Goal: Task Accomplishment & Management: Use online tool/utility

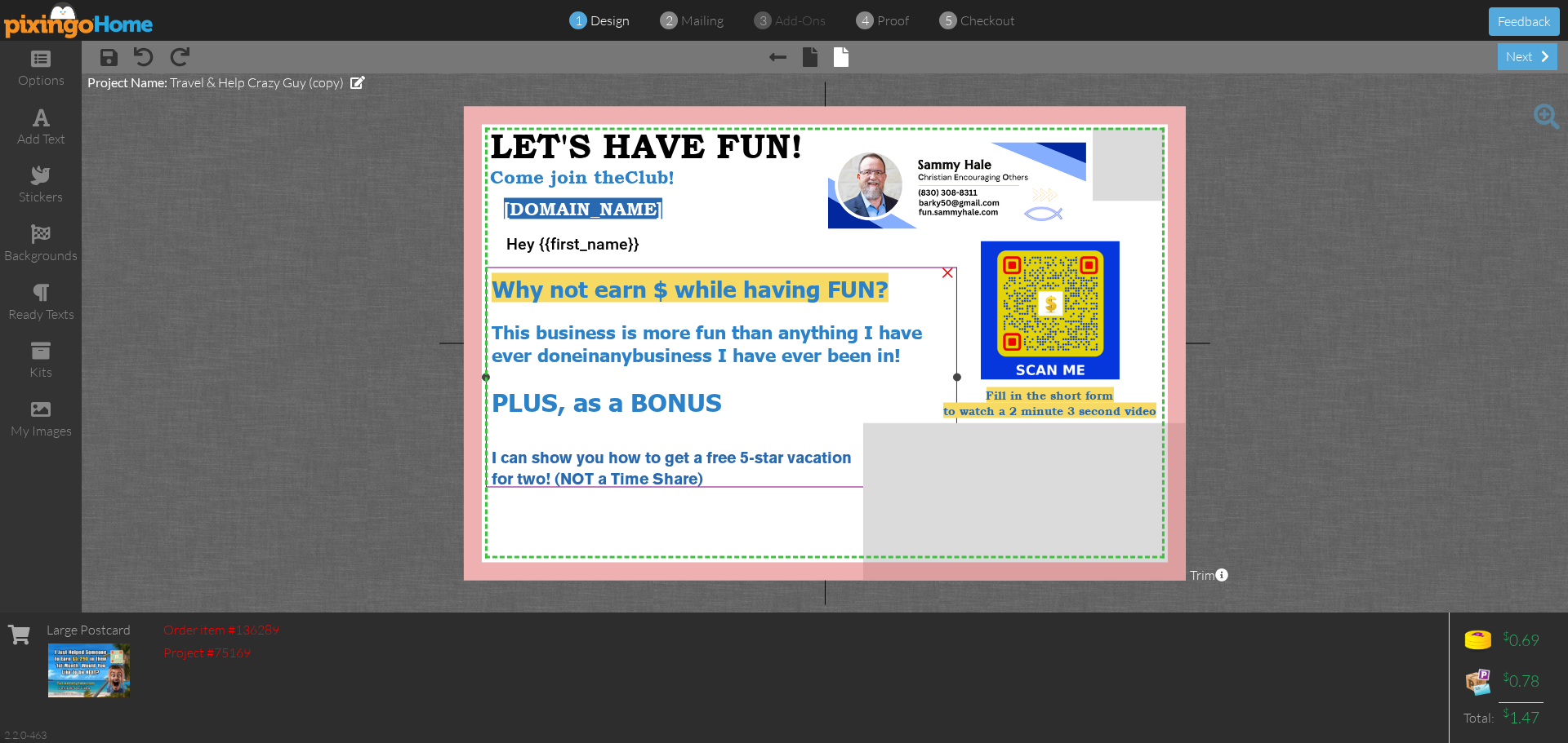
click at [668, 290] on span "Why not earn $ while having FUN?" at bounding box center [690, 288] width 397 height 29
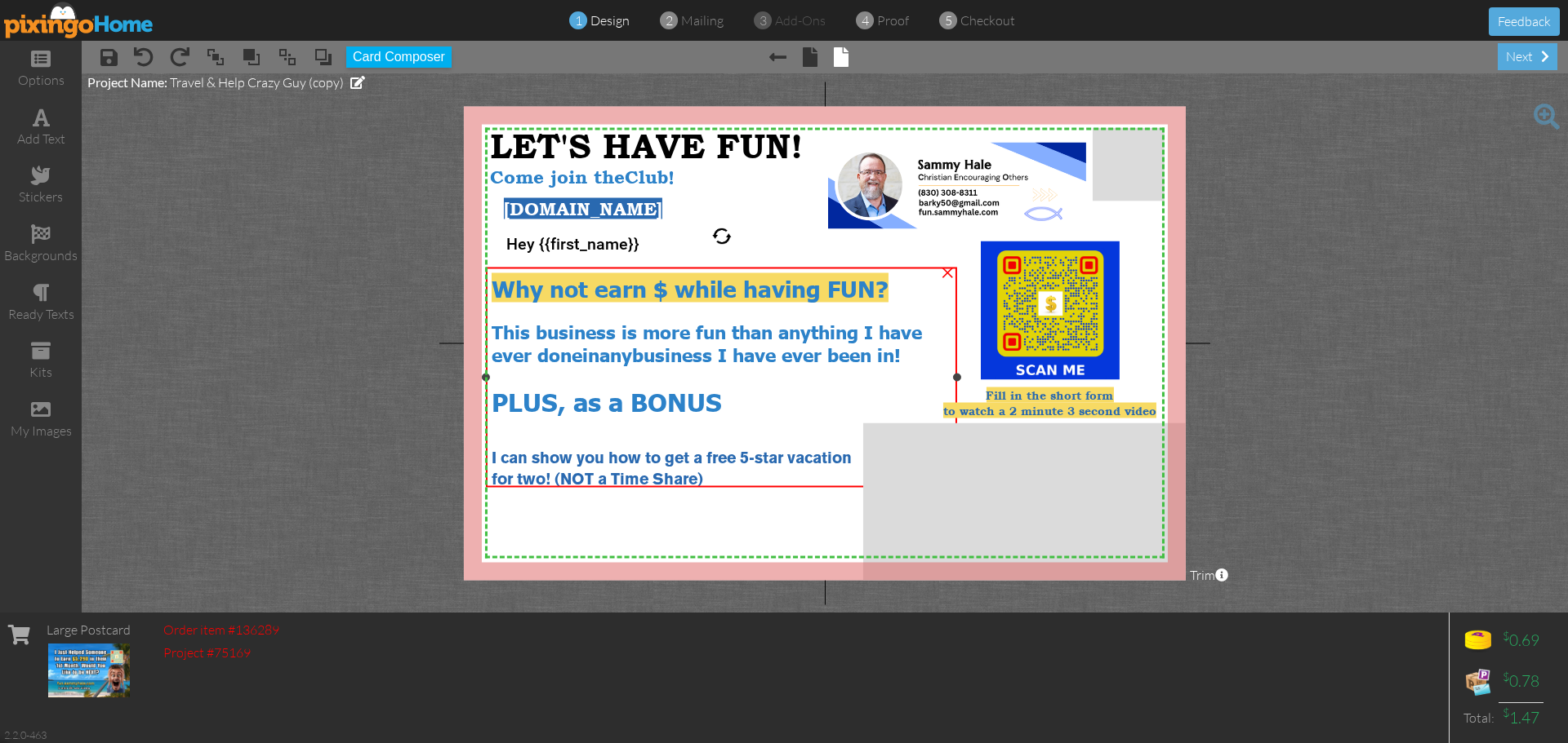
click at [668, 289] on span "Why not earn $ while having FUN?" at bounding box center [690, 288] width 397 height 29
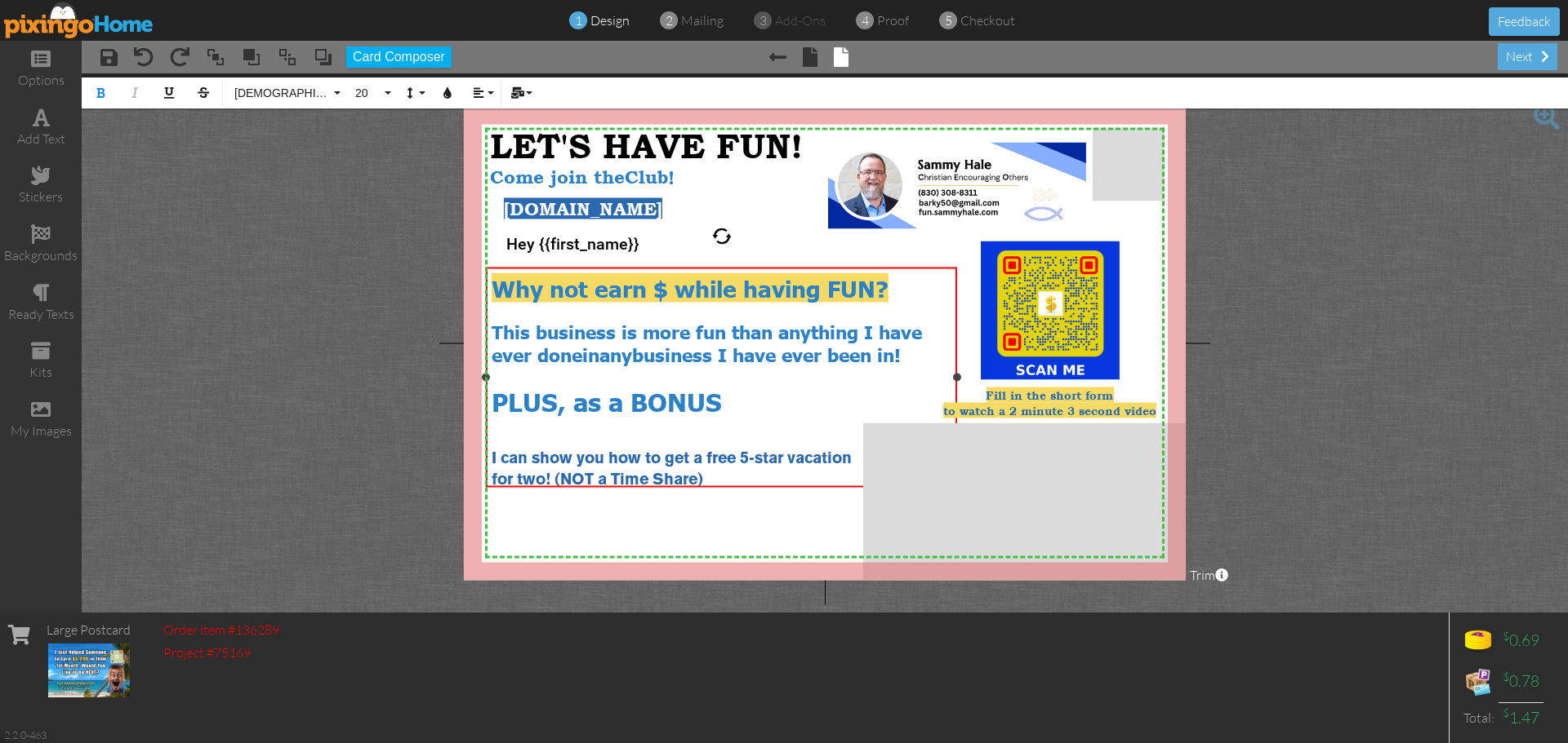
click at [667, 287] on span "Why not earn $ while having FUN?" at bounding box center [690, 288] width 397 height 29
click at [1427, 290] on project-studio-wrapper "X X X X X X X X X X X X X X X X X X X X X X X X X X X X X X X X X X X X X X X X…" at bounding box center [825, 343] width 1486 height 539
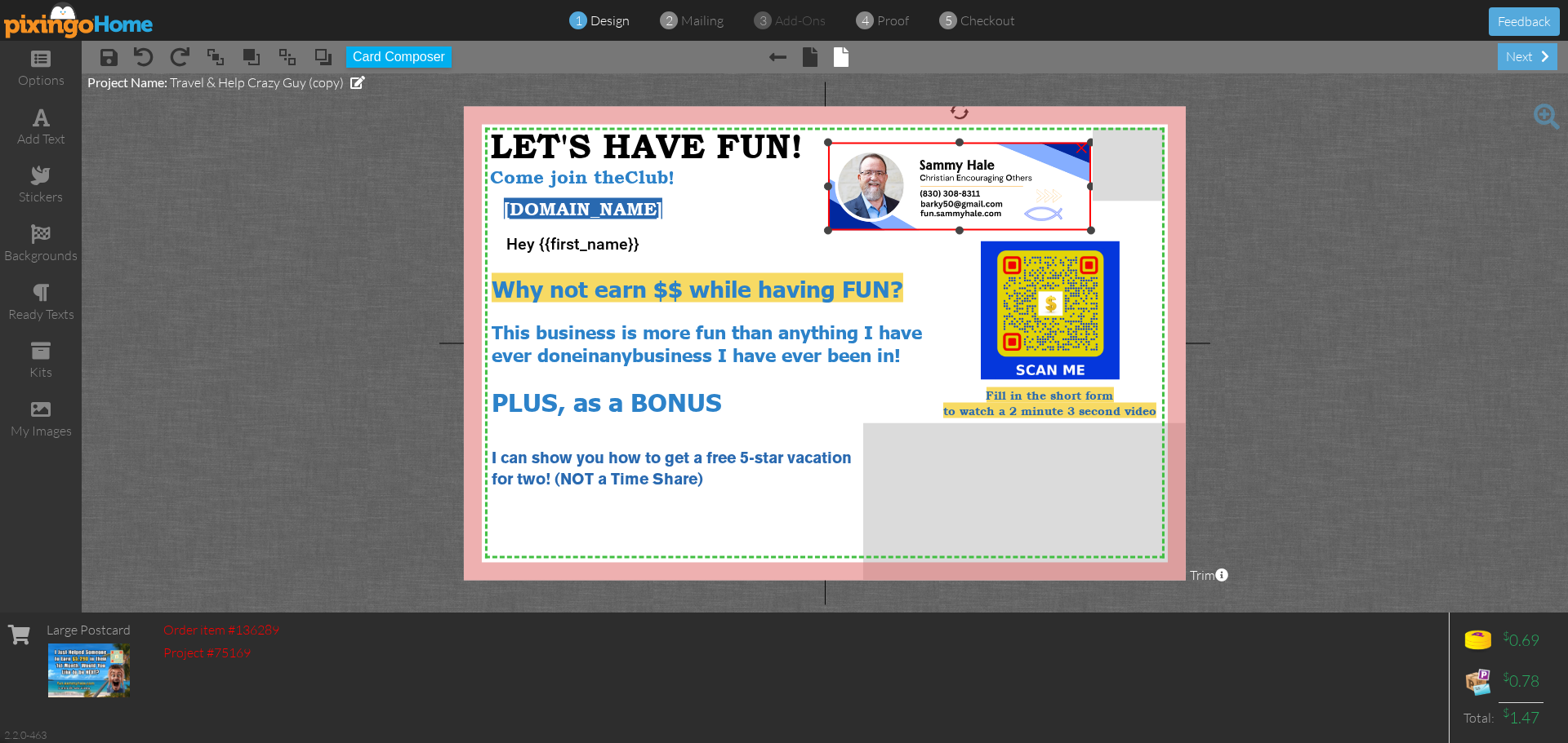
click at [1089, 232] on div at bounding box center [1091, 230] width 8 height 8
click at [830, 140] on div "×" at bounding box center [956, 185] width 270 height 91
click at [822, 139] on div "×" at bounding box center [954, 185] width 273 height 92
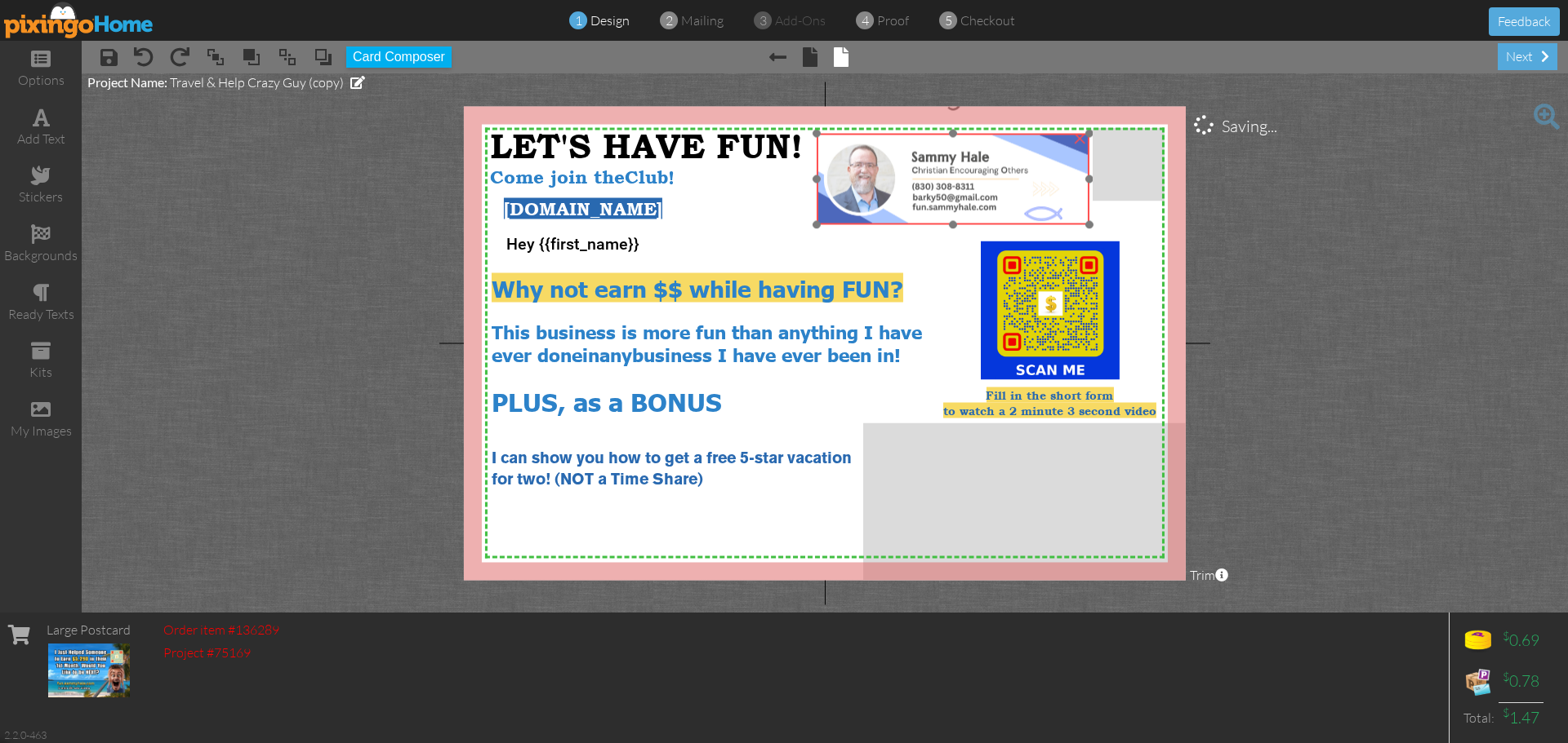
click at [941, 165] on img at bounding box center [952, 179] width 273 height 92
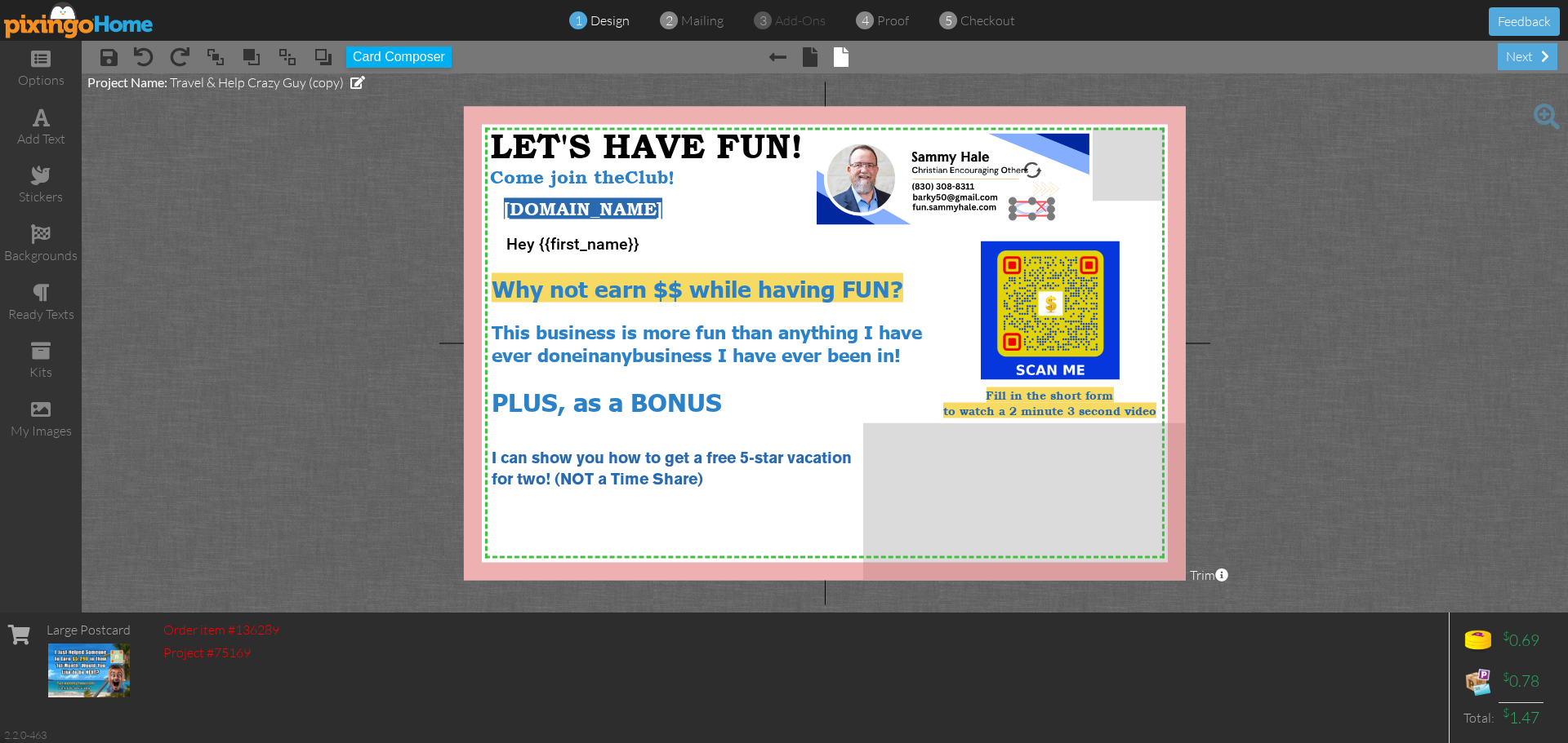
drag, startPoint x: 1038, startPoint y: 219, endPoint x: 1026, endPoint y: 213, distance: 13.4
click at [1026, 213] on img at bounding box center [1031, 209] width 39 height 16
click at [1375, 286] on project-studio-wrapper "X X X X X X X X X X X X X X X X X X X X X X X X X X X X X X X X X X X X X X X X…" at bounding box center [825, 343] width 1486 height 539
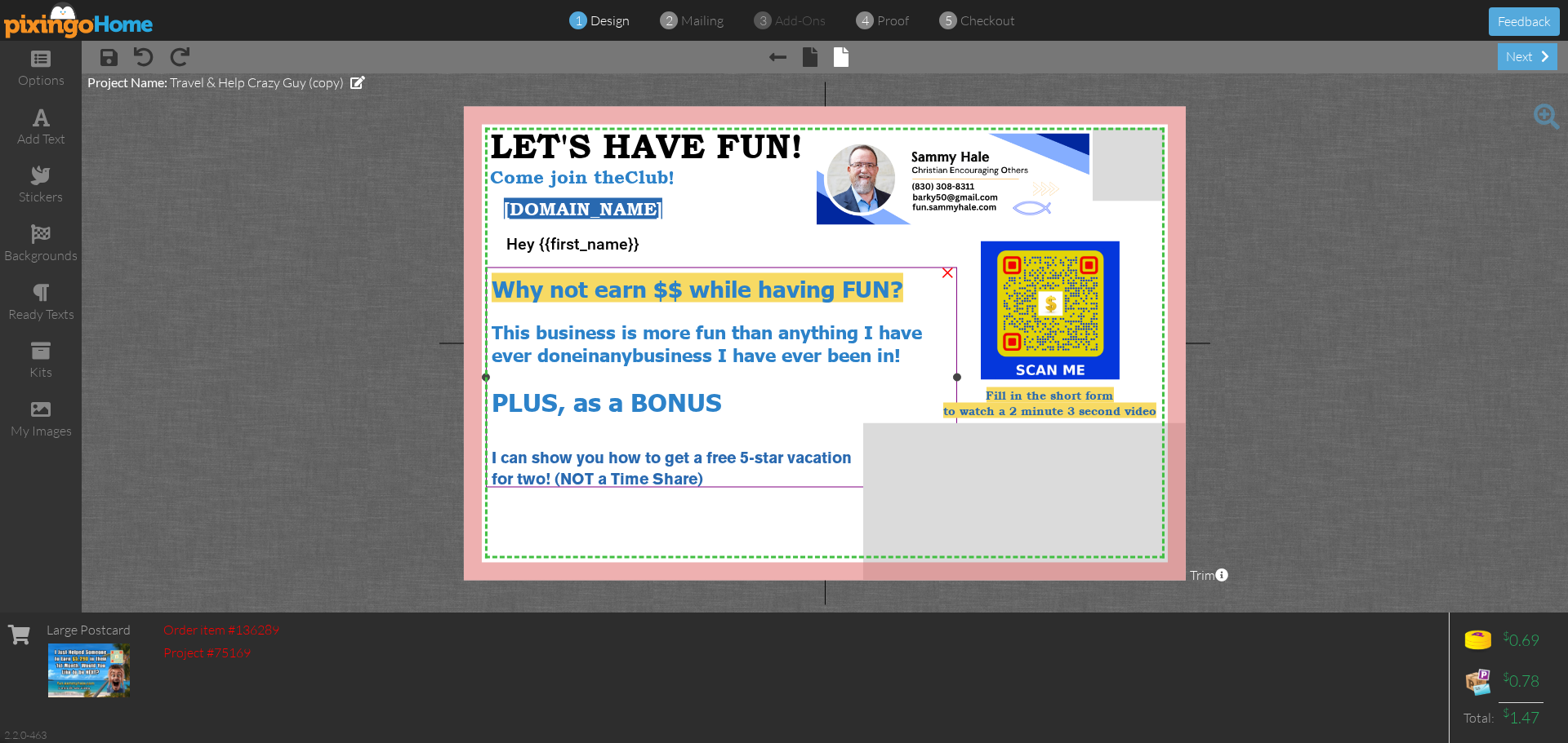
click at [744, 475] on div "for two ! (NOT a Time Share)" at bounding box center [722, 478] width 461 height 22
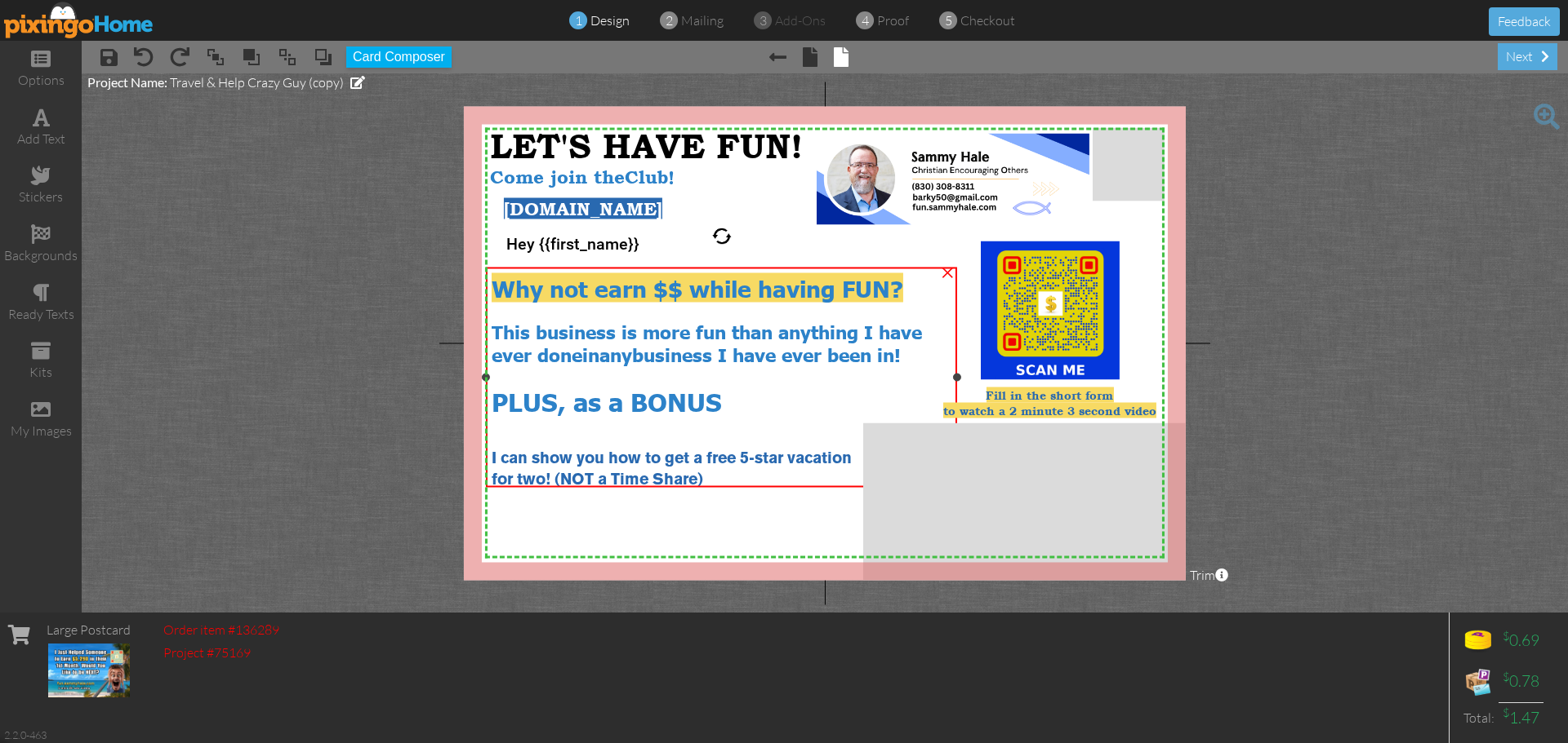
click at [744, 475] on div "for two ! (NOT a Time Share)" at bounding box center [722, 478] width 461 height 22
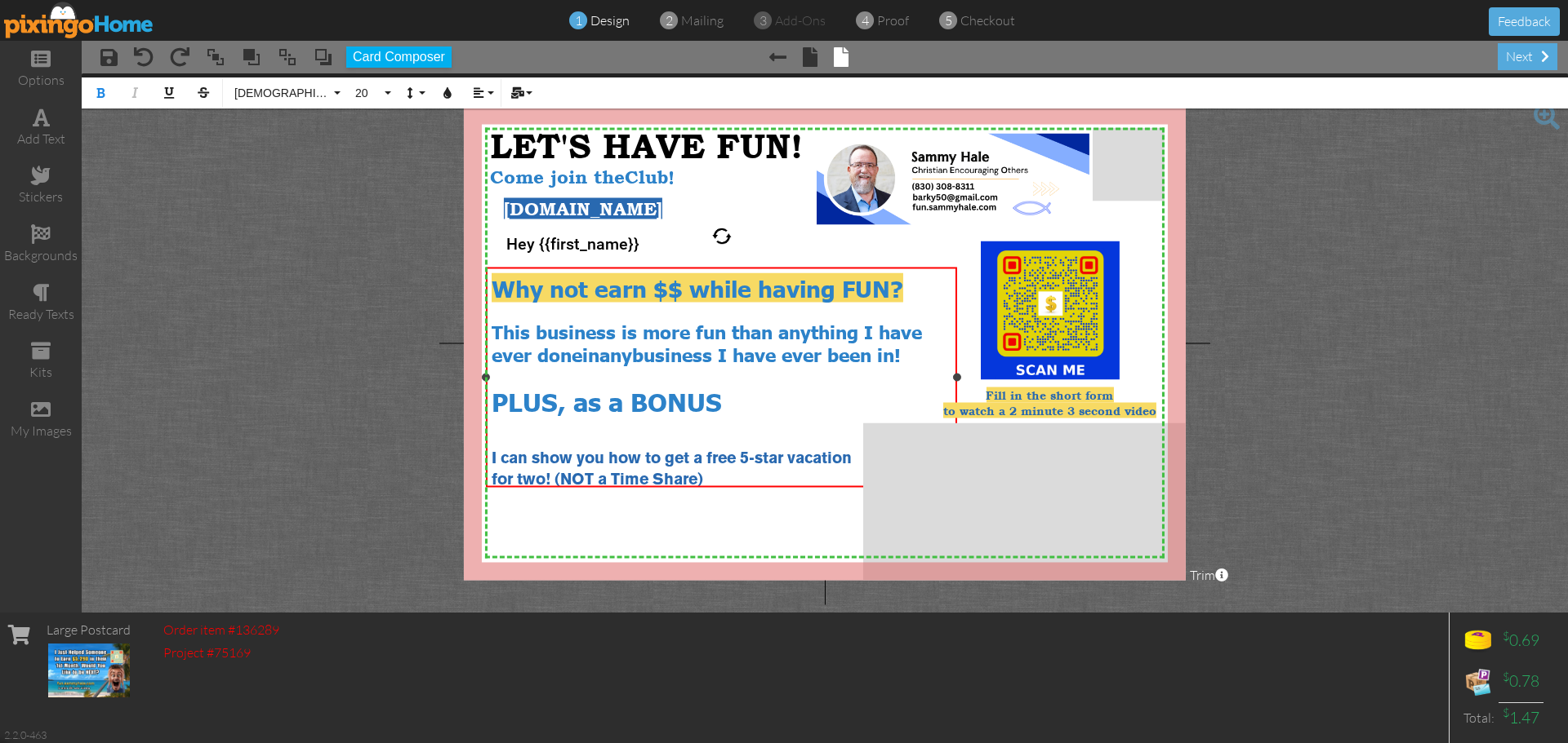
click at [744, 475] on div "for two ! (NOT a Time Share)" at bounding box center [722, 478] width 461 height 22
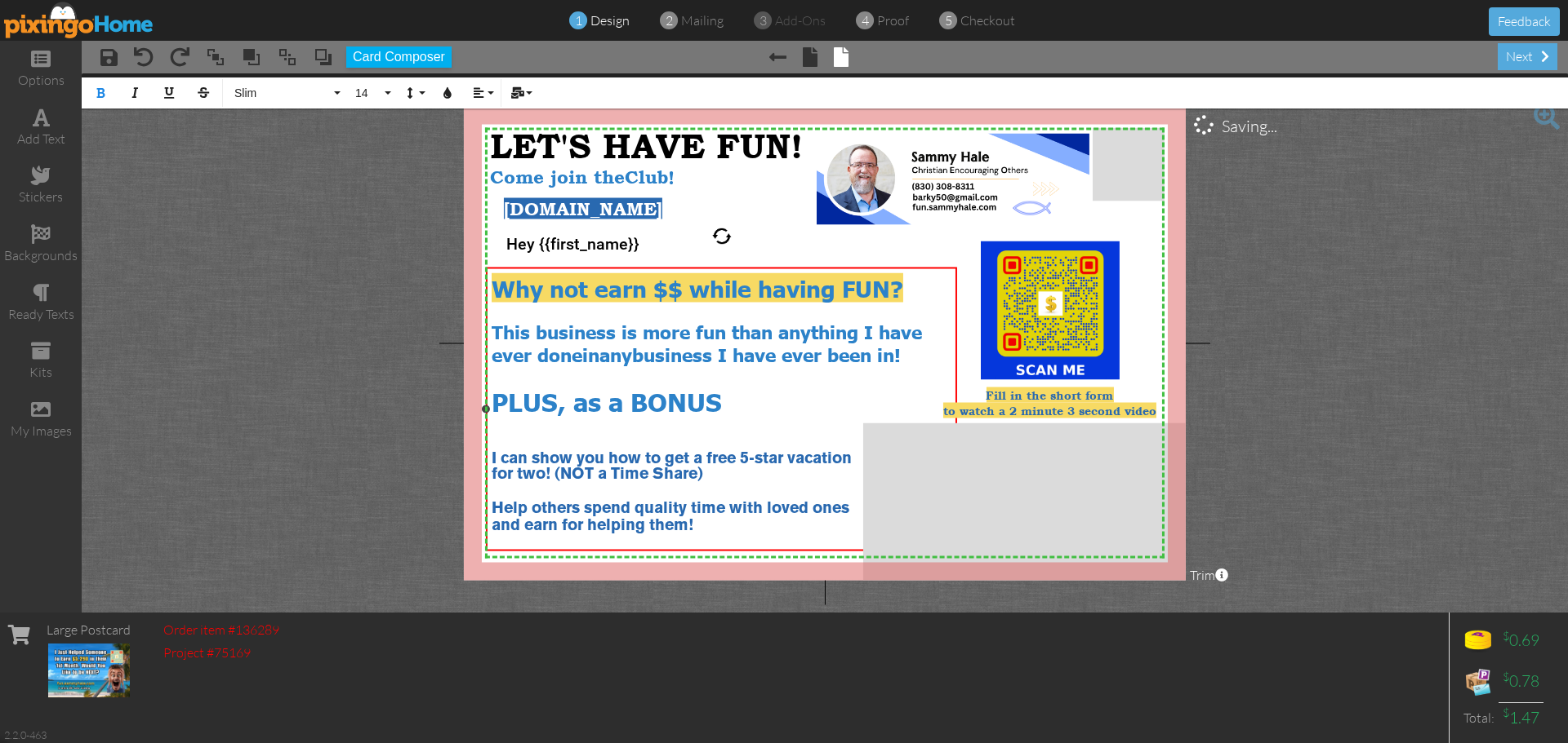
click at [492, 519] on span "and earn for helping them!" at bounding box center [593, 527] width 202 height 15
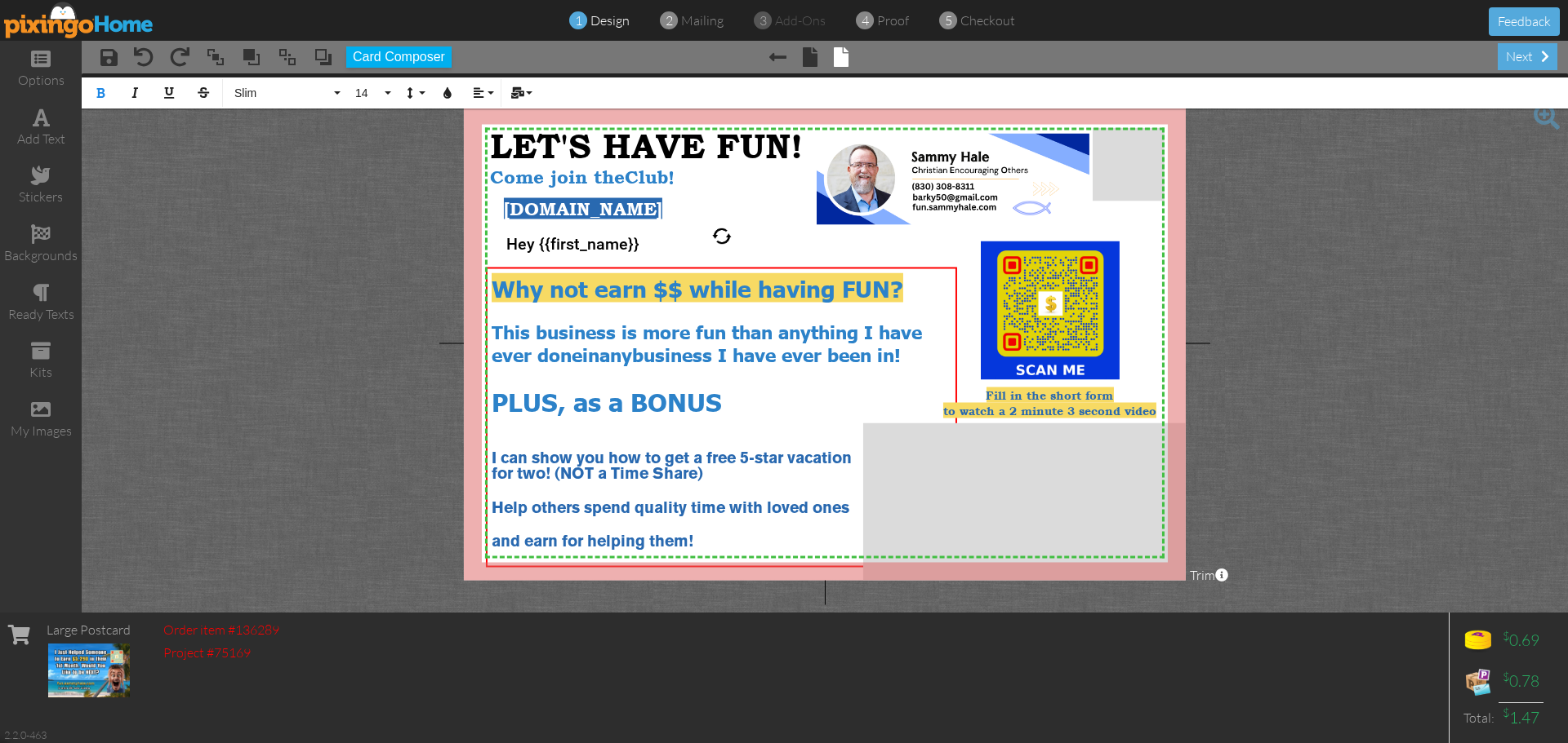
click at [1415, 347] on project-studio-wrapper "X X X X X X X X X X X X X X X X X X X X X X X X X X X X X X X X X X X X X X X X…" at bounding box center [825, 343] width 1486 height 539
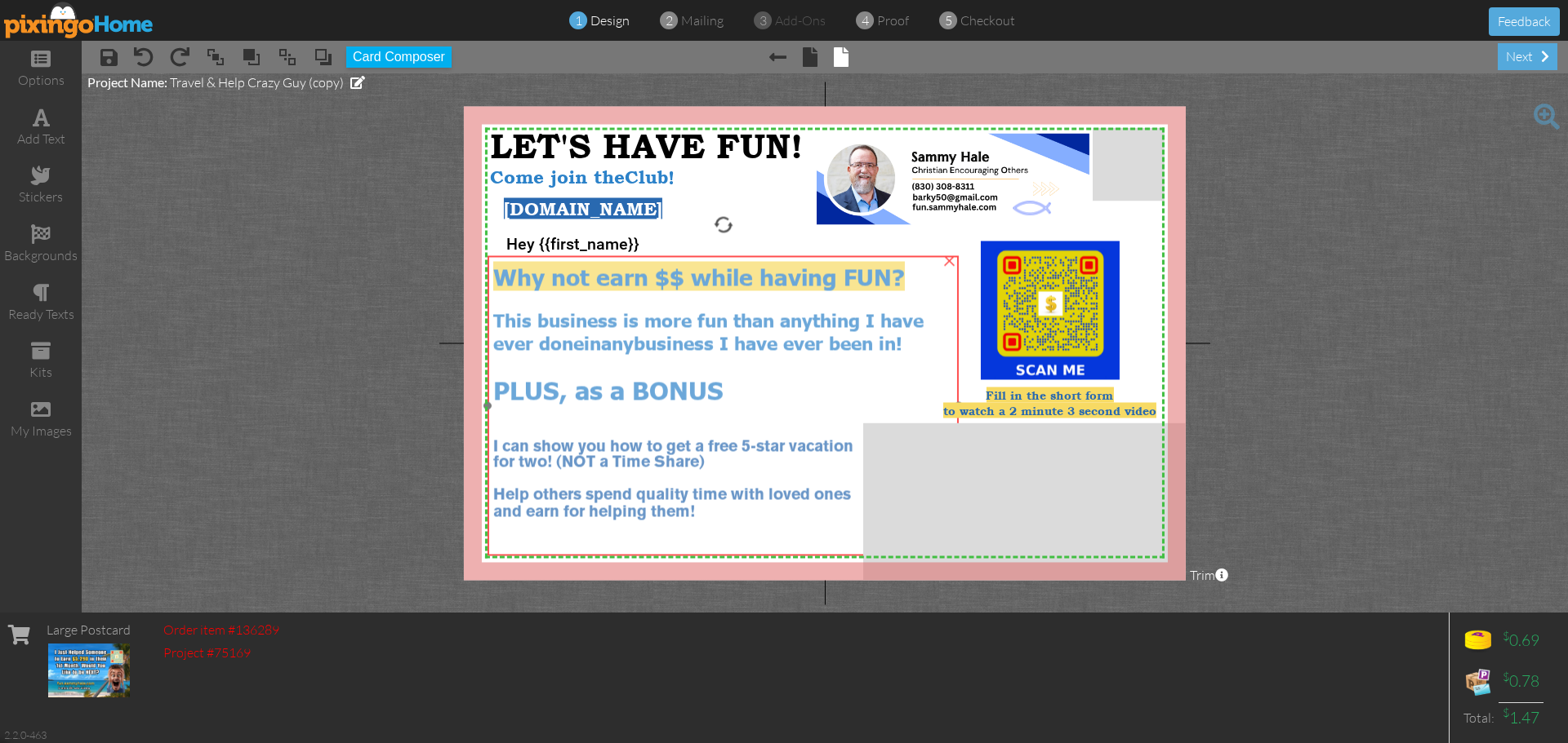
drag, startPoint x: 779, startPoint y: 391, endPoint x: 781, endPoint y: 379, distance: 12.2
click at [781, 379] on div "PLUS, as a BONUS" at bounding box center [724, 389] width 461 height 33
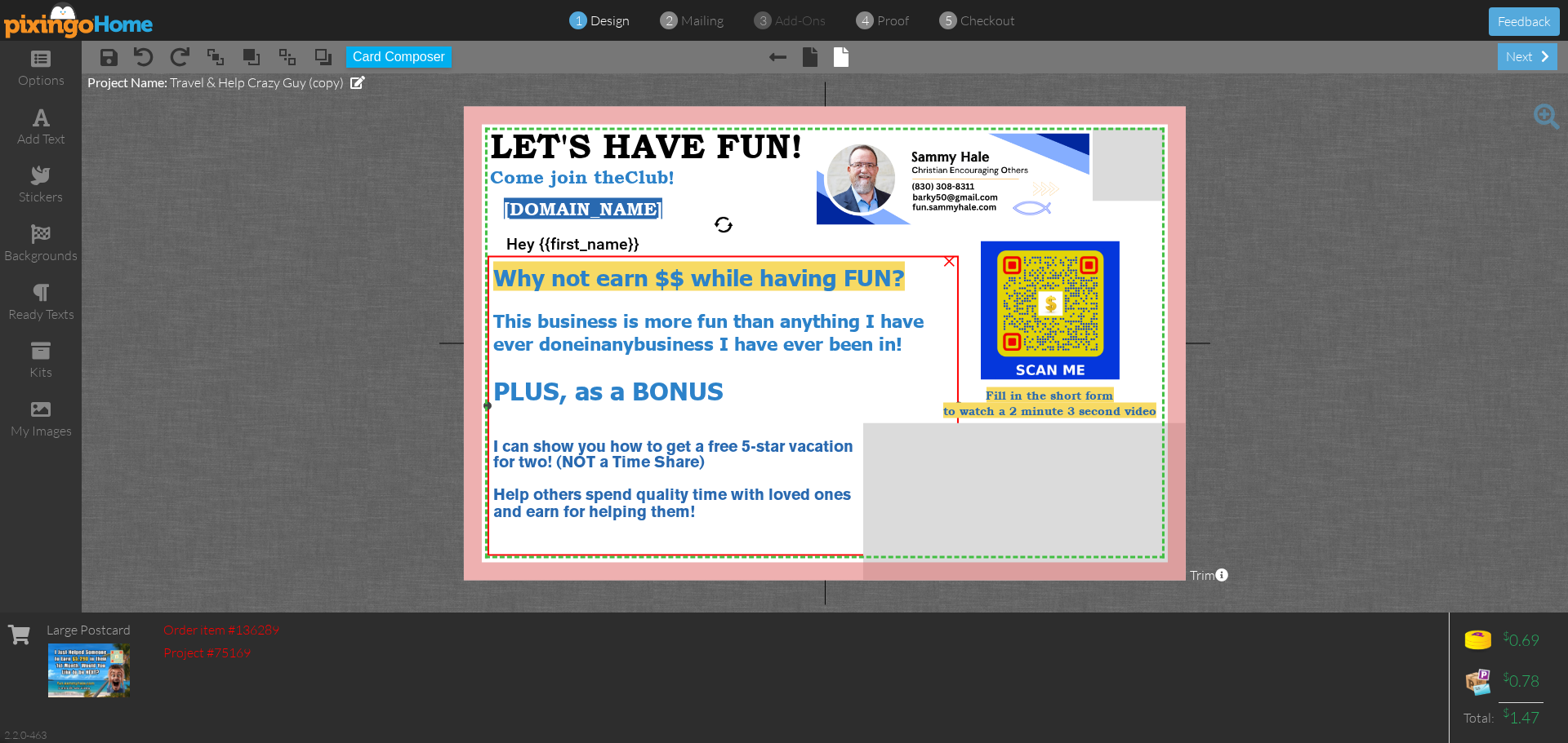
click at [853, 442] on span "I can show you how to get a free 5-star vacation" at bounding box center [673, 447] width 360 height 15
click at [853, 441] on span "I can show you how to get a free 5-star vacation" at bounding box center [673, 447] width 360 height 15
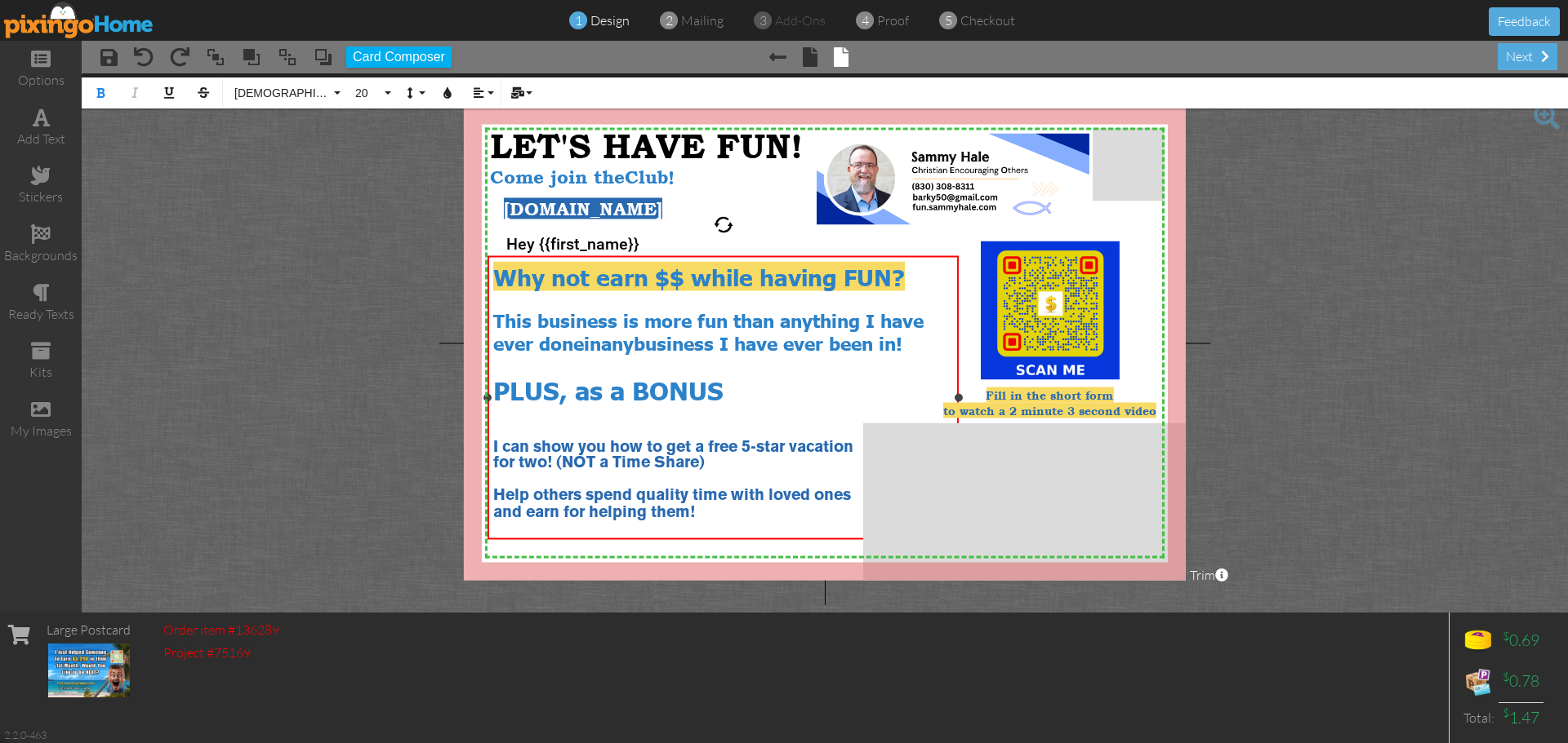
click at [853, 445] on span "I can show you how to get a free 5-star vacation" at bounding box center [673, 447] width 360 height 15
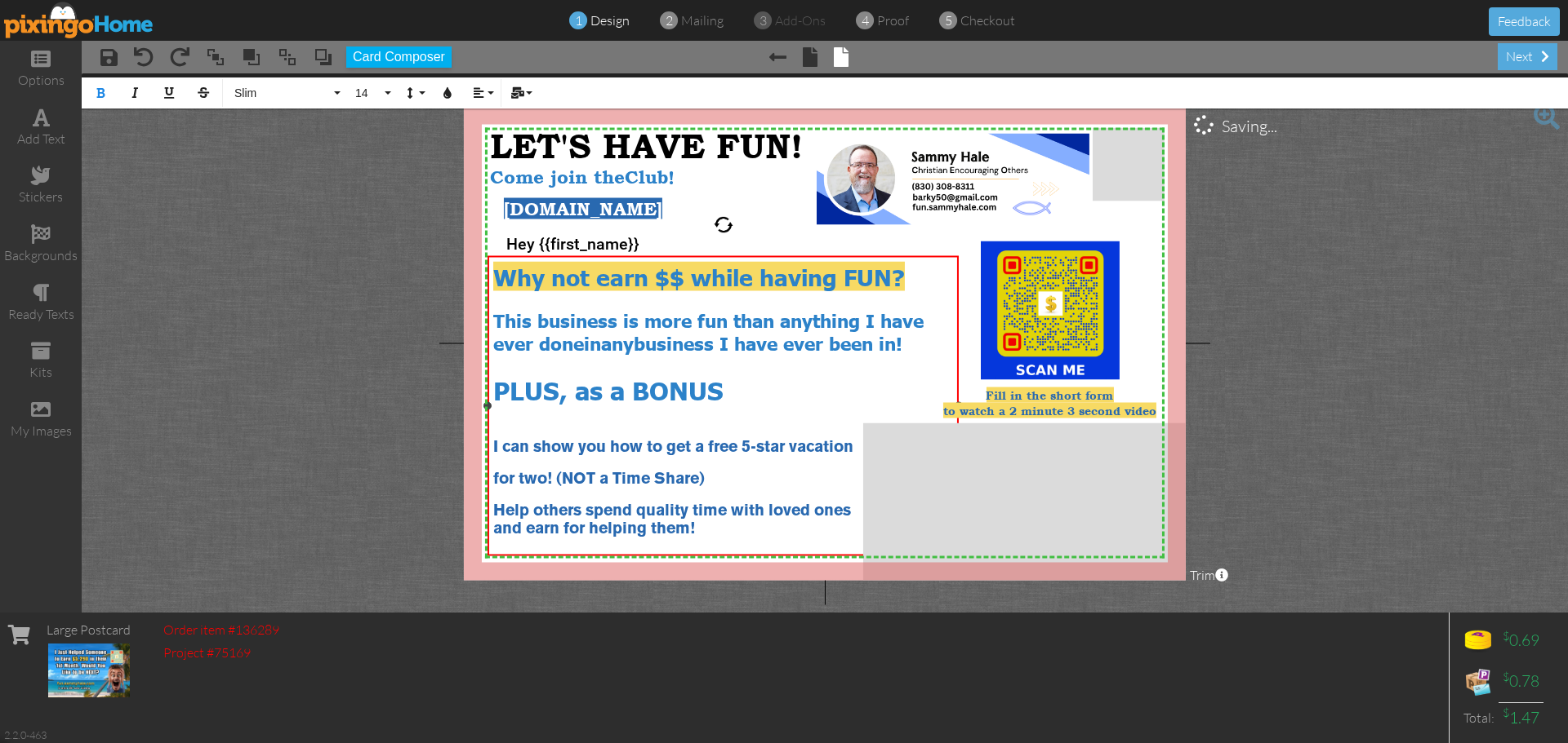
click at [857, 505] on div "Help others spend quality time with loved ones" at bounding box center [724, 513] width 461 height 16
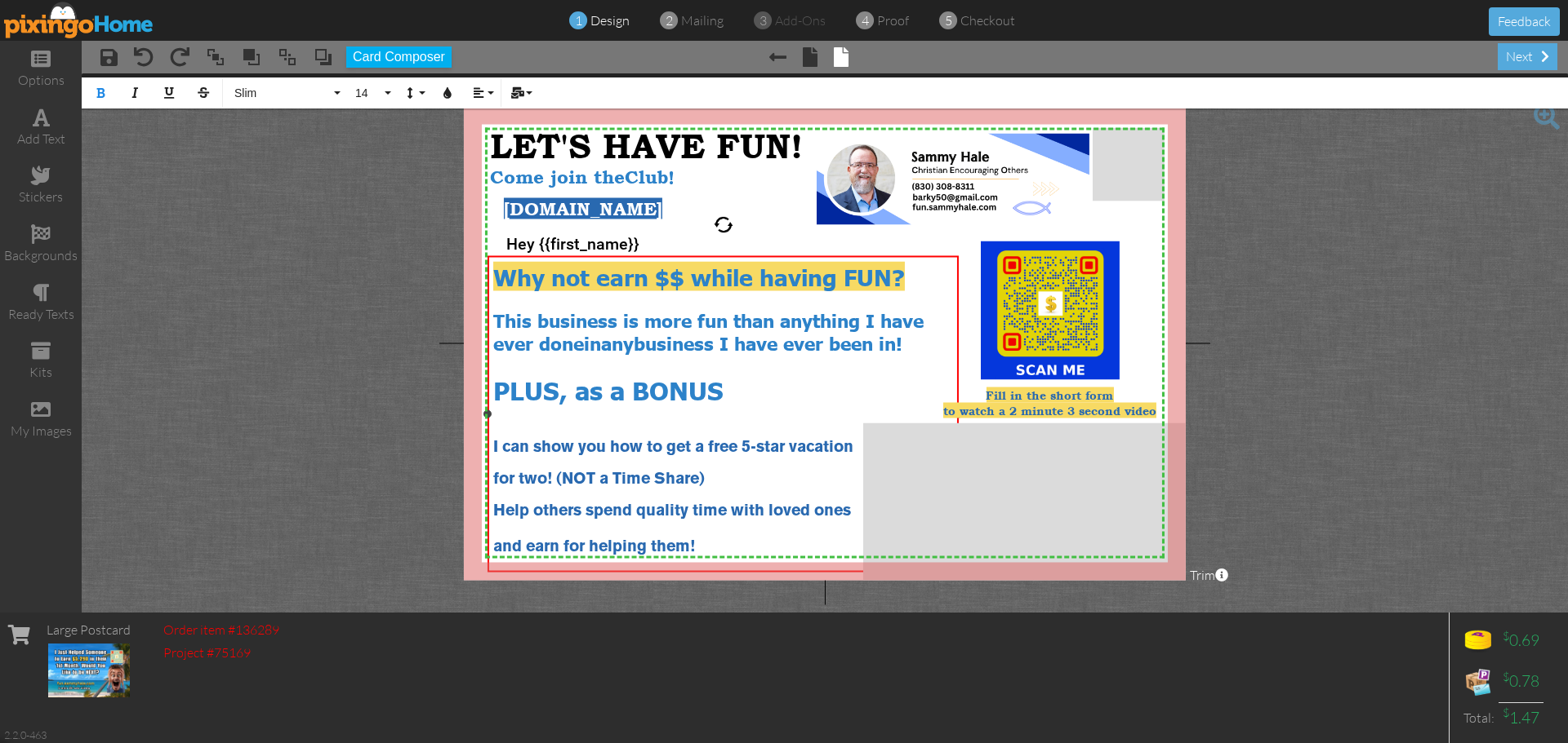
click at [495, 442] on span "I can show you how to get a free 5-star vacation" at bounding box center [673, 447] width 360 height 15
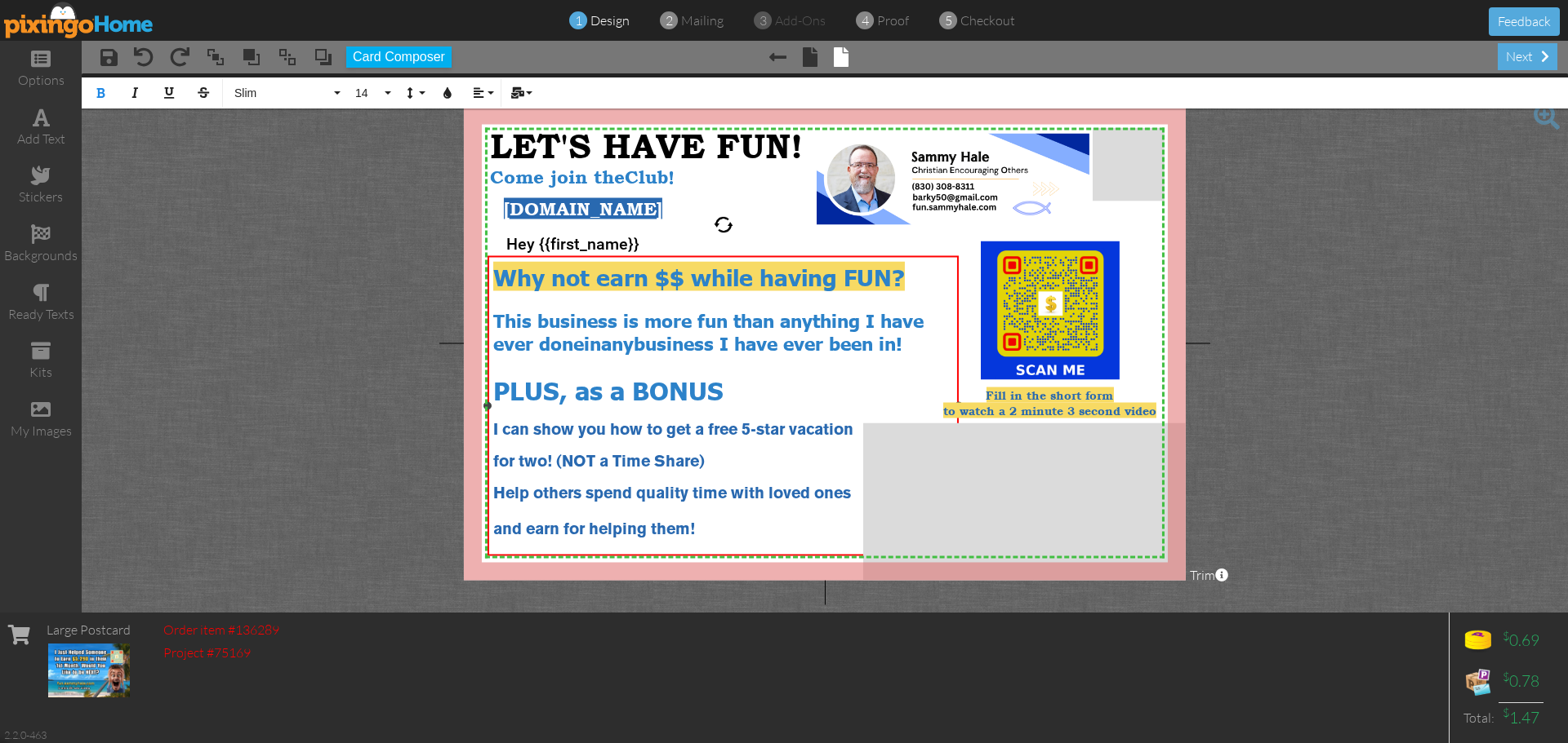
click at [725, 462] on div "for two ! (NOT a Time Share)" at bounding box center [724, 464] width 461 height 16
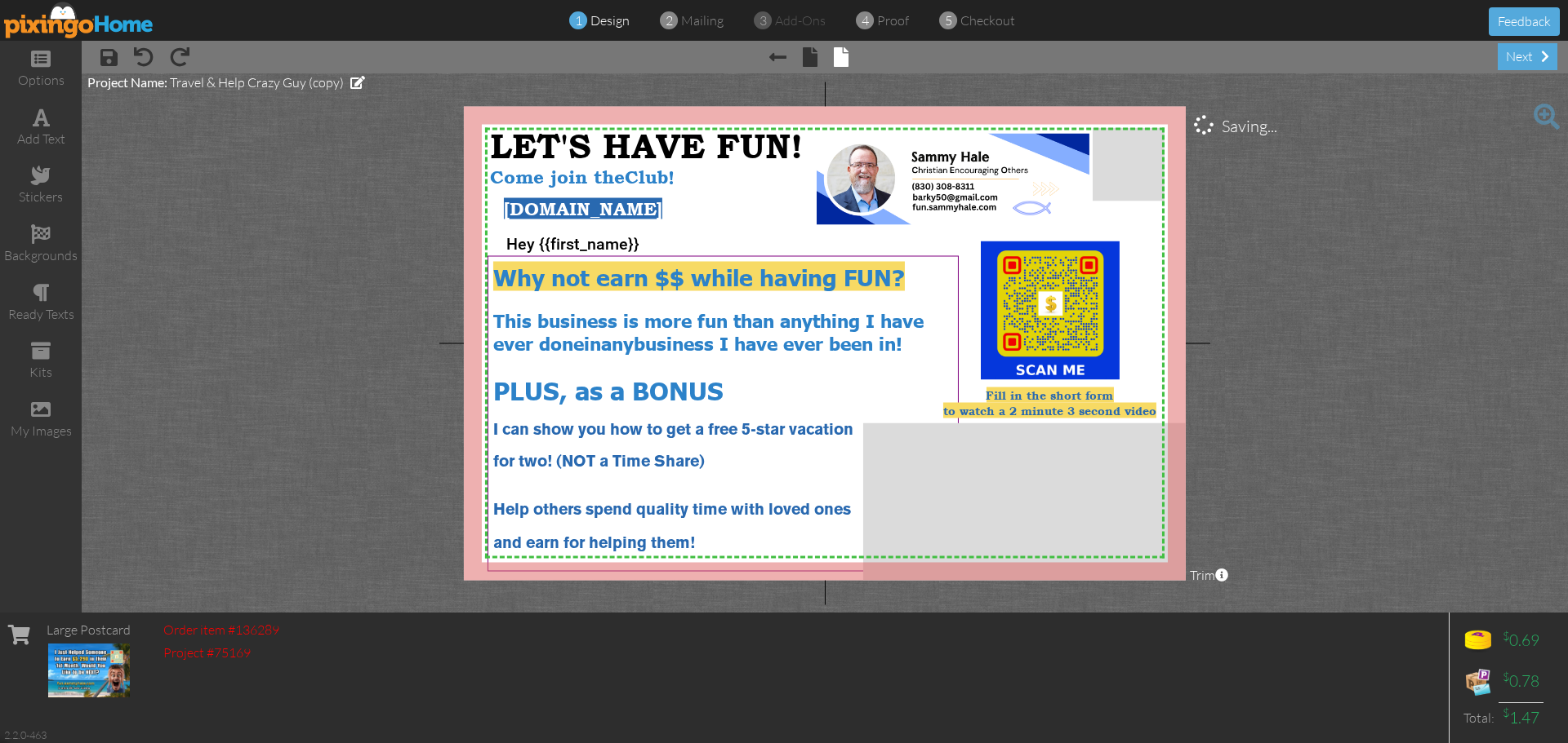
click at [1394, 308] on project-studio-wrapper "X X X X X X X X X X X X X X X X X X X X X X X X X X X X X X X X X X X X X X X X…" at bounding box center [825, 343] width 1486 height 539
click at [706, 544] on div "and earn for helping them!" at bounding box center [724, 544] width 461 height 18
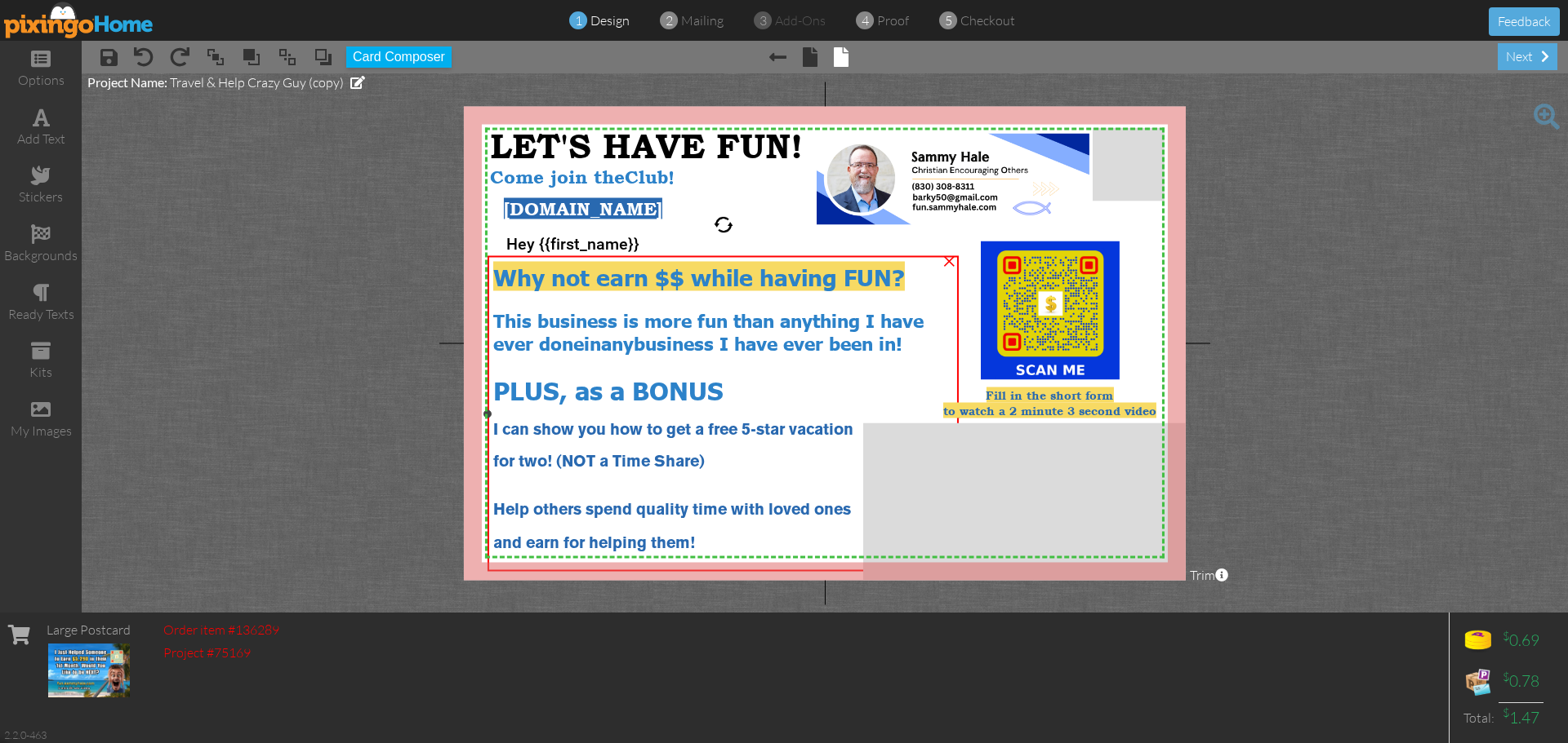
click at [698, 535] on div "and earn for helping them!" at bounding box center [724, 544] width 461 height 18
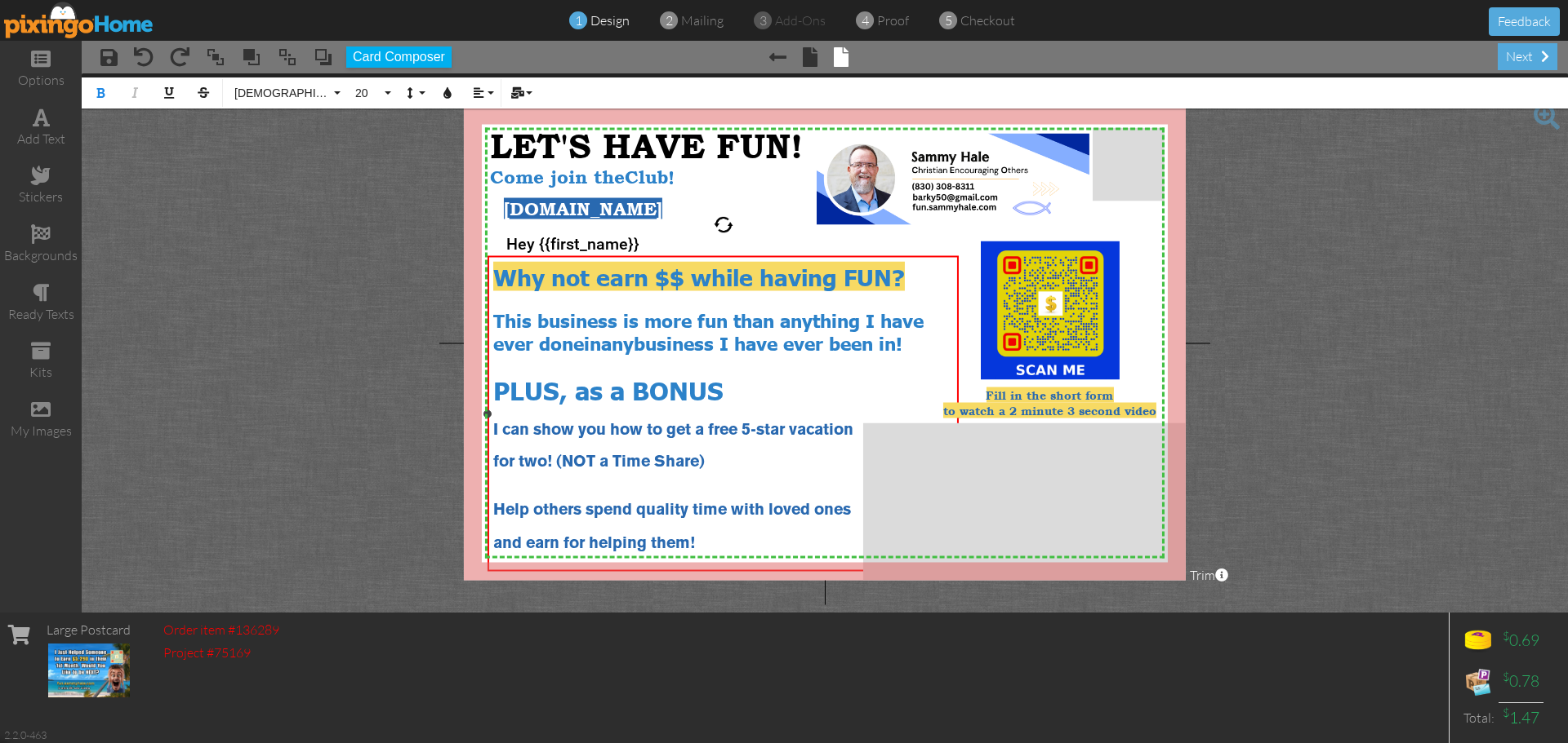
click at [700, 537] on div "and earn for helping them!" at bounding box center [724, 544] width 461 height 18
click at [810, 543] on div "and earn for helping them do that!" at bounding box center [724, 544] width 461 height 18
click at [1359, 385] on project-studio-wrapper "X X X X X X X X X X X X X X X X X X X X X X X X X X X X X X X X X X X X X X X X…" at bounding box center [825, 343] width 1486 height 539
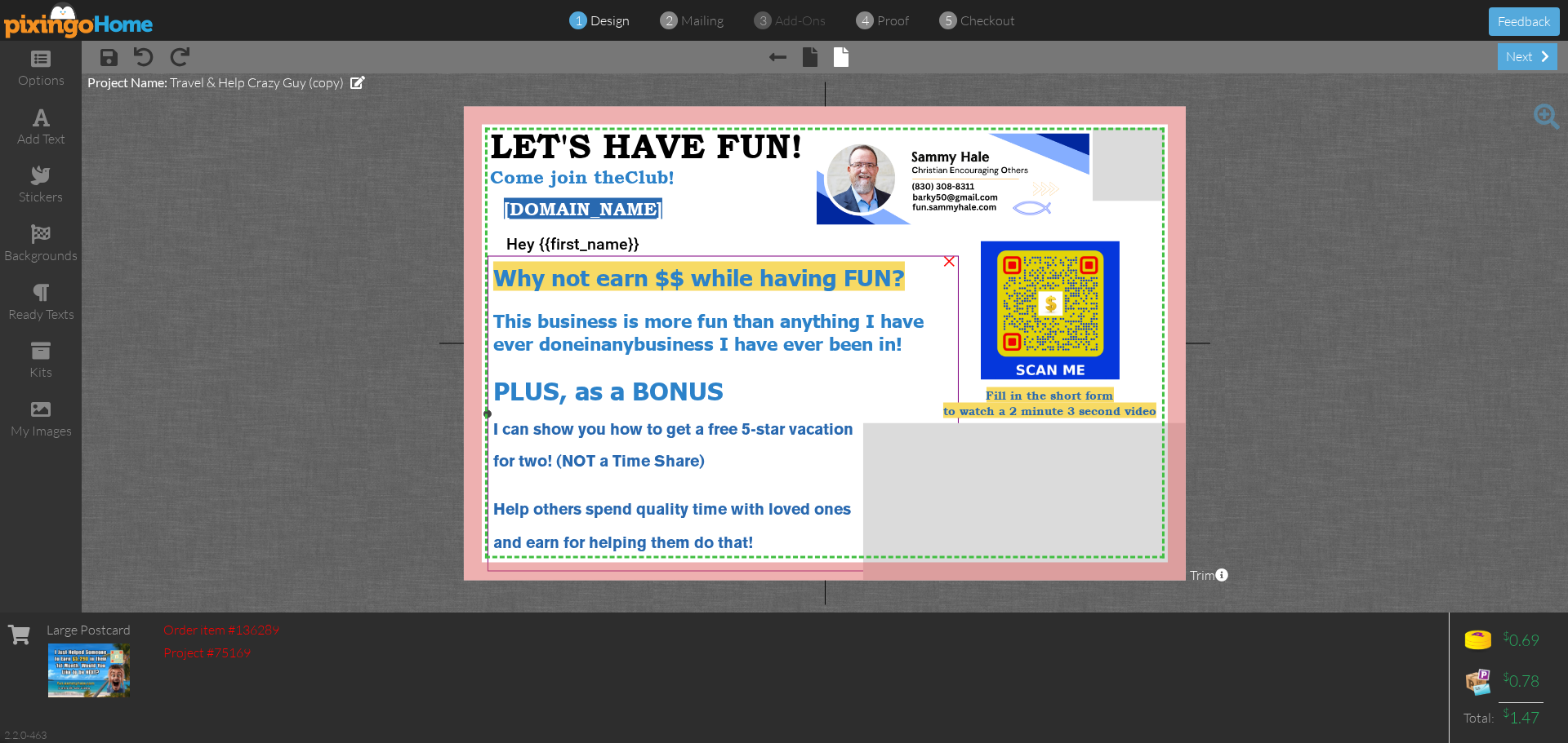
click at [509, 506] on span "Help others spend quality time with loved ones" at bounding box center [672, 511] width 357 height 15
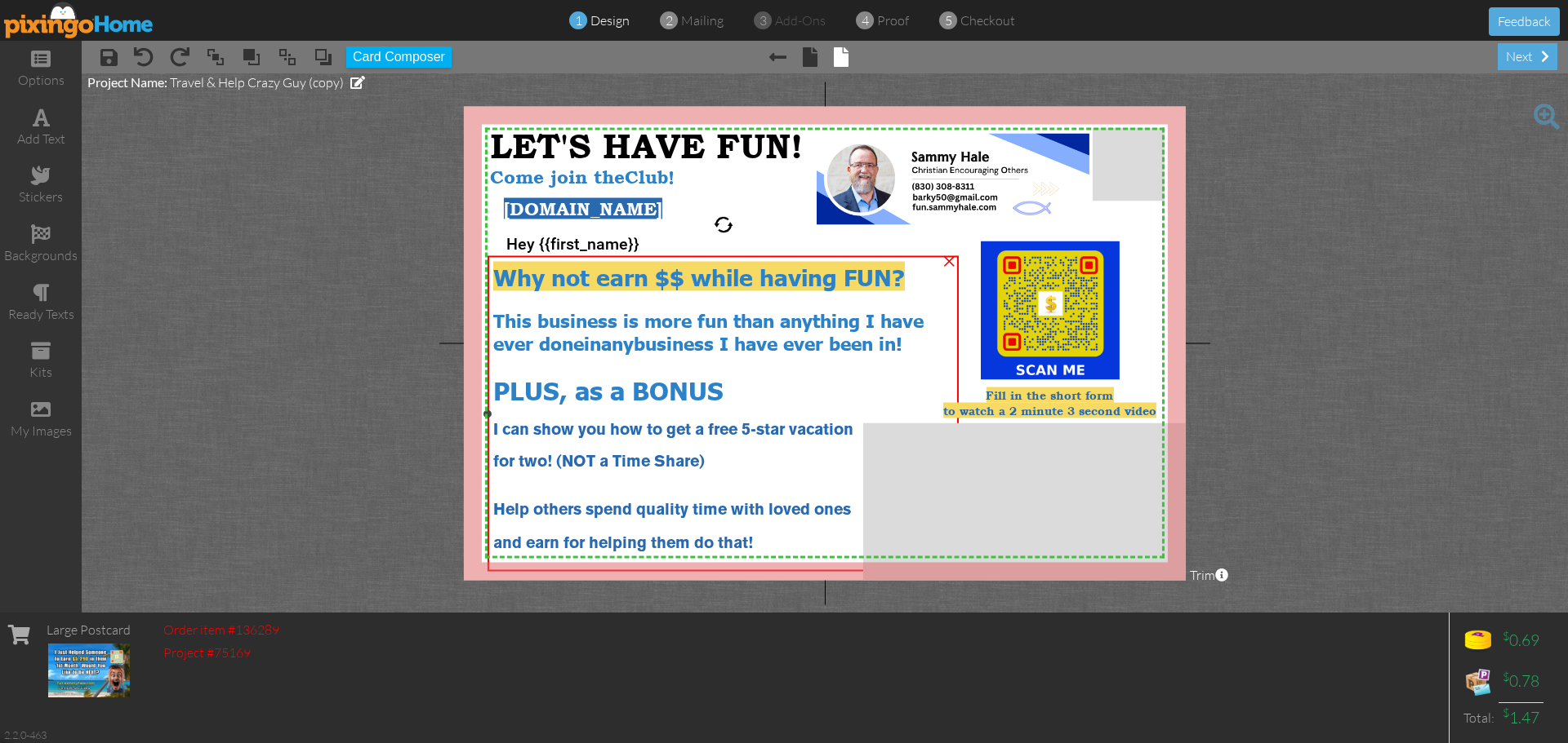
click at [498, 505] on span "Help others spend quality time with loved ones" at bounding box center [672, 511] width 357 height 15
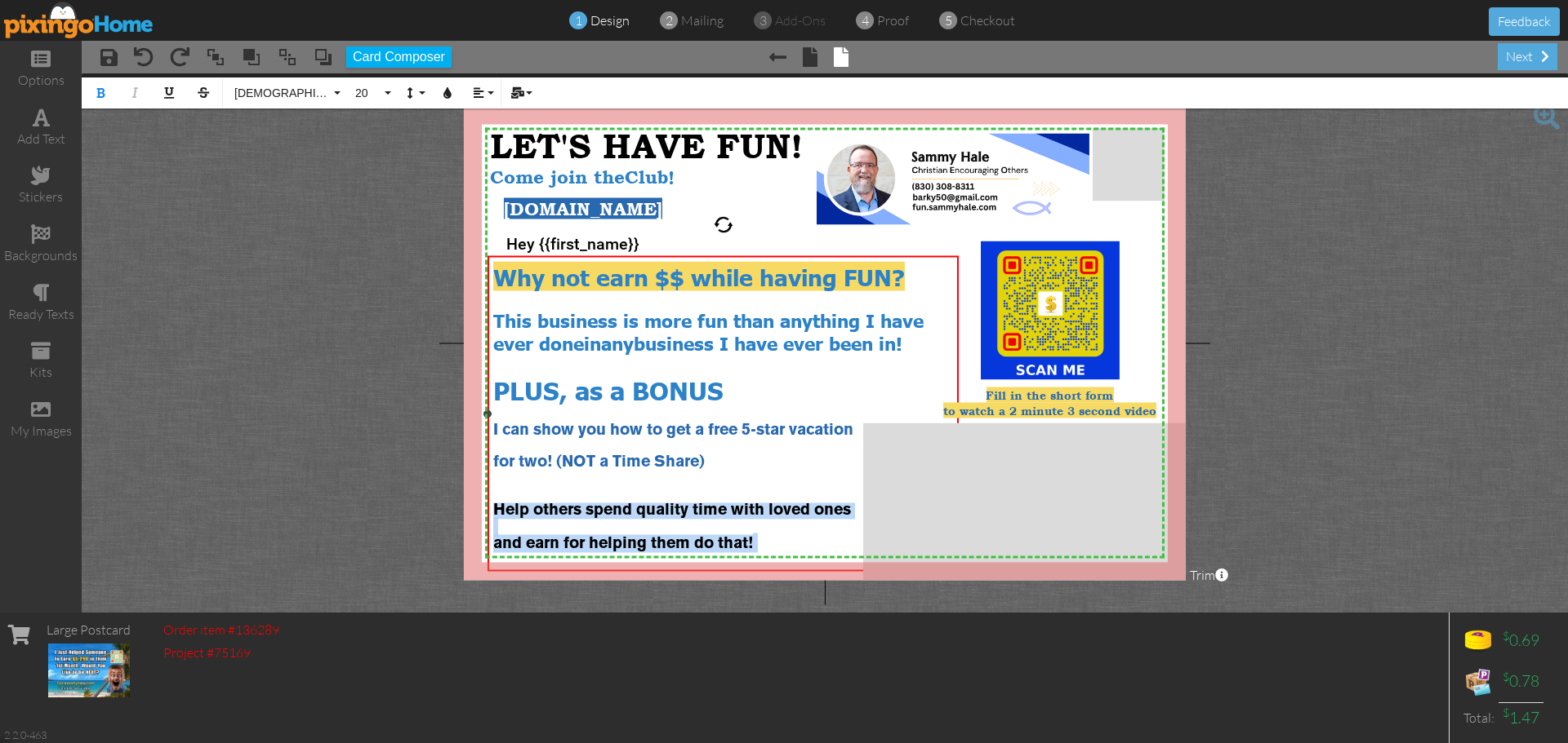
drag, startPoint x: 494, startPoint y: 505, endPoint x: 745, endPoint y: 550, distance: 255.0
click at [745, 550] on div "Why not earn $$ while having FUN? This business is more fun than anything I hav…" at bounding box center [724, 417] width 461 height 312
click at [448, 95] on icon "button" at bounding box center [448, 93] width 11 height 11
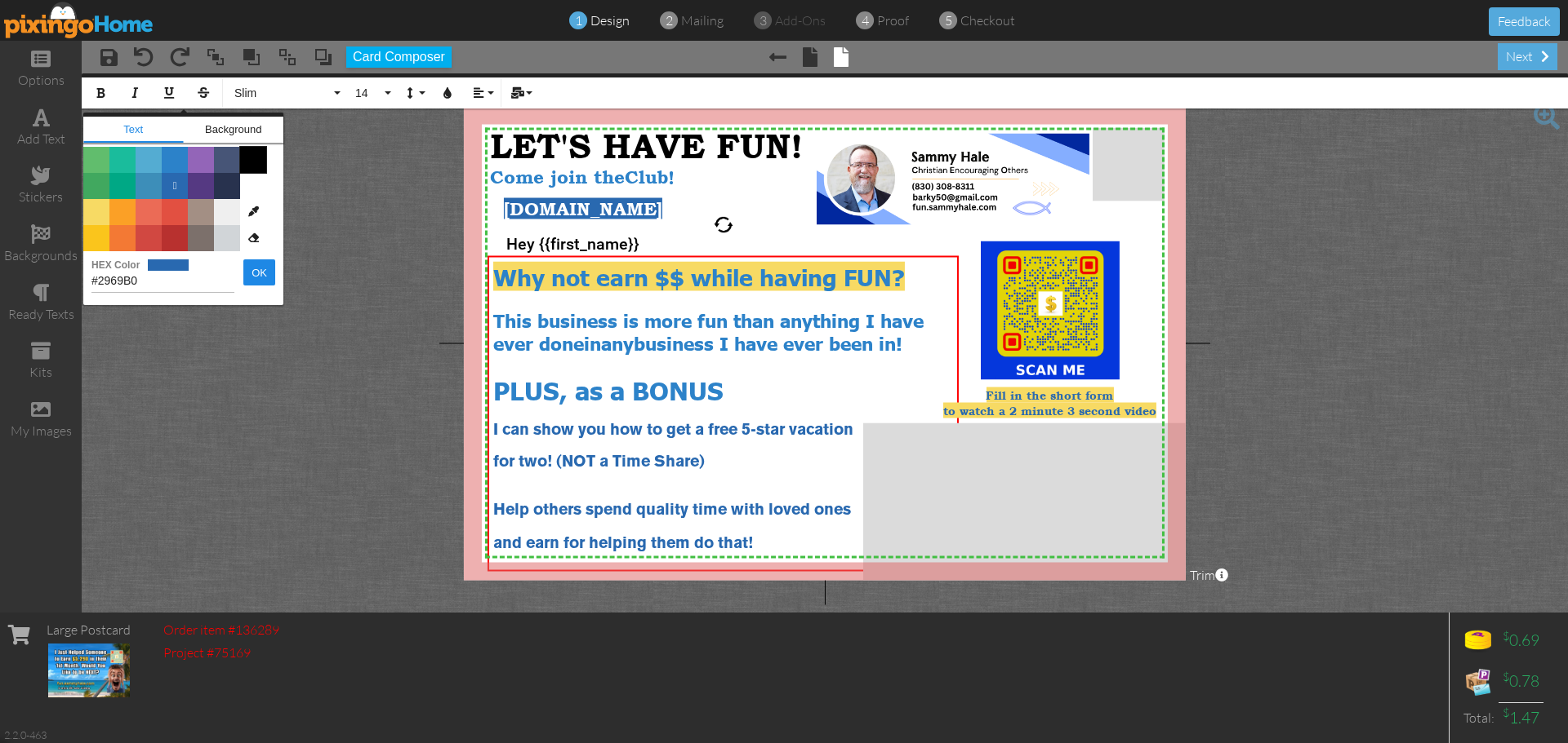
click at [255, 160] on span "Color #000000" at bounding box center [253, 160] width 26 height 26
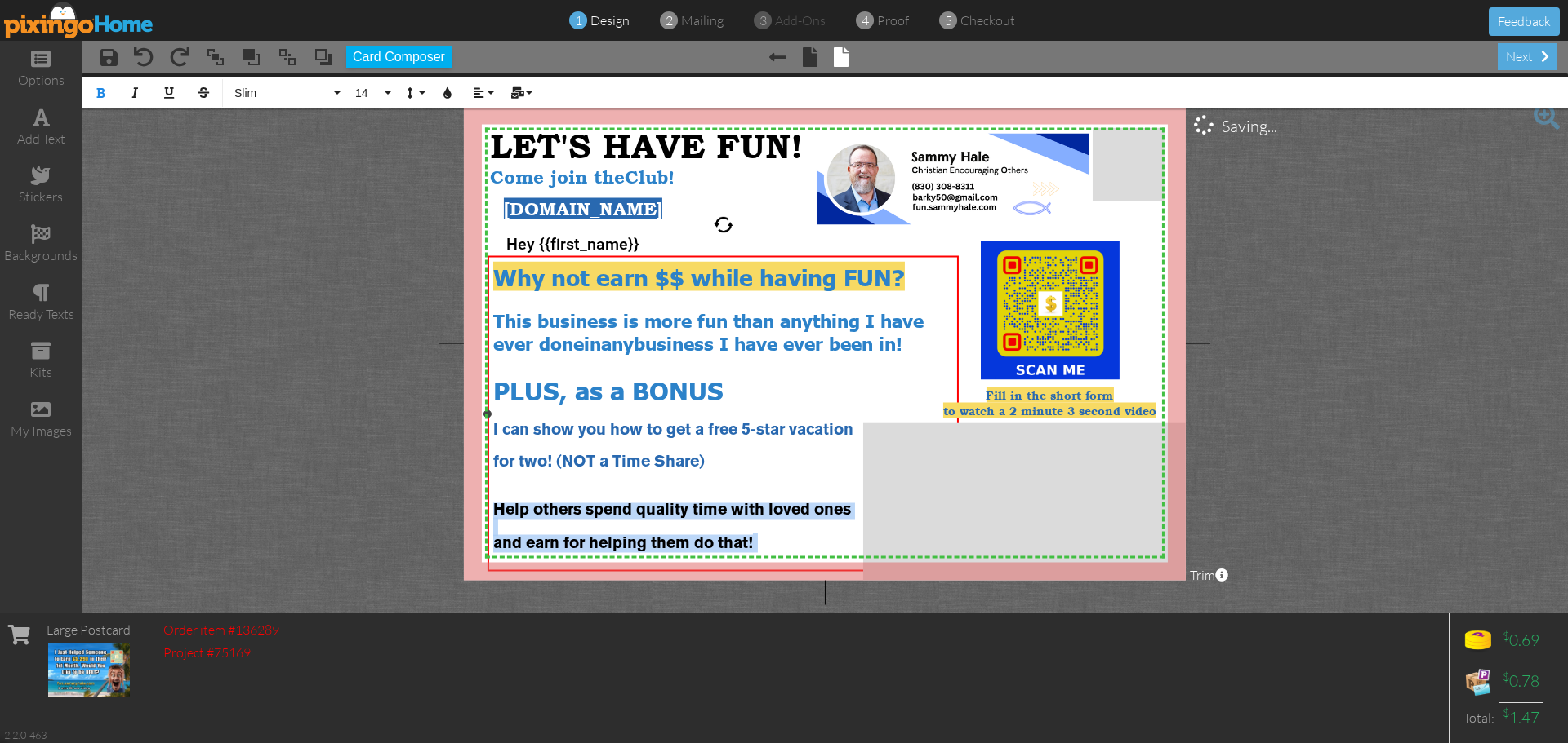
click at [804, 538] on div "and earn for helping them do that!" at bounding box center [724, 544] width 461 height 18
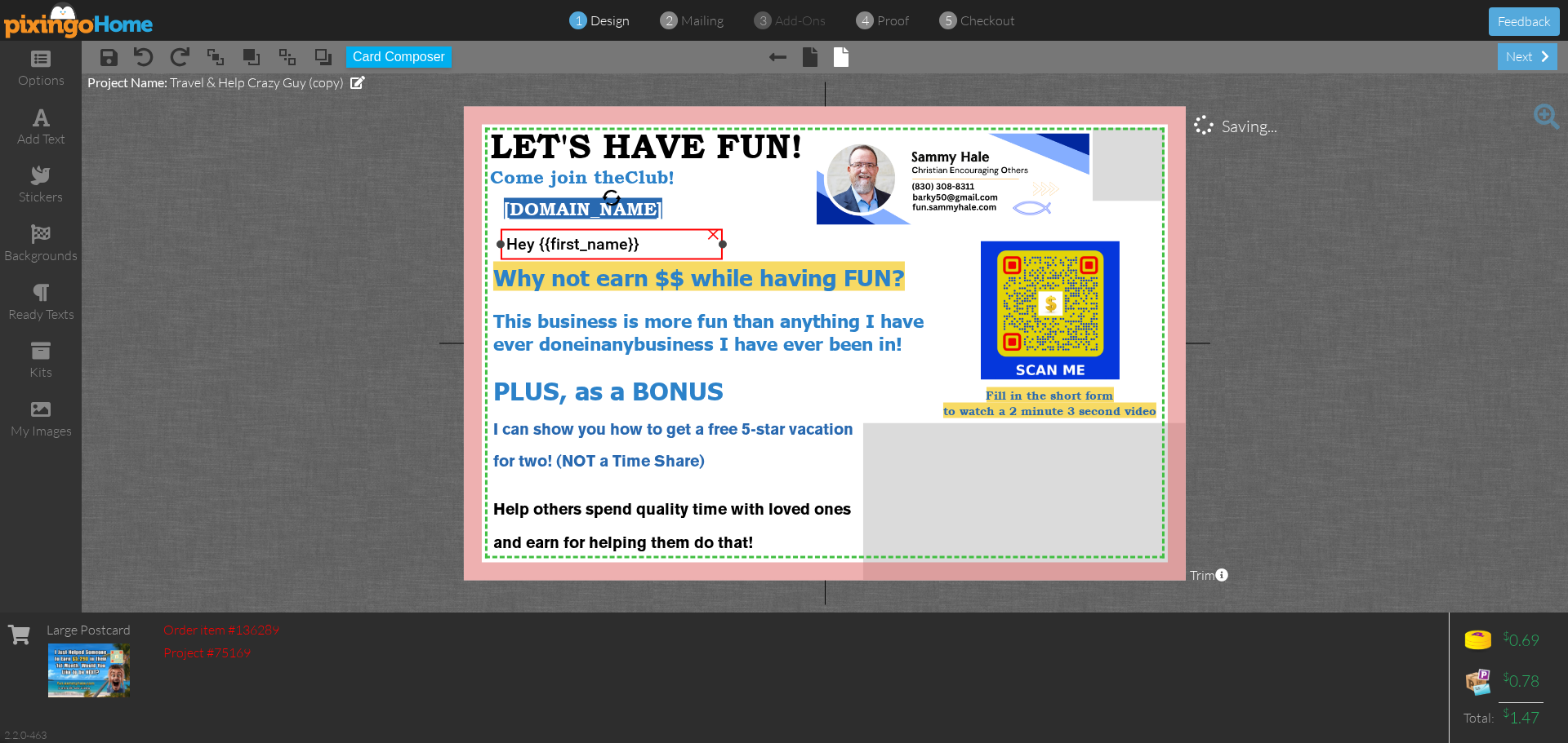
drag, startPoint x: 783, startPoint y: 242, endPoint x: 721, endPoint y: 245, distance: 62.1
click at [721, 245] on div at bounding box center [723, 245] width 8 height 8
drag, startPoint x: 616, startPoint y: 253, endPoint x: 623, endPoint y: 249, distance: 8.1
click at [623, 249] on span "Hey {{first_name}}" at bounding box center [580, 240] width 133 height 19
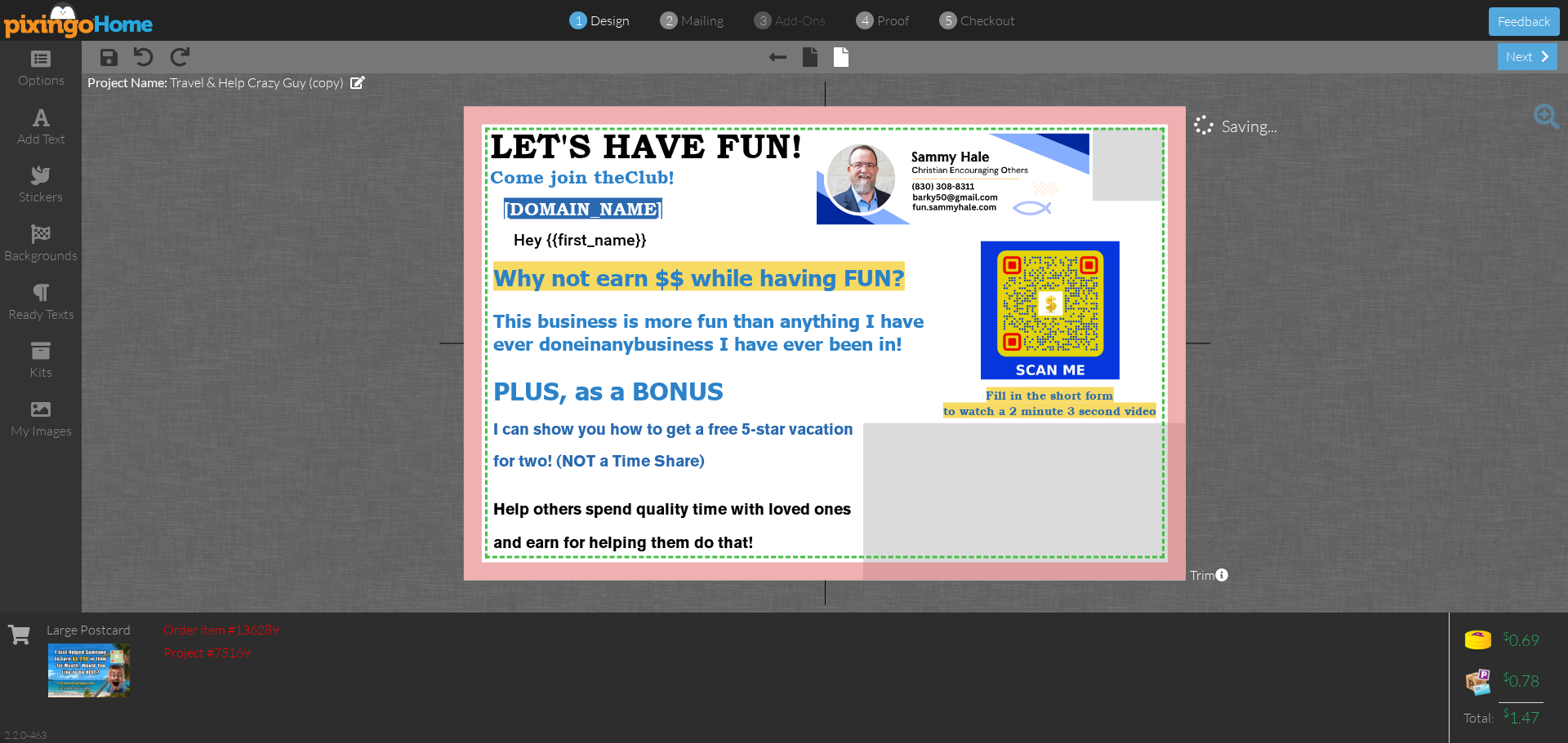
click at [1362, 347] on project-studio-wrapper "X X X X X X X X X X X X X X X X X X X X X X X X X X X X X X X X X X X X X X X X…" at bounding box center [825, 343] width 1486 height 539
click at [107, 62] on span at bounding box center [109, 57] width 17 height 20
click at [68, 25] on img at bounding box center [79, 20] width 150 height 37
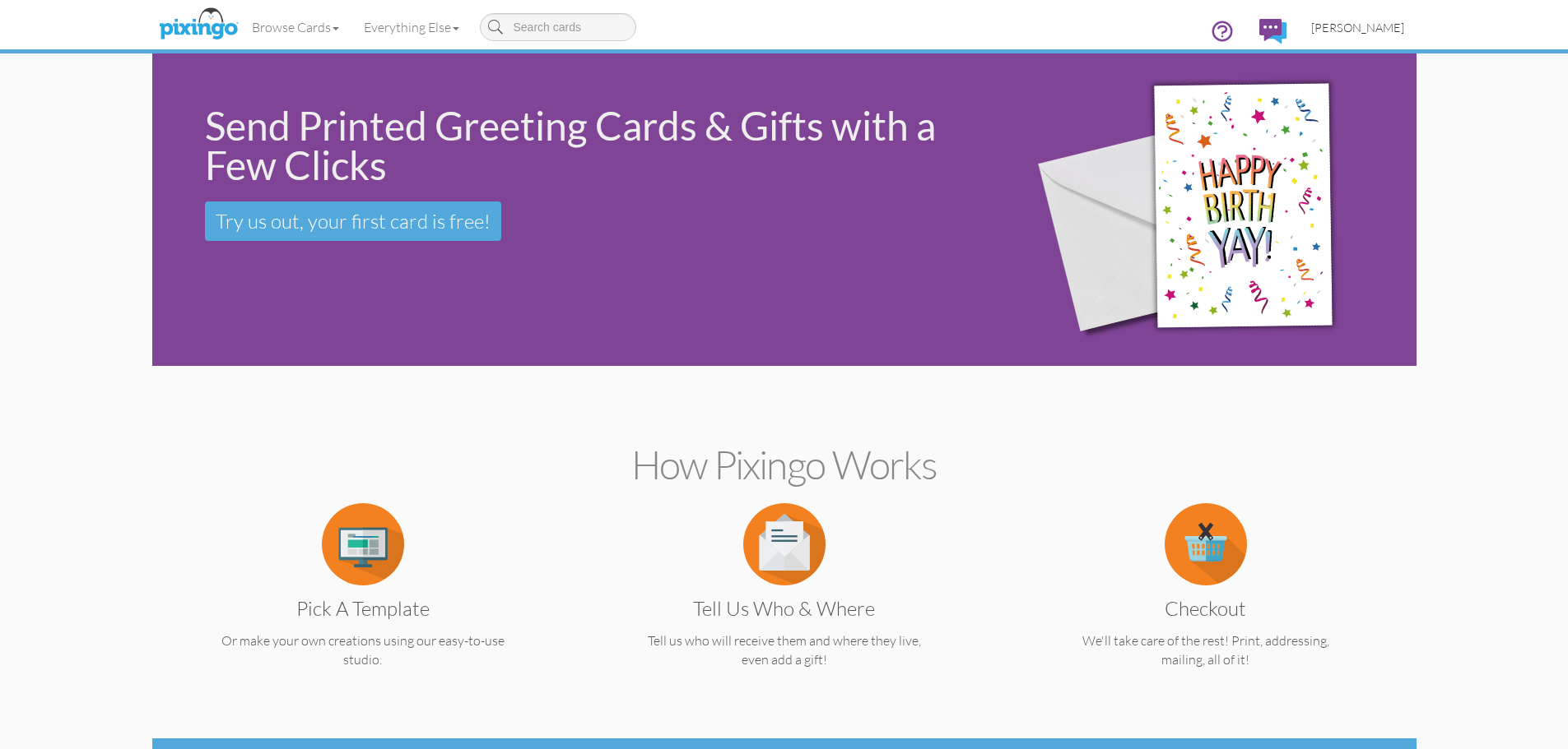
click at [1372, 24] on span "[PERSON_NAME]" at bounding box center [1357, 27] width 93 height 14
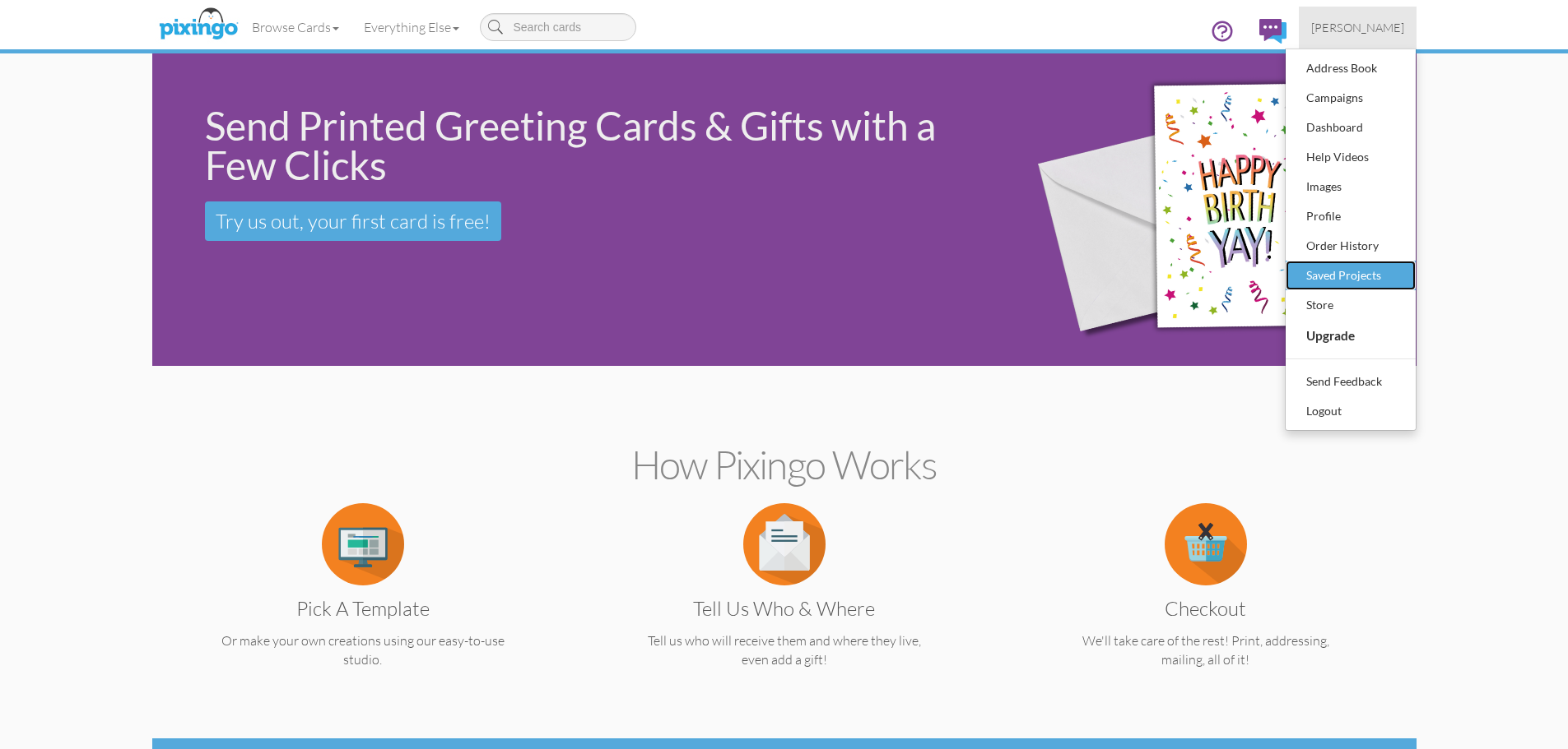
click at [1361, 272] on div "Saved Projects" at bounding box center [1351, 276] width 97 height 25
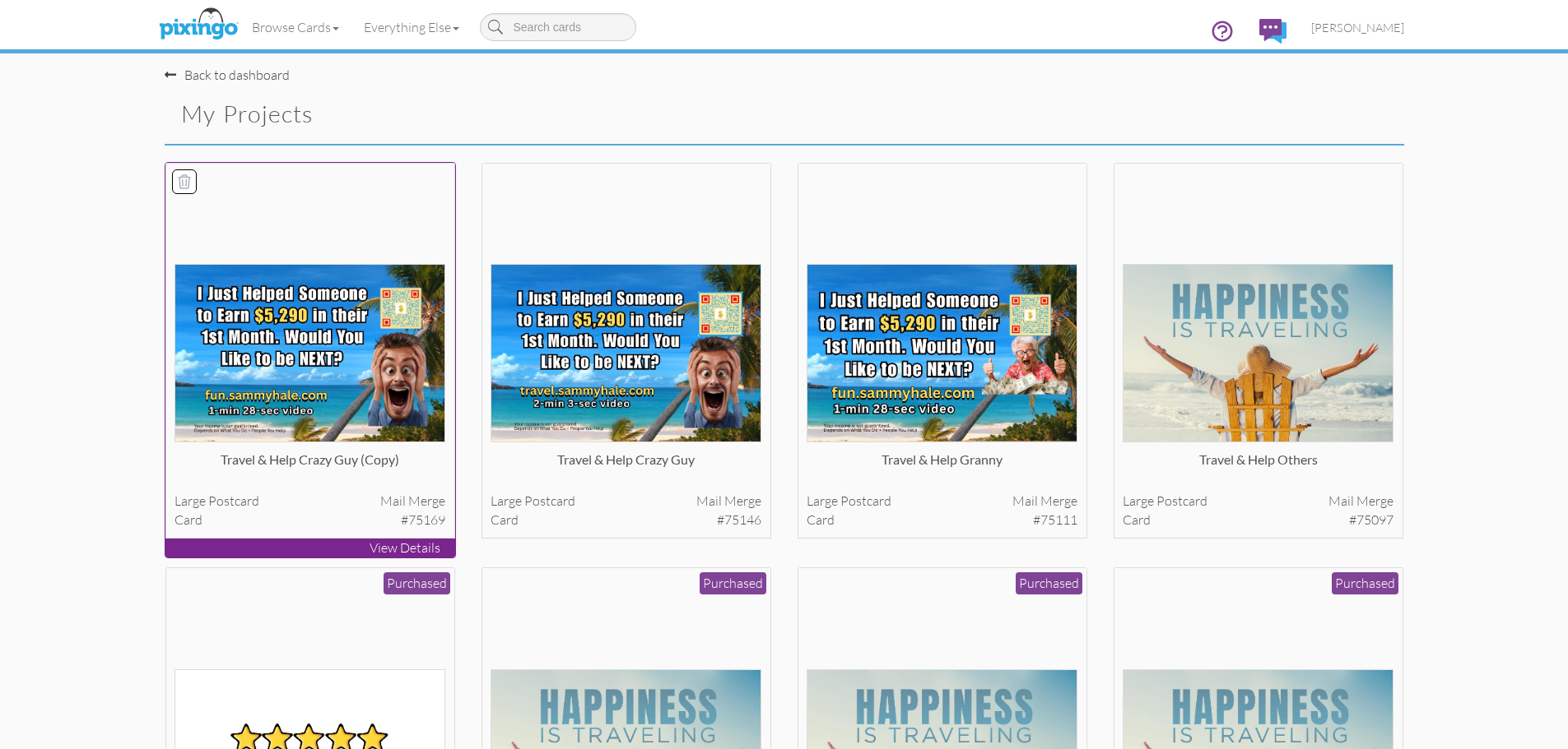
click at [340, 402] on img at bounding box center [310, 353] width 271 height 178
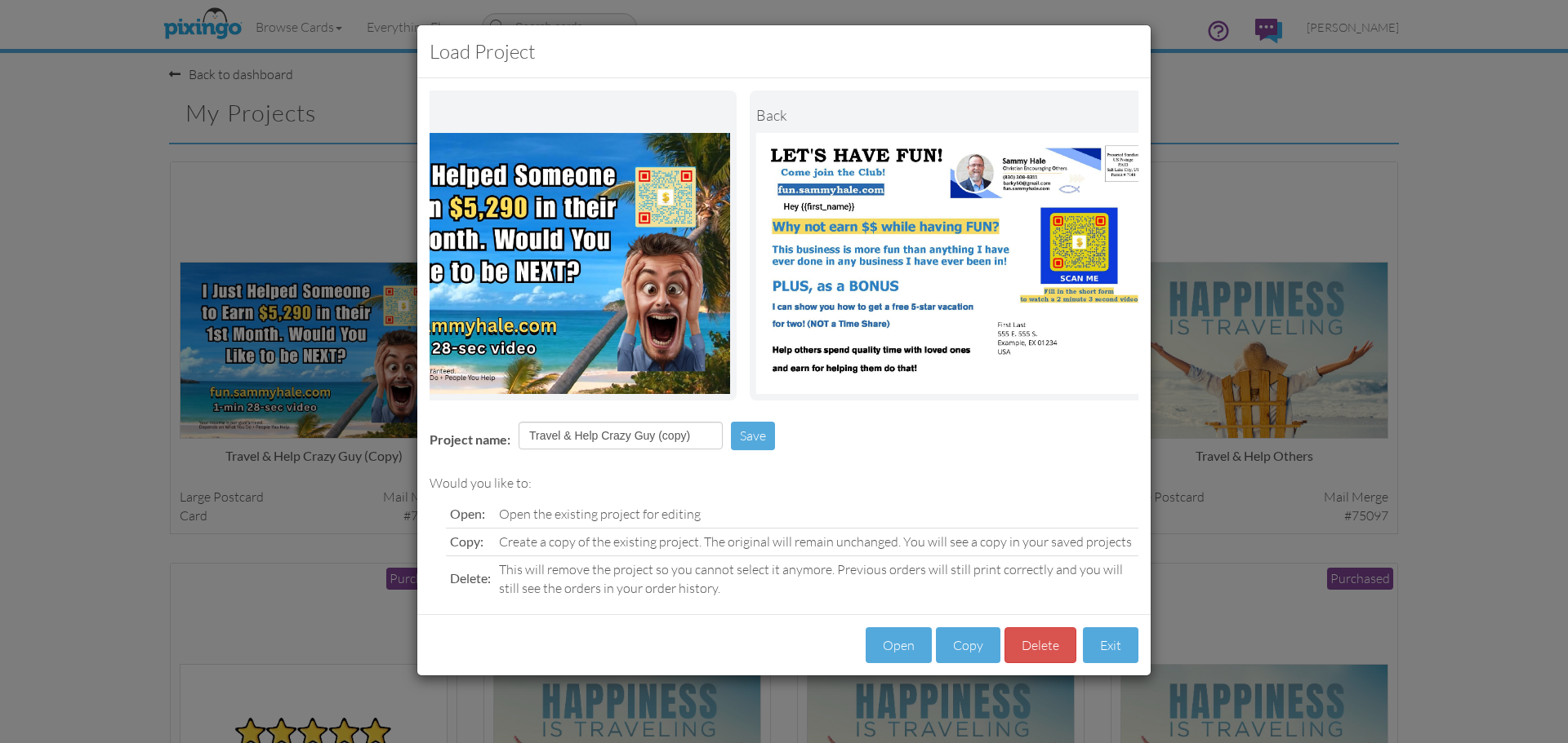
scroll to position [0, 125]
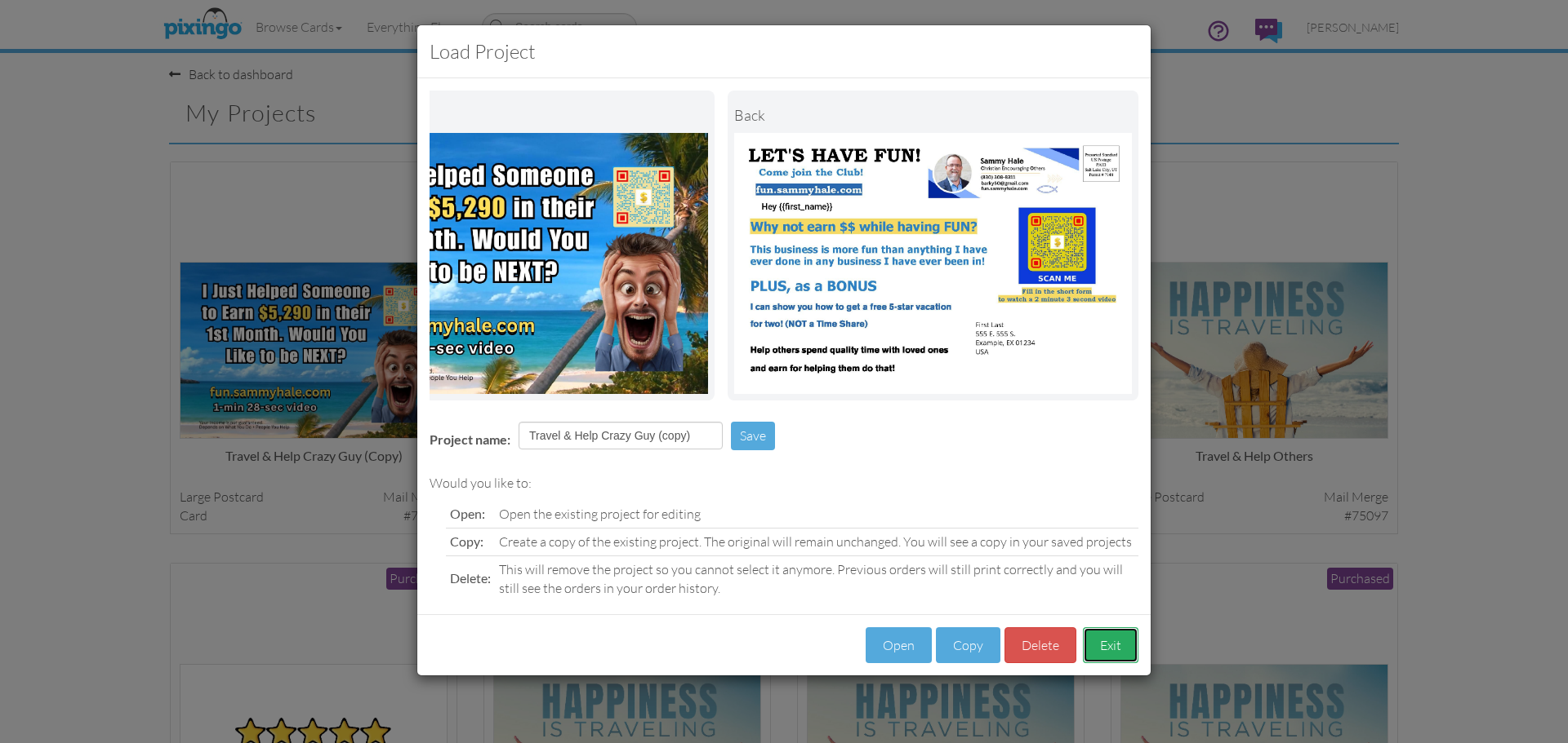
click at [1108, 664] on button "Exit" at bounding box center [1111, 646] width 56 height 37
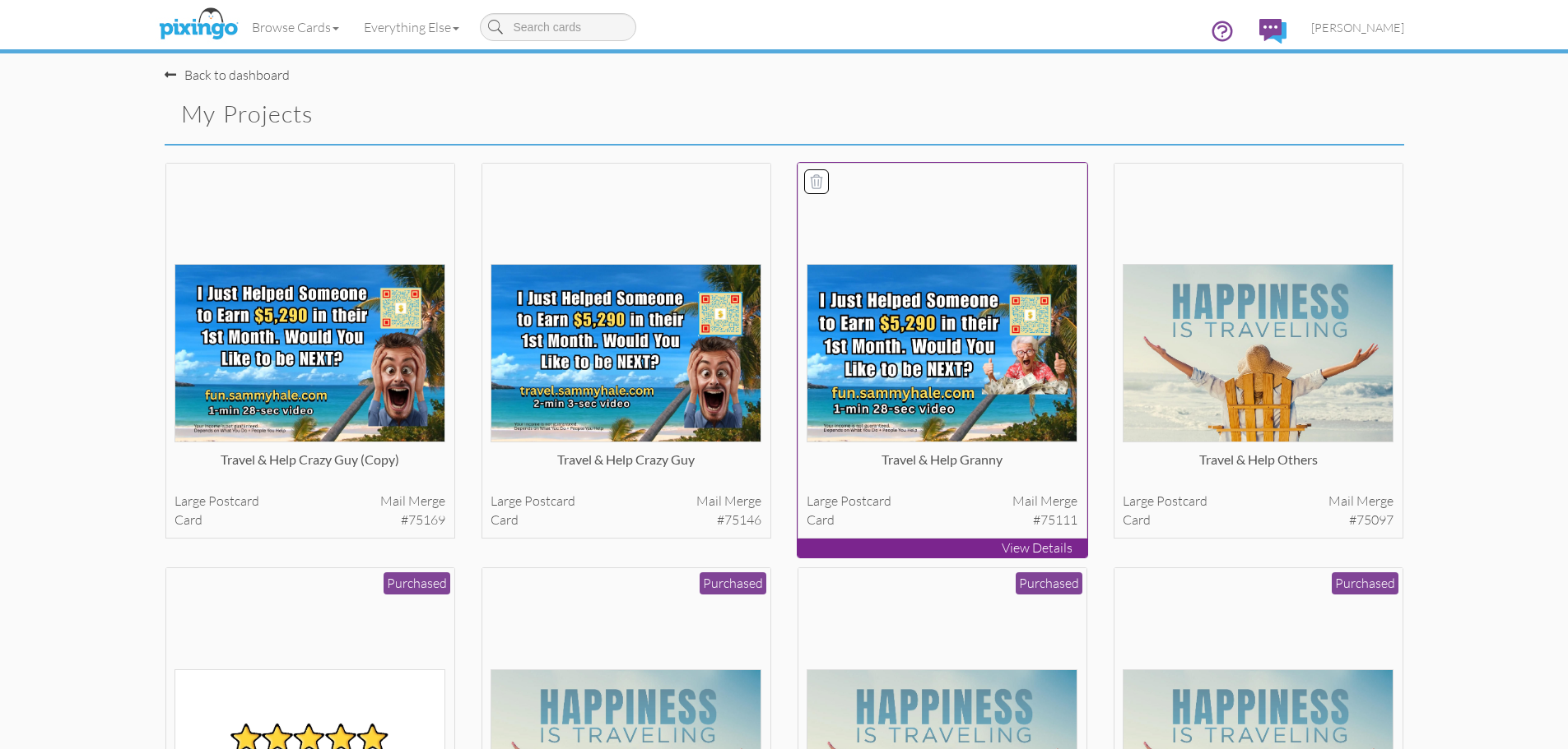
click at [919, 349] on img at bounding box center [942, 353] width 271 height 178
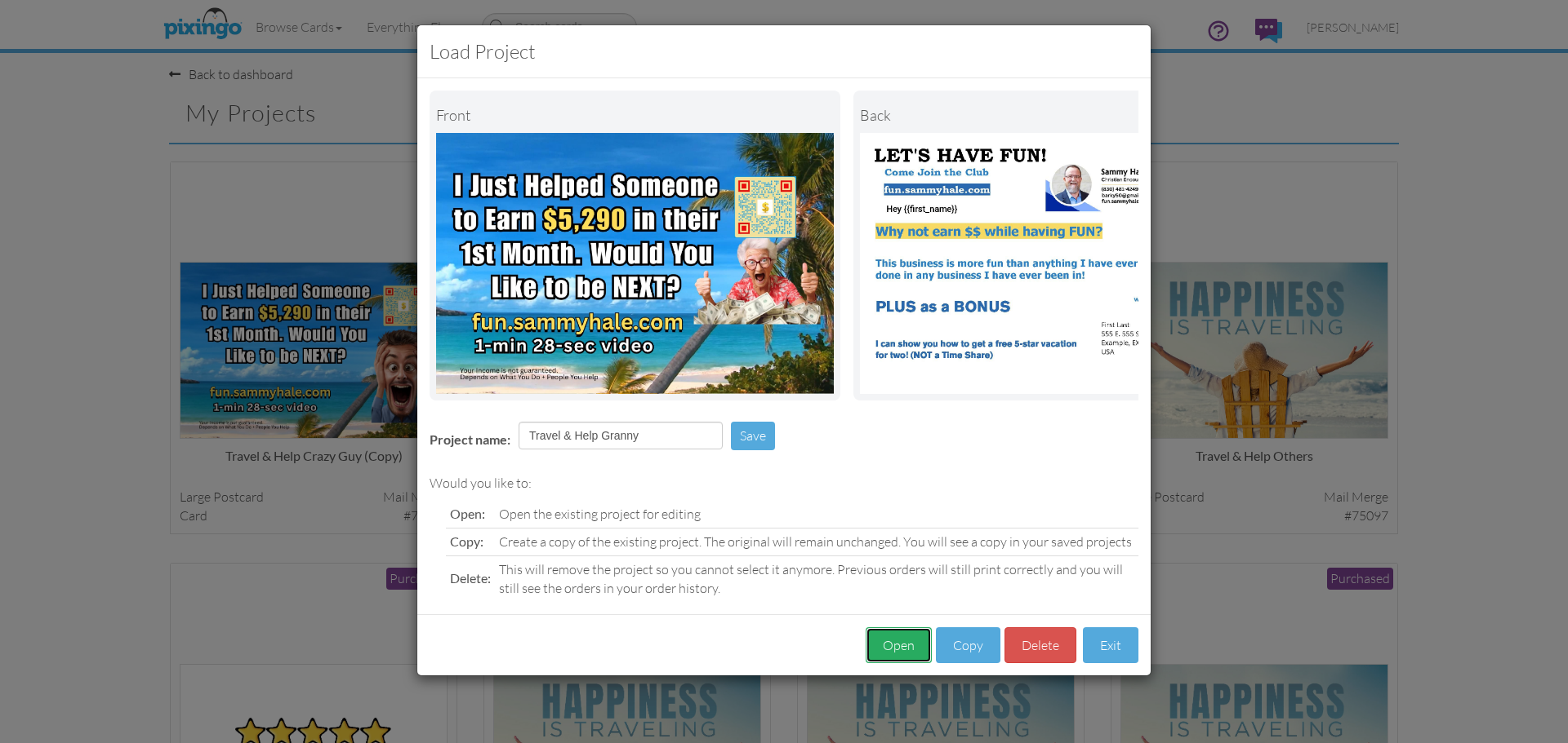
click at [897, 655] on button "Open" at bounding box center [898, 646] width 66 height 37
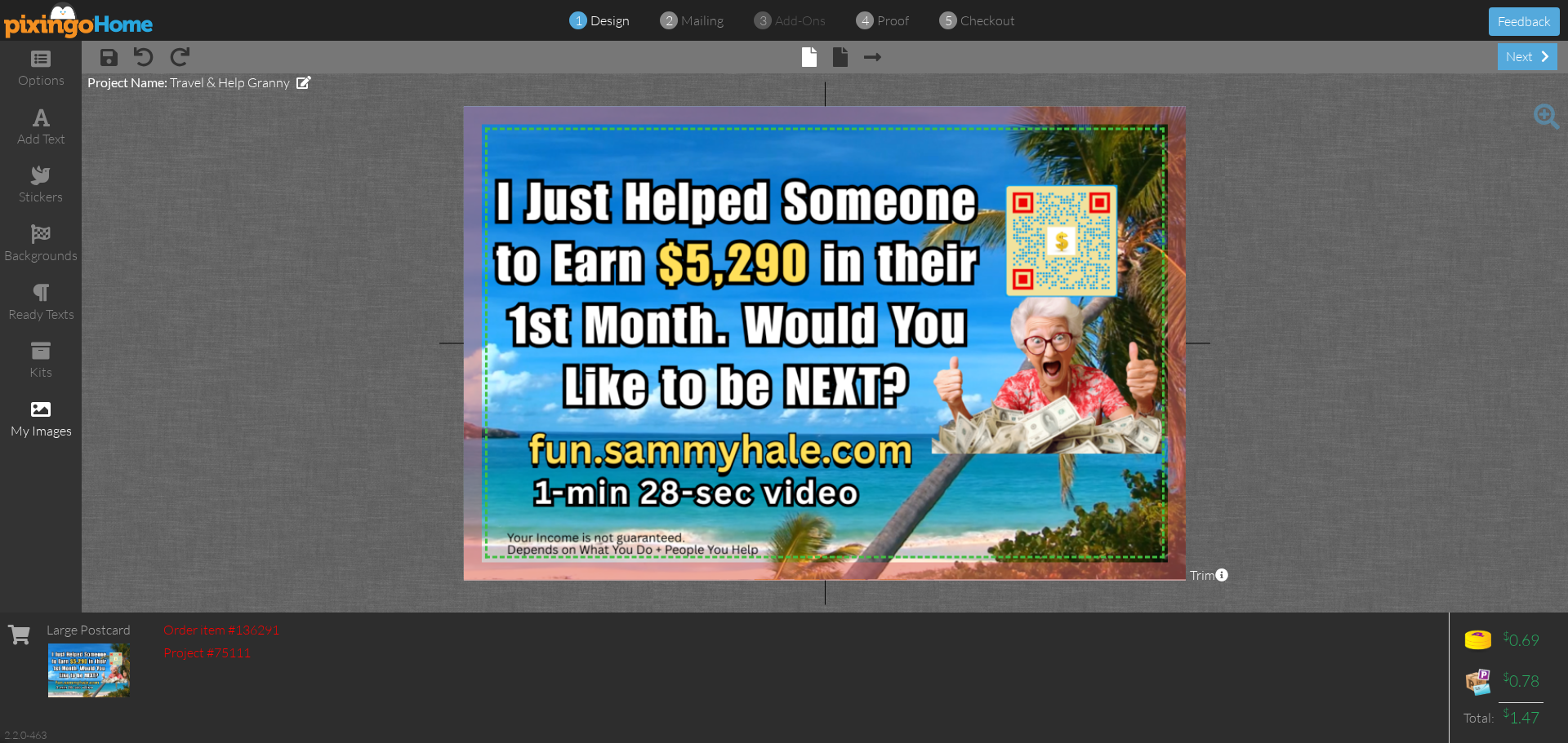
click at [20, 431] on div "my images" at bounding box center [41, 431] width 82 height 19
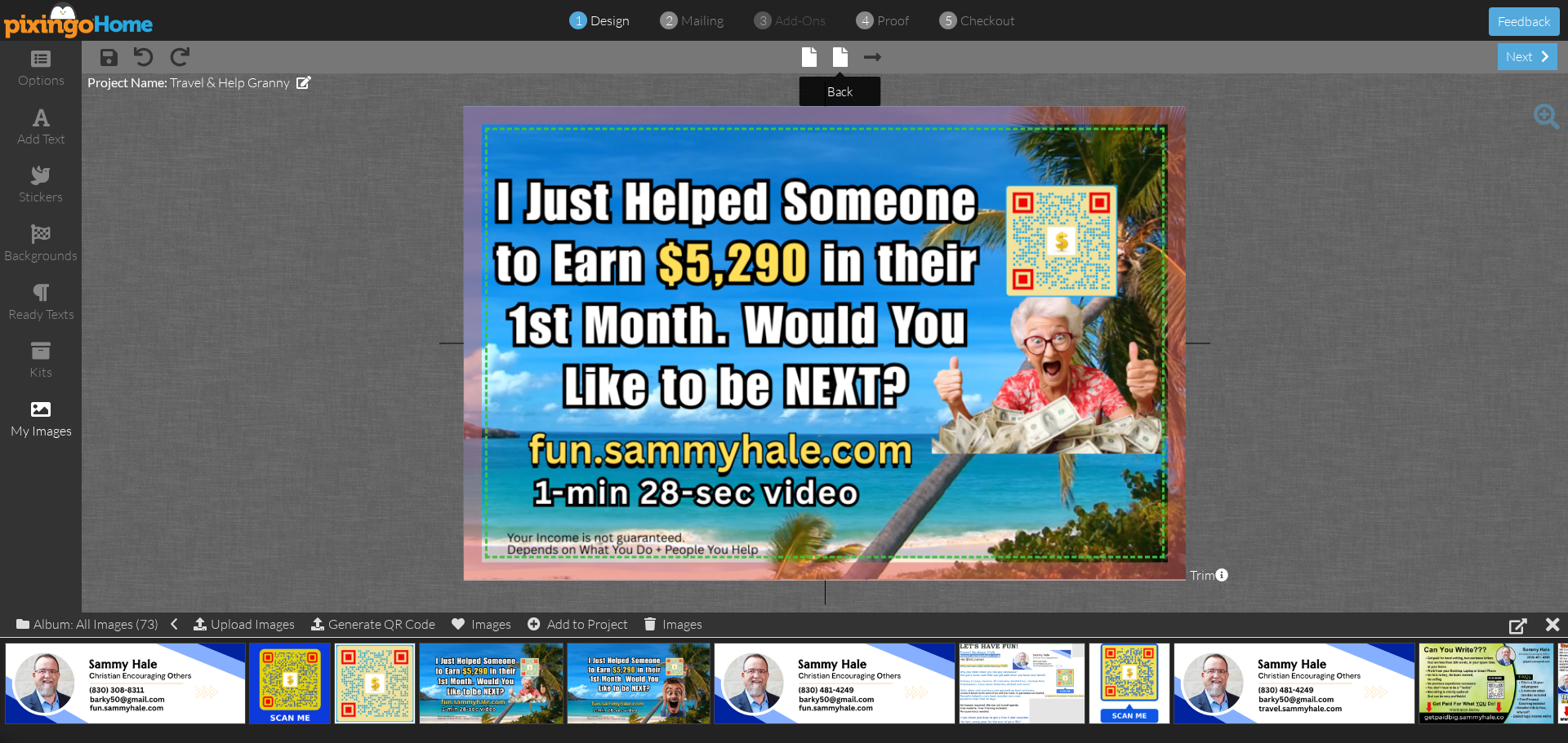
click at [841, 61] on span at bounding box center [840, 57] width 15 height 20
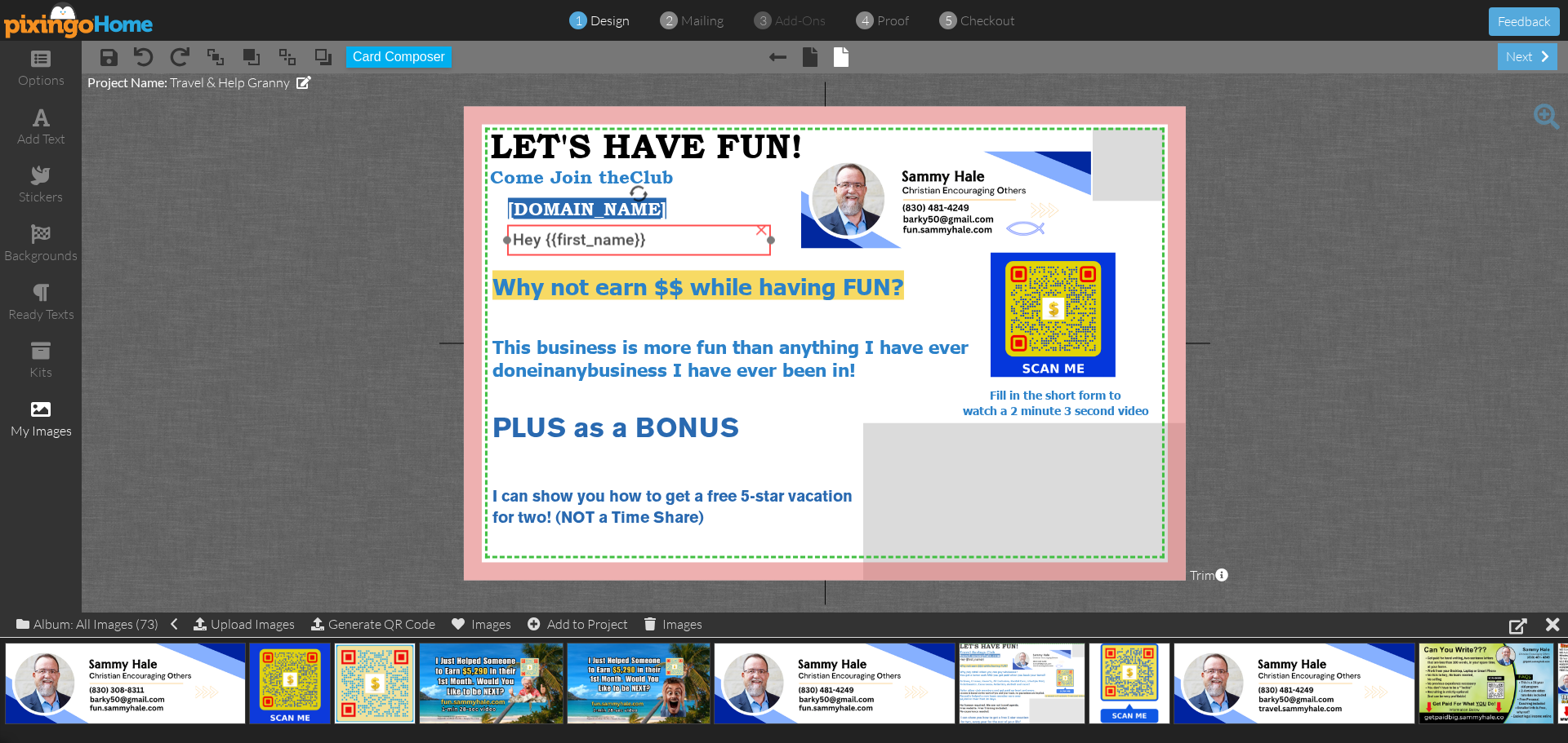
click at [629, 245] on span "Hey {{first_name}}" at bounding box center [579, 240] width 133 height 19
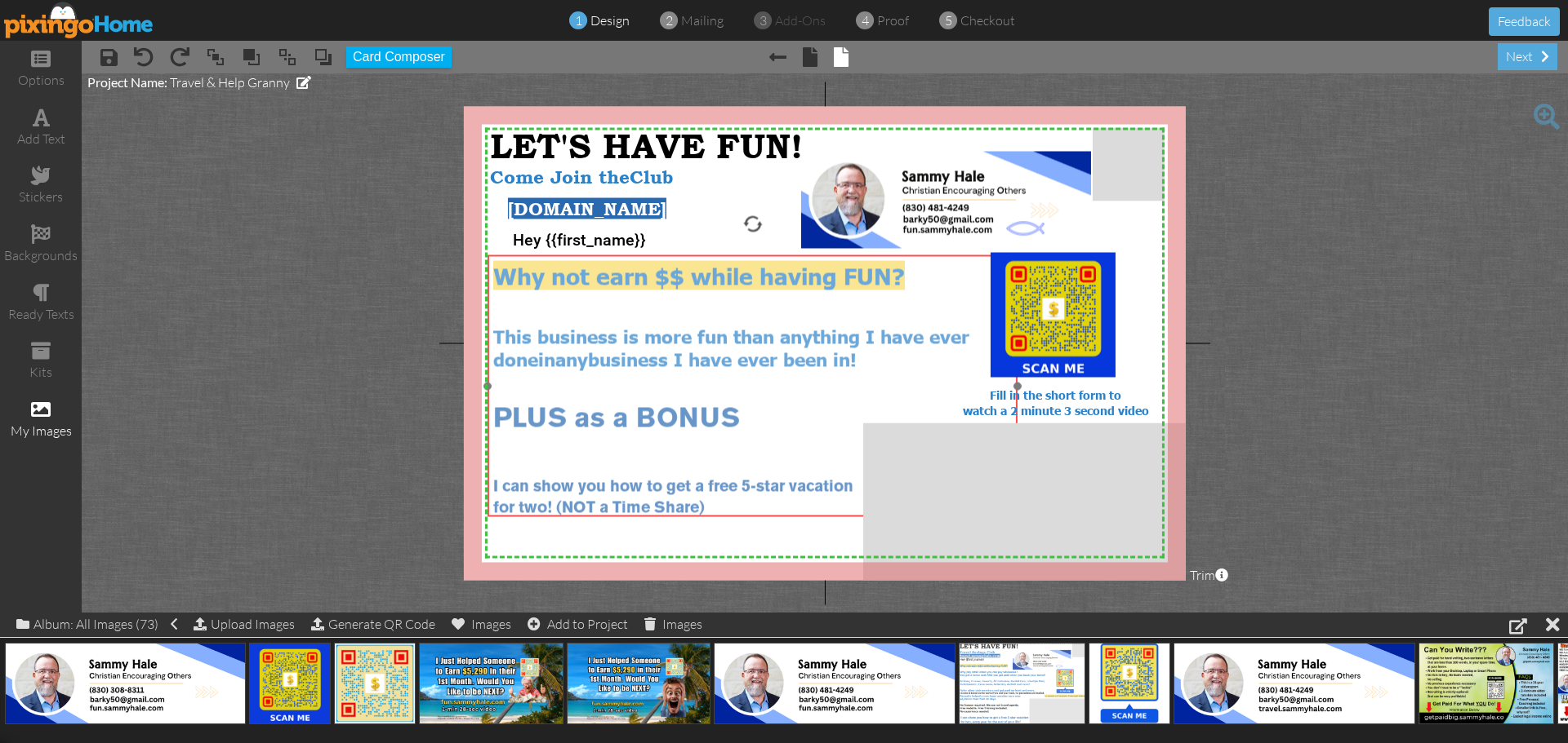
drag, startPoint x: 666, startPoint y: 396, endPoint x: 666, endPoint y: 387, distance: 9.0
click at [666, 388] on div at bounding box center [753, 397] width 520 height 18
click at [525, 488] on span "I can show you how to get a free 5-star vacation" at bounding box center [672, 488] width 360 height 15
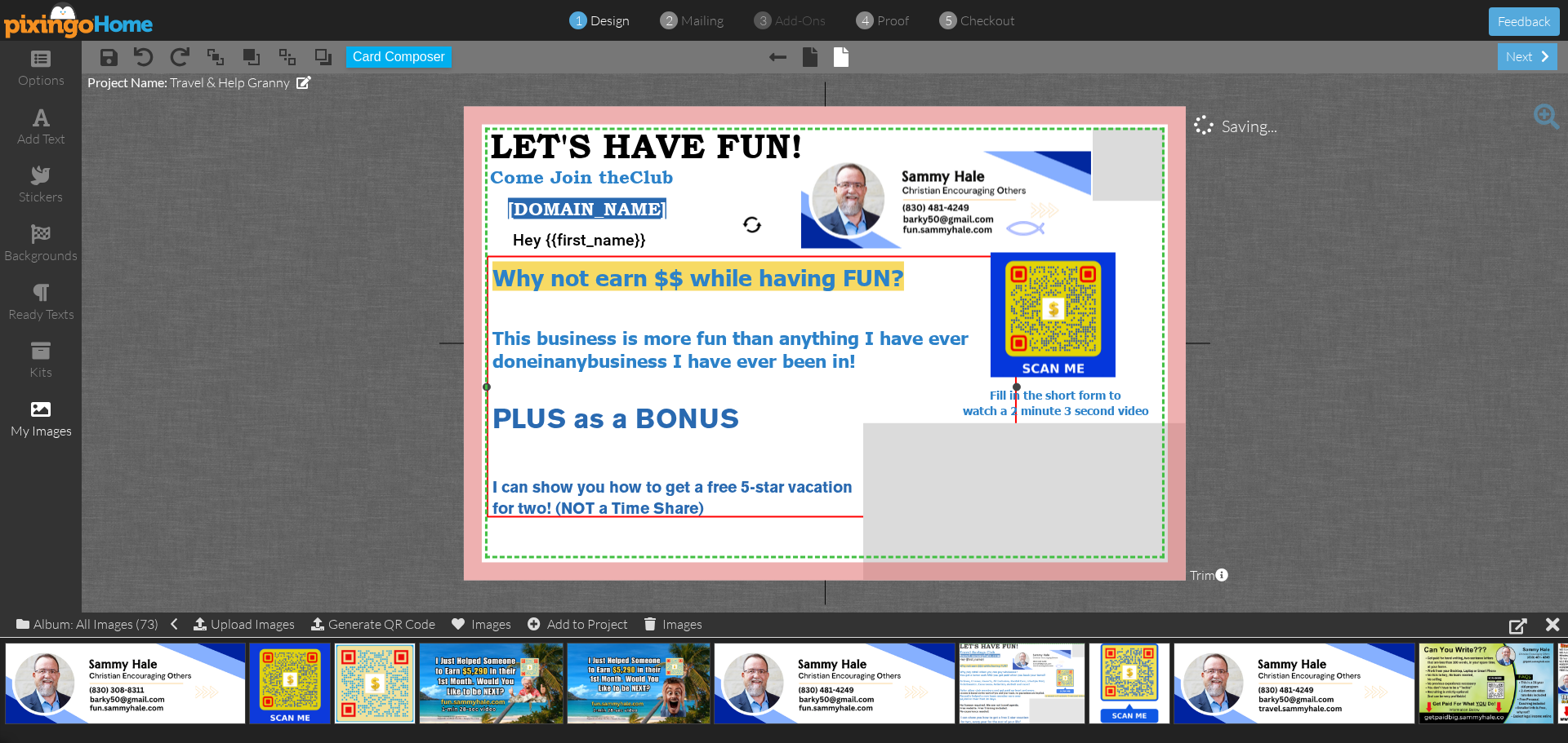
click at [525, 488] on span "I can show you how to get a free 5-star vacation" at bounding box center [672, 488] width 360 height 15
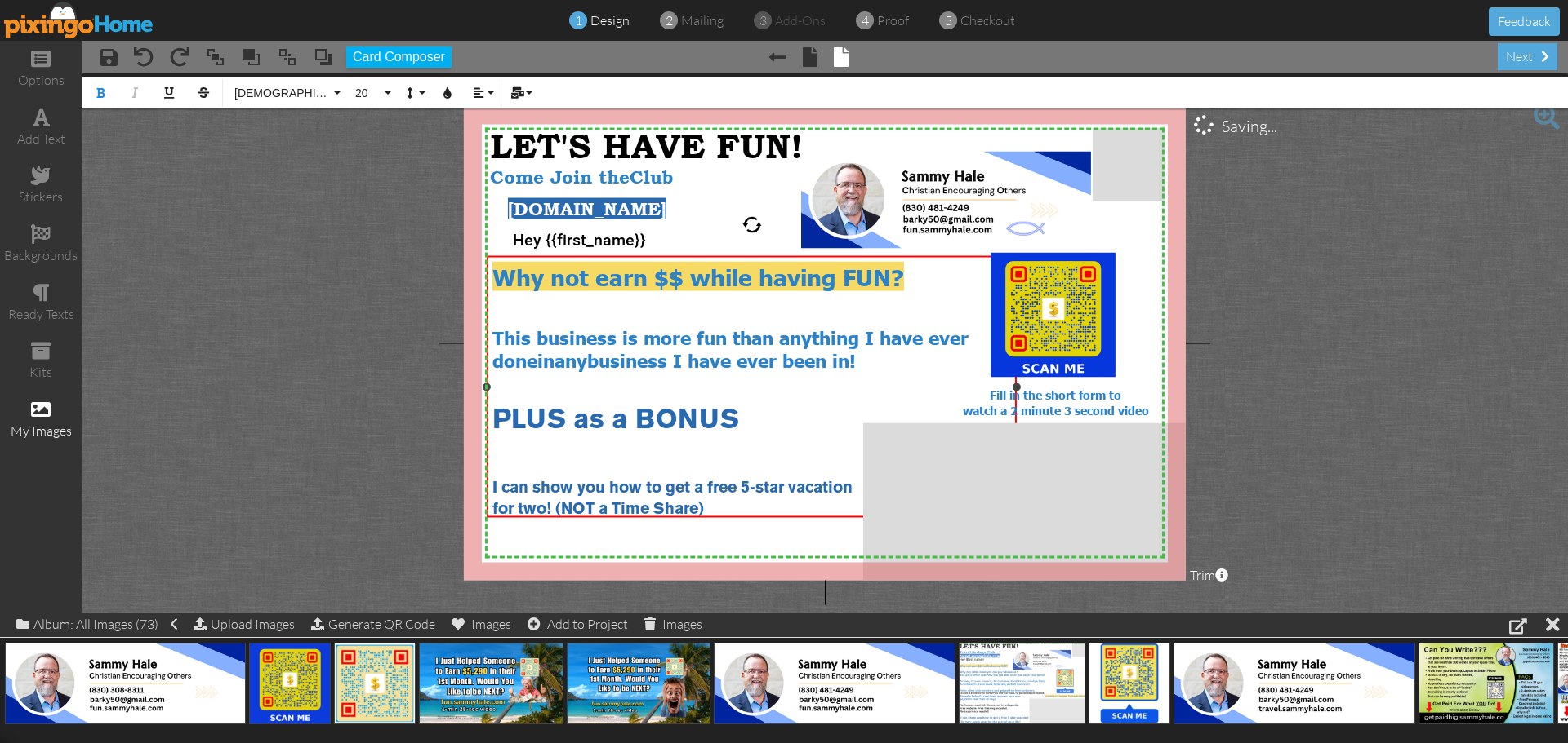
click at [539, 481] on span "I can show you how to get a free 5-star vacation" at bounding box center [672, 488] width 360 height 15
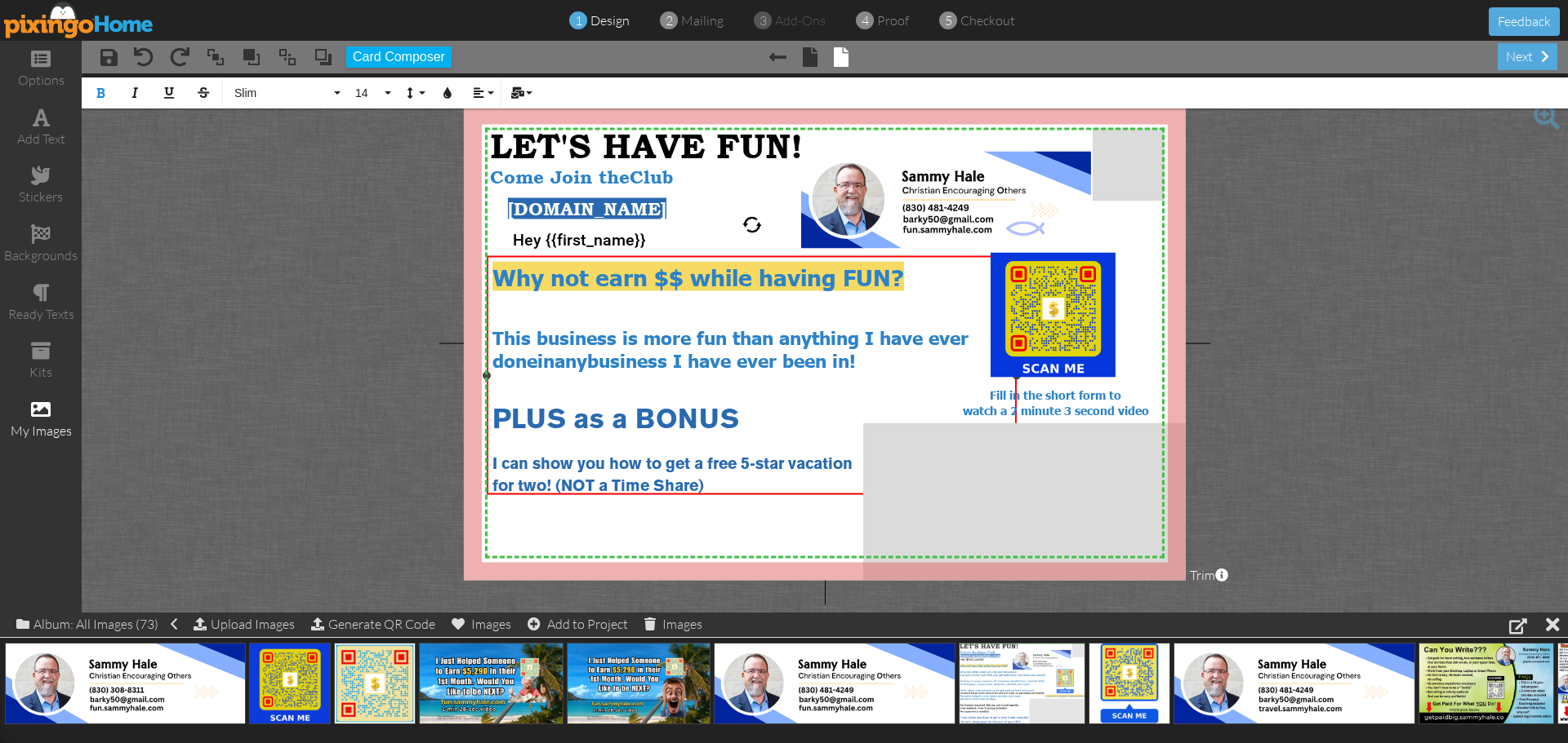
click at [493, 411] on span "PLUS as a BONUS" at bounding box center [616, 420] width 247 height 25
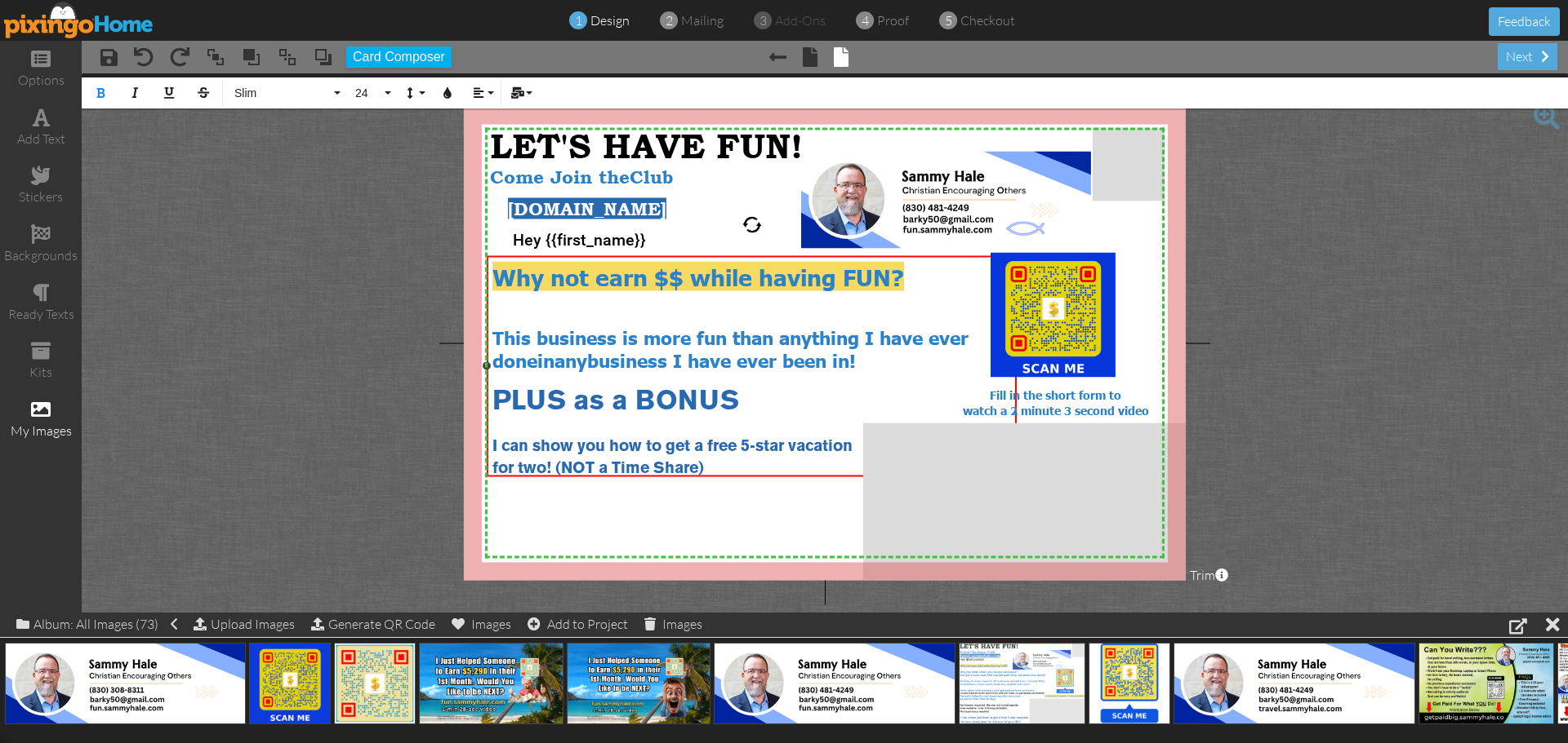
click at [748, 462] on div "for two! (NOT a Time Share)" at bounding box center [752, 466] width 520 height 22
click at [852, 442] on span "I can show you how to get a free 5-star vacation" at bounding box center [672, 447] width 360 height 15
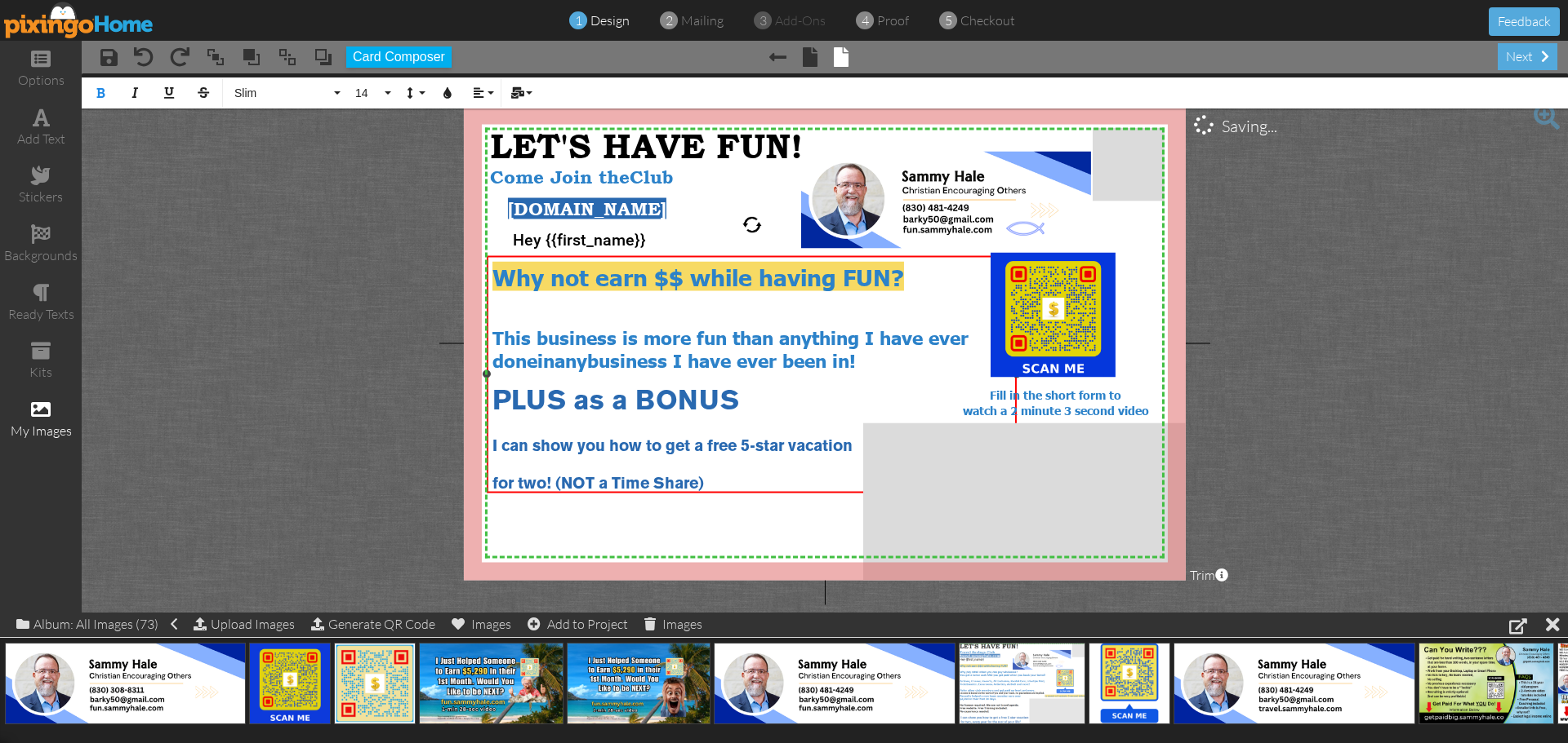
click at [724, 482] on div "for two! (NOT a Time Share)" at bounding box center [752, 482] width 520 height 22
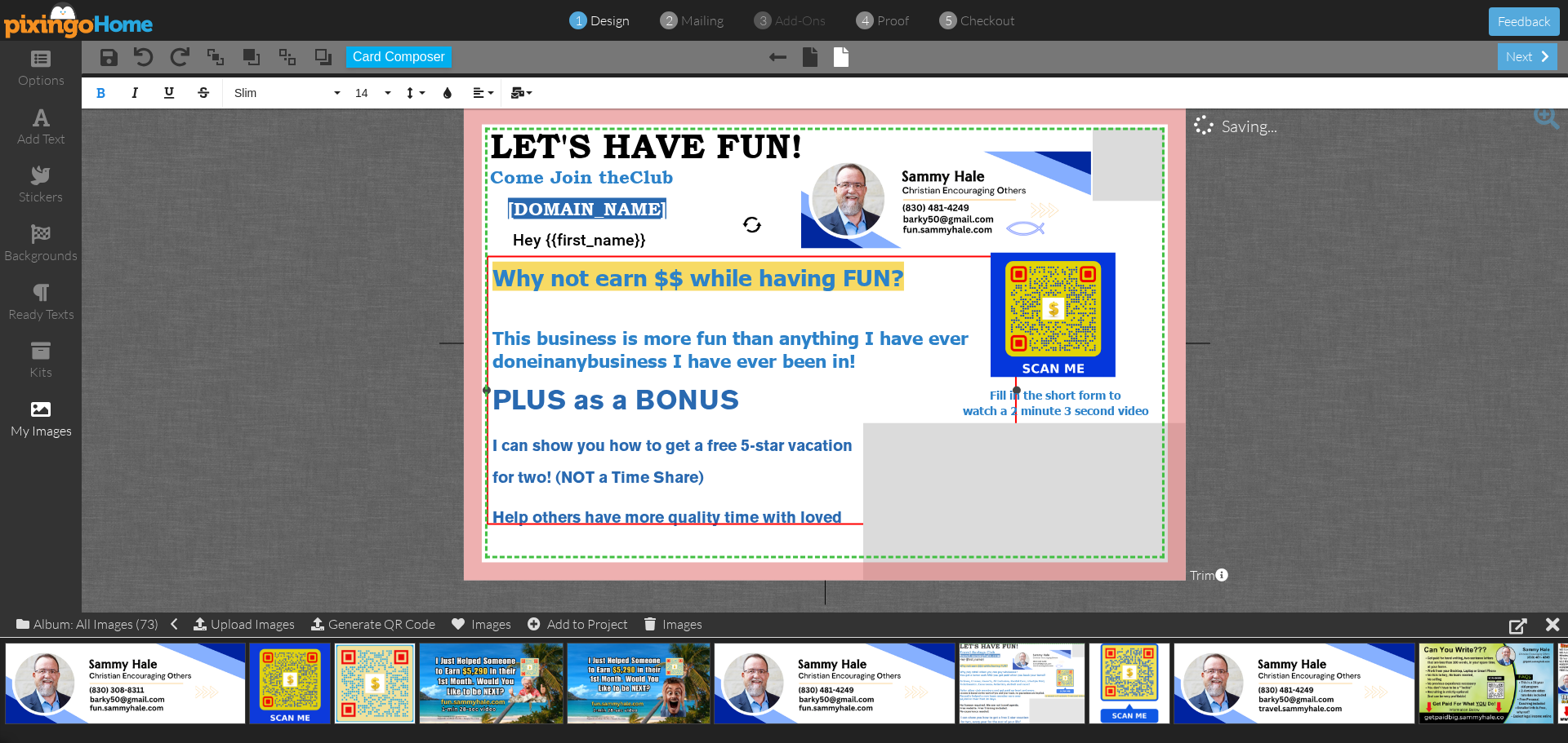
click at [663, 511] on span "Help others have more quality time with loved" at bounding box center [667, 519] width 349 height 15
click at [818, 517] on div "Help others spend quality time with loved" at bounding box center [752, 516] width 520 height 22
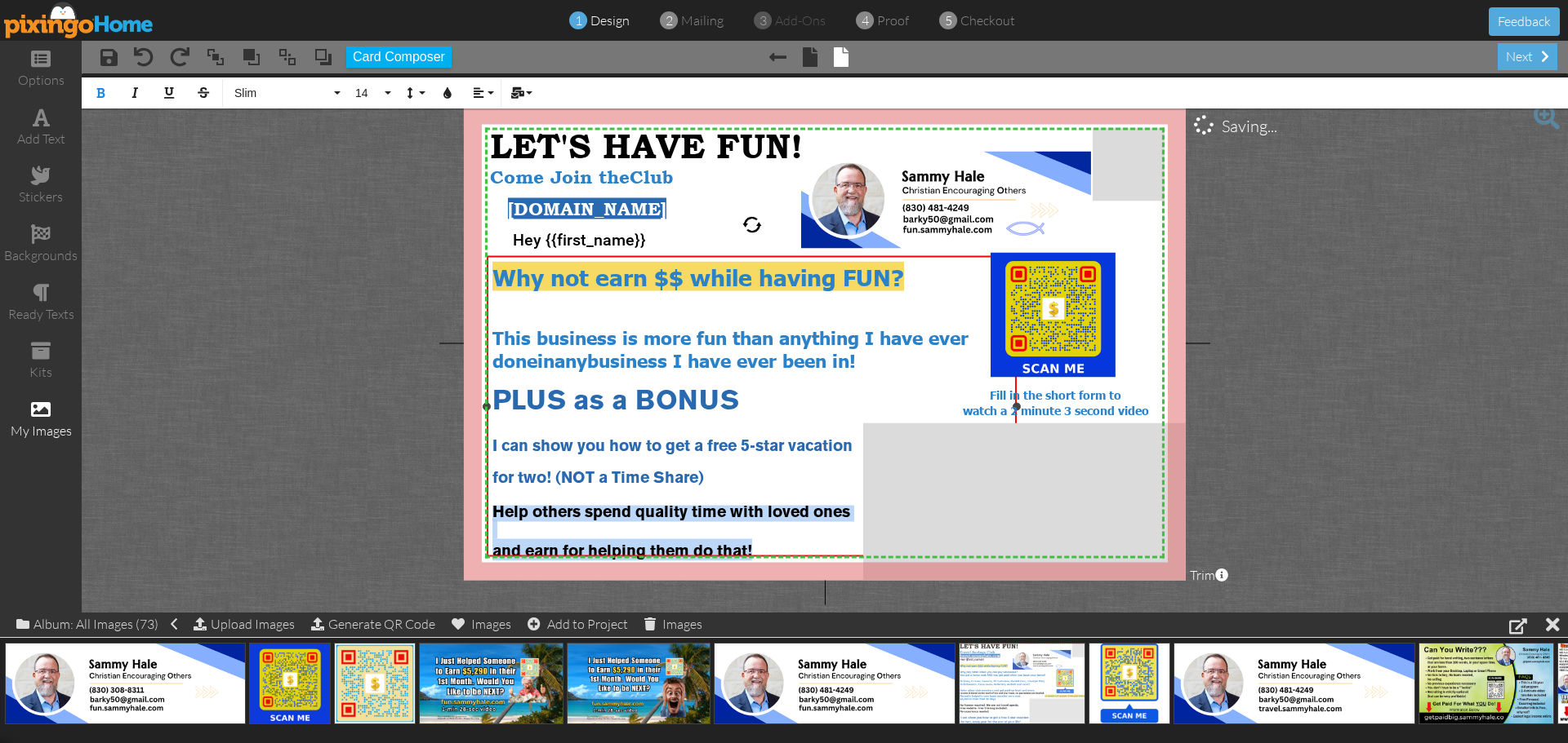
drag, startPoint x: 494, startPoint y: 504, endPoint x: 765, endPoint y: 547, distance: 274.4
click at [765, 547] on div "Why not earn $$ while having FUN? This business is more fun than anything I hav…" at bounding box center [752, 411] width 520 height 300
click at [449, 102] on button "Colors" at bounding box center [448, 93] width 31 height 31
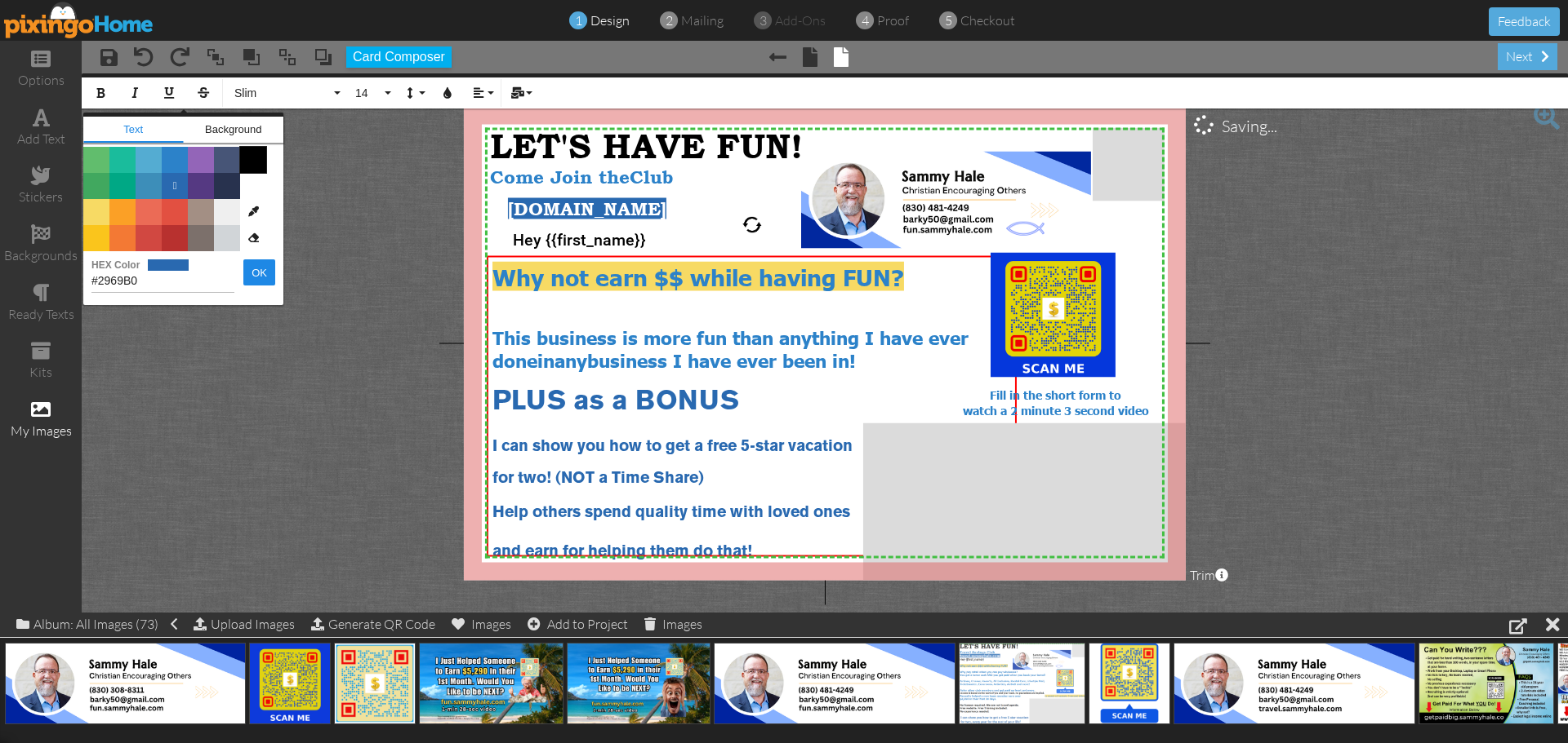
click at [249, 162] on span "Color #000000" at bounding box center [253, 160] width 26 height 26
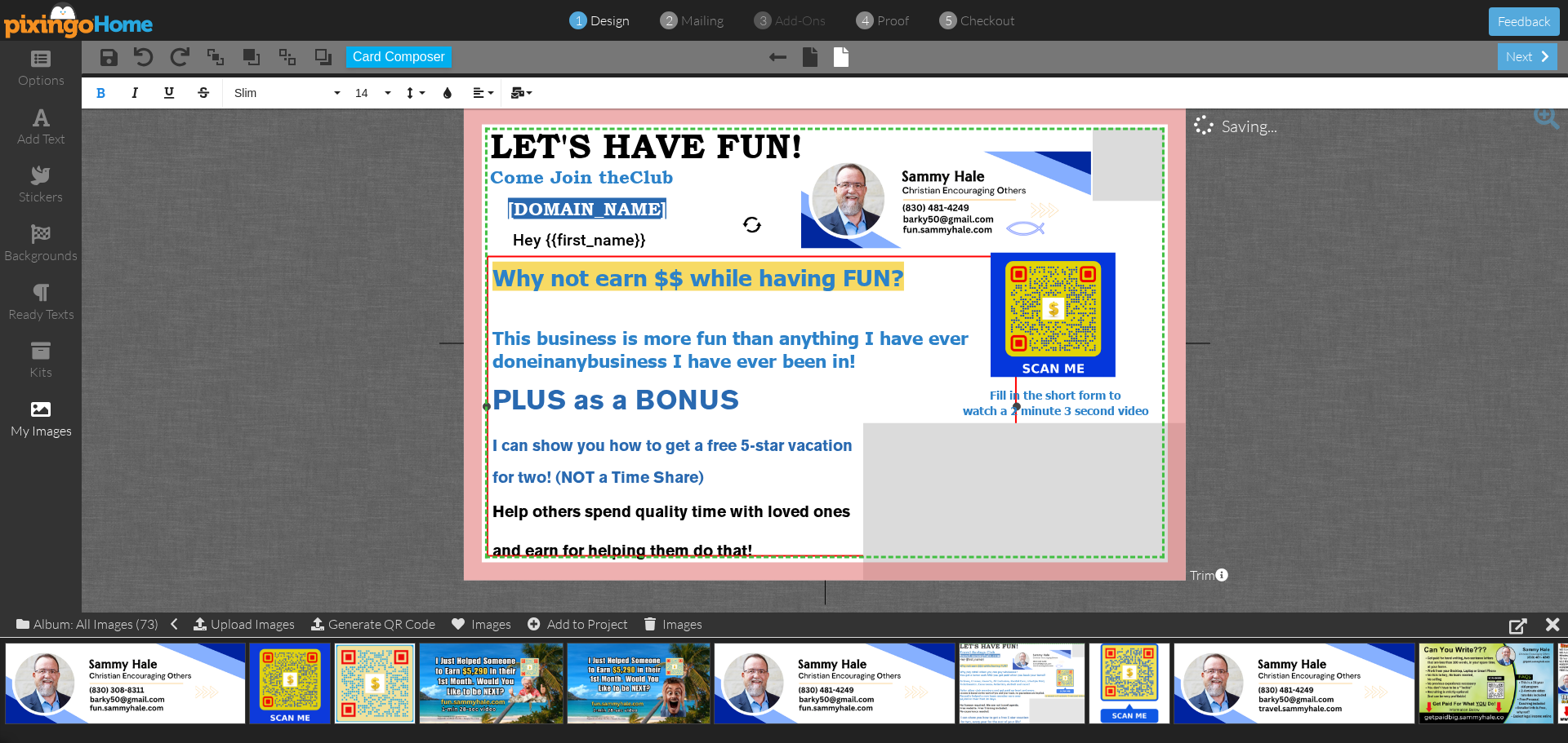
click at [493, 396] on span "PLUS as a BONUS" at bounding box center [616, 402] width 247 height 25
click at [499, 440] on span "I can show you how to get a free 5-star vacation" at bounding box center [672, 447] width 360 height 15
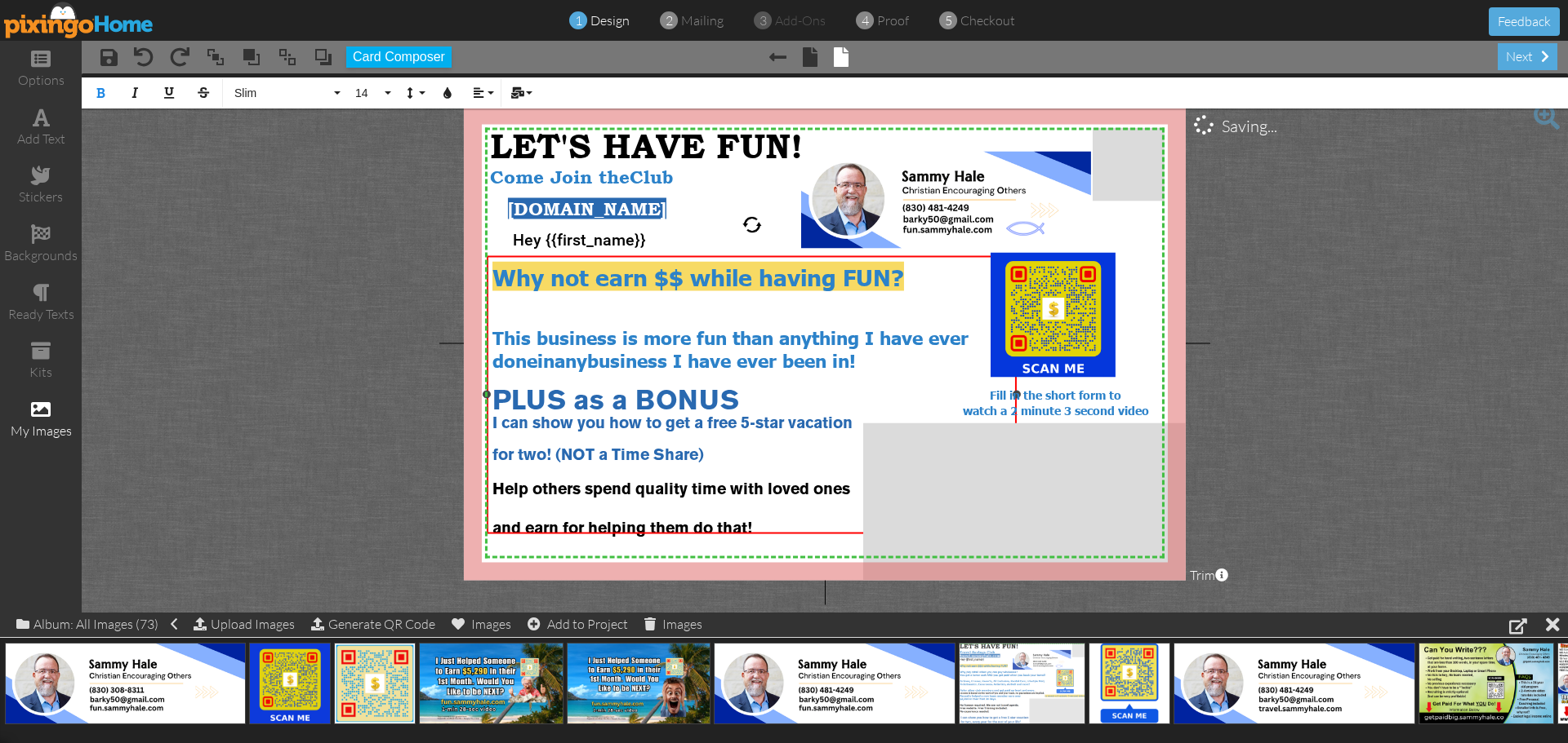
click at [493, 326] on span "This business is more fun than anything I have ever done" at bounding box center [730, 347] width 476 height 46
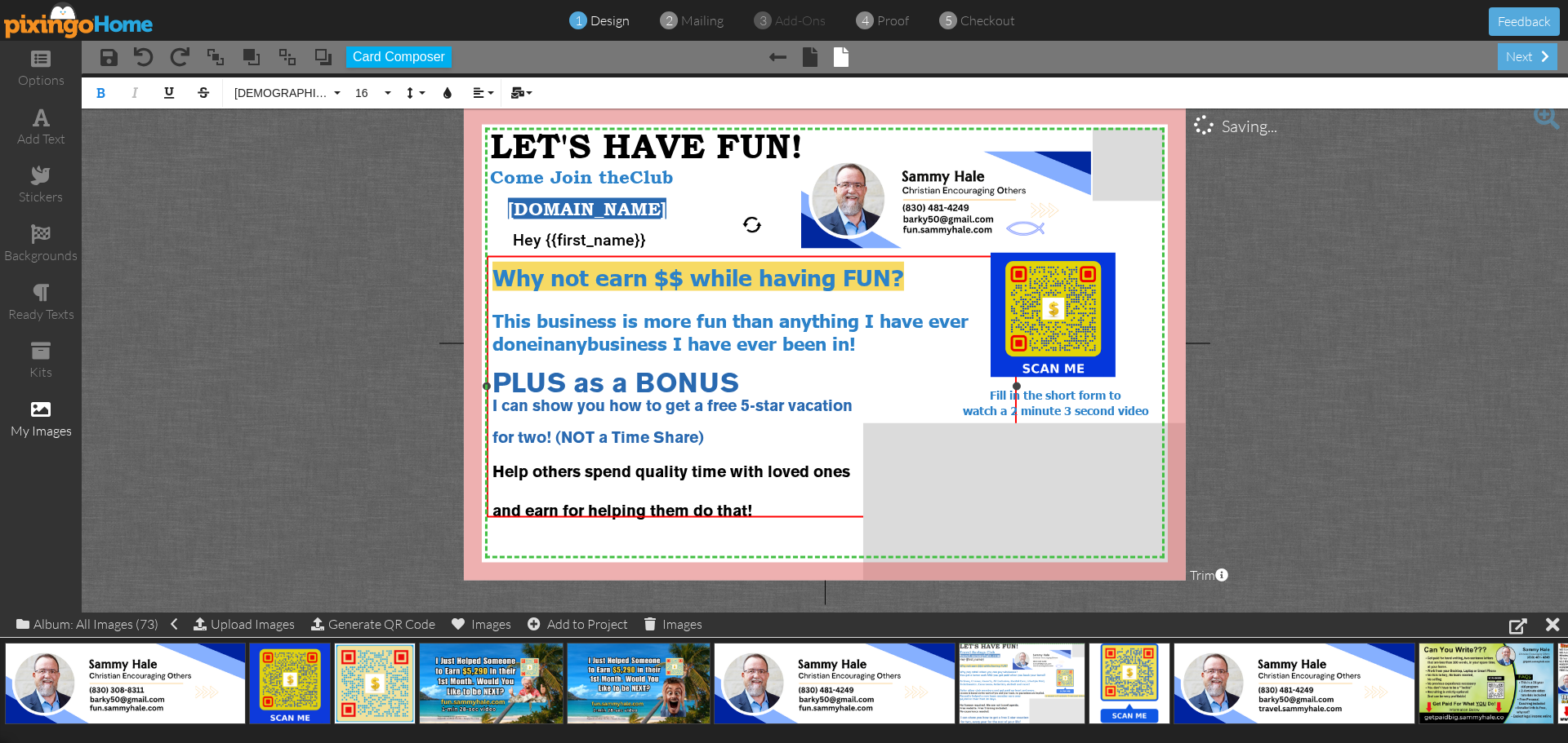
click at [493, 404] on span "I can show you how to get a free 5-star vacation" at bounding box center [672, 406] width 360 height 15
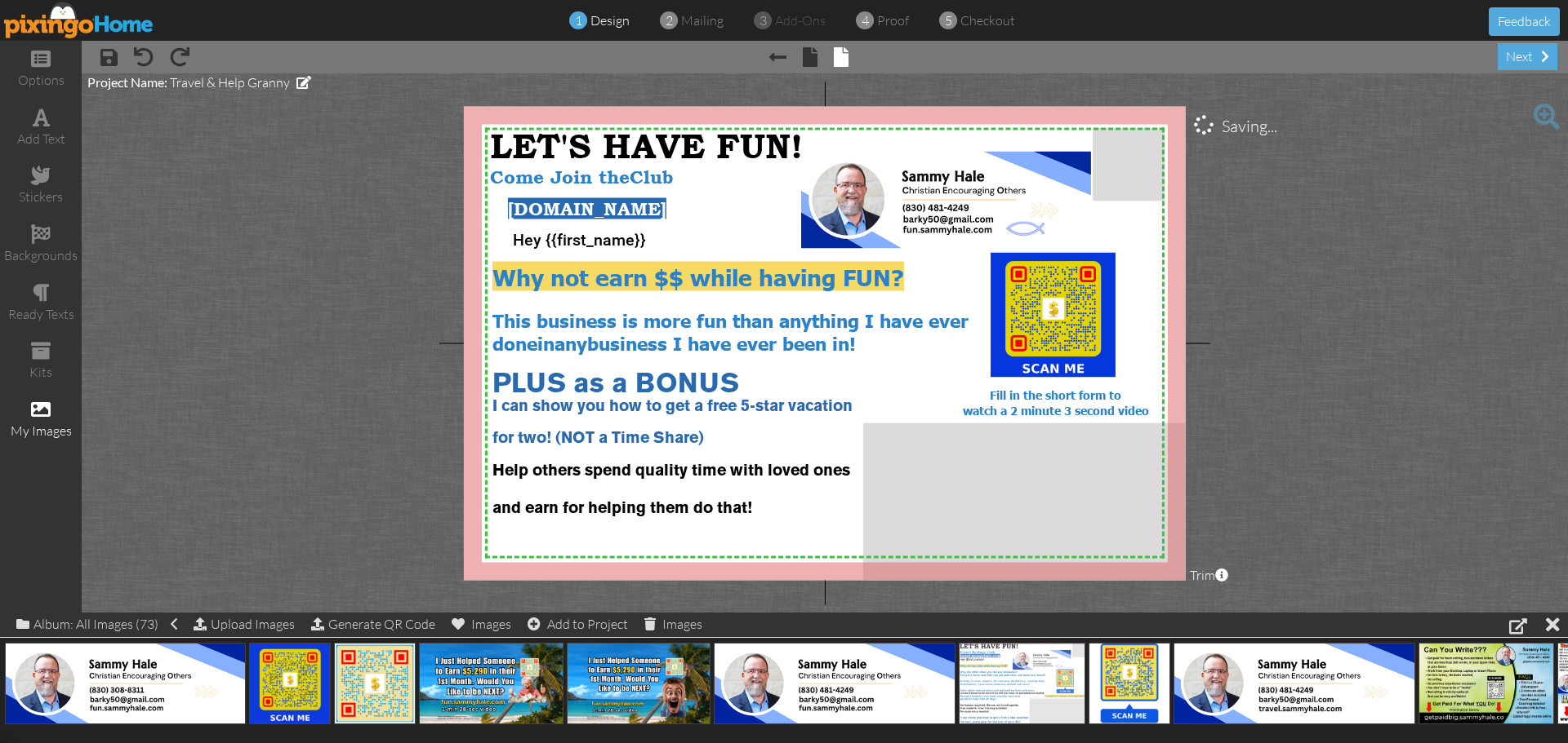
click at [1368, 376] on project-studio-wrapper "X X X X X X X X X X X X X X X X X X X X X X X X X X X X X X X X X X X X X X X X…" at bounding box center [825, 343] width 1486 height 539
click at [779, 447] on div at bounding box center [752, 455] width 520 height 16
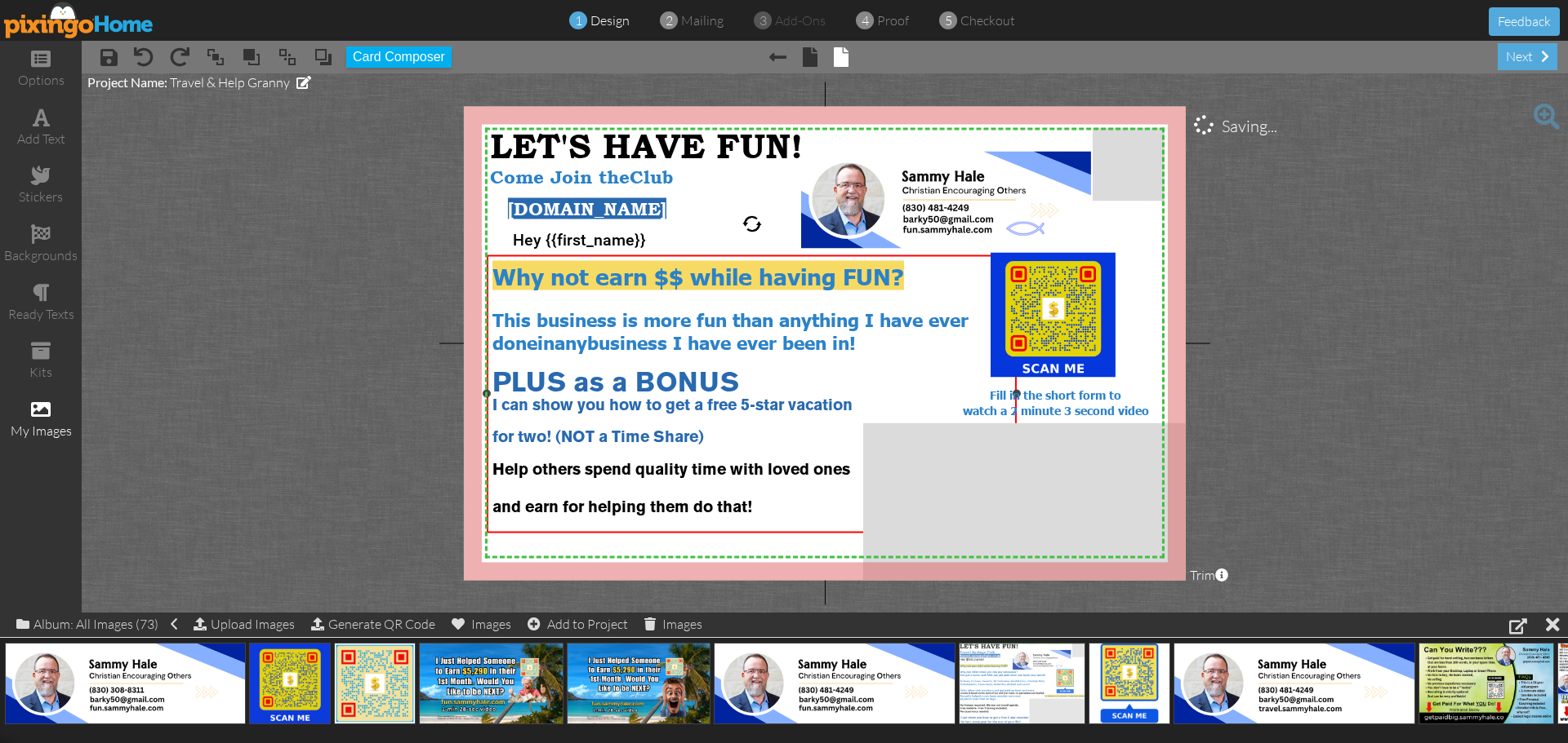
click at [726, 437] on div "for two! (NOT a Time Share)" at bounding box center [752, 439] width 520 height 16
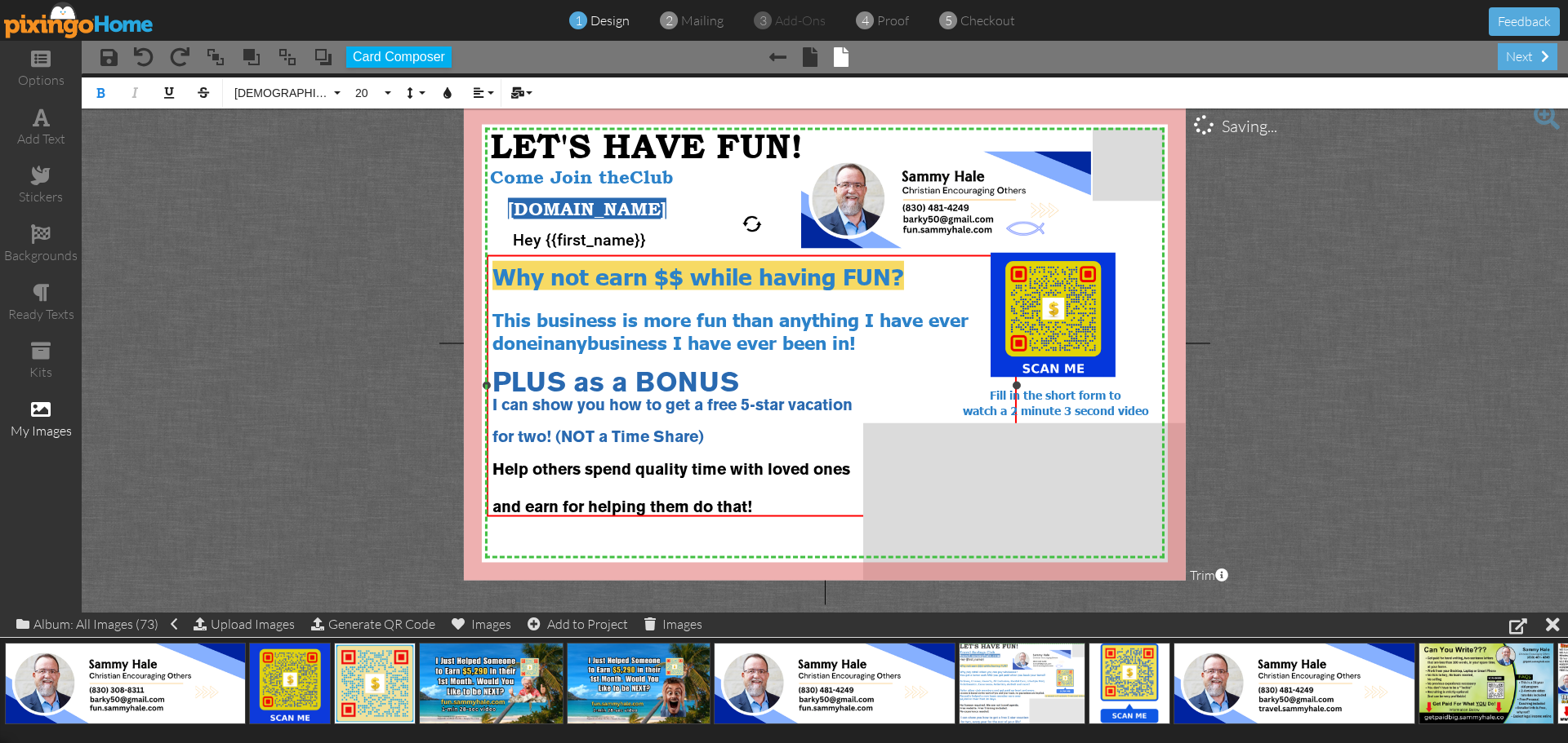
click at [727, 433] on div "for two! (NOT a Time Share)" at bounding box center [752, 439] width 520 height 16
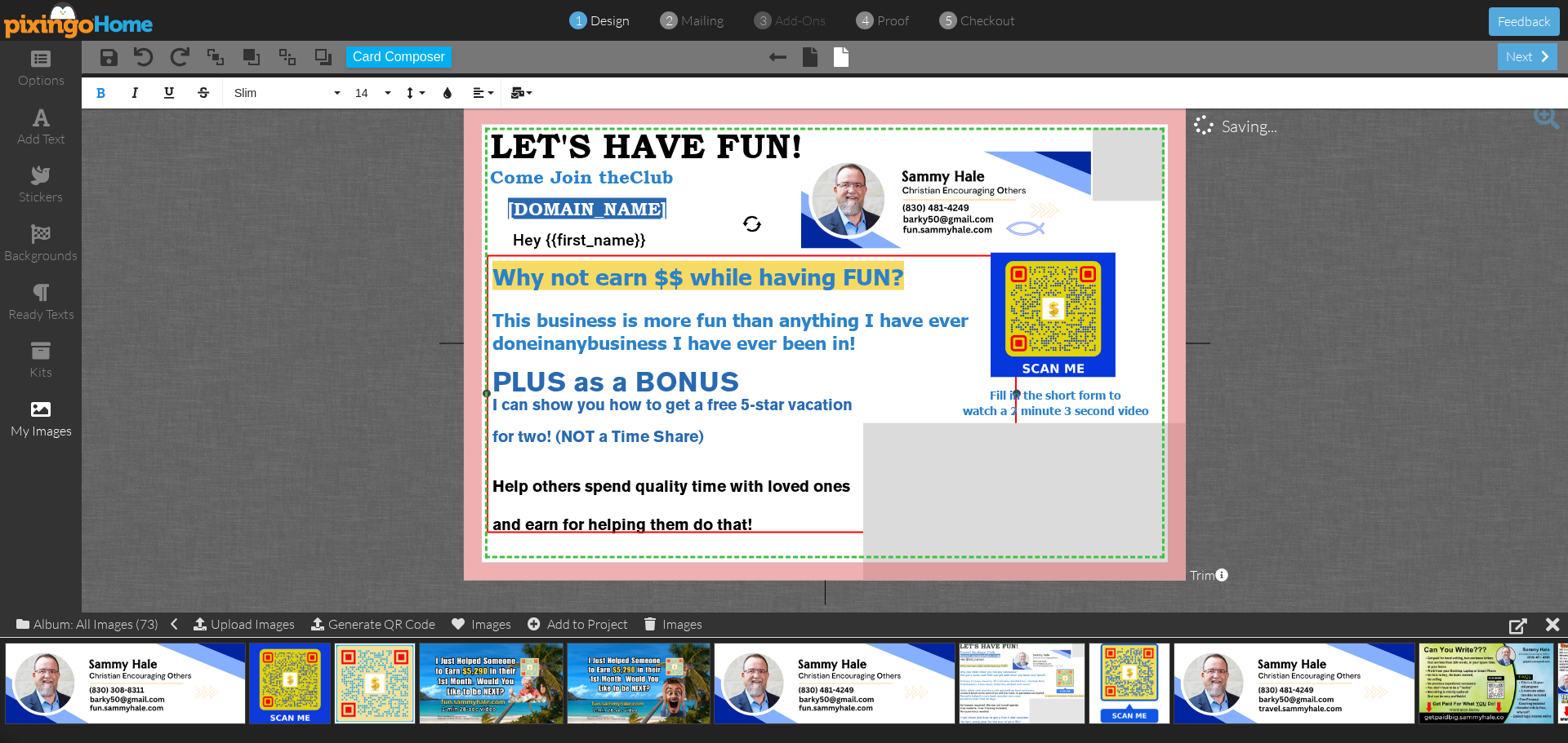
click at [752, 381] on div "PLUS as a BONUS" at bounding box center [752, 385] width 520 height 28
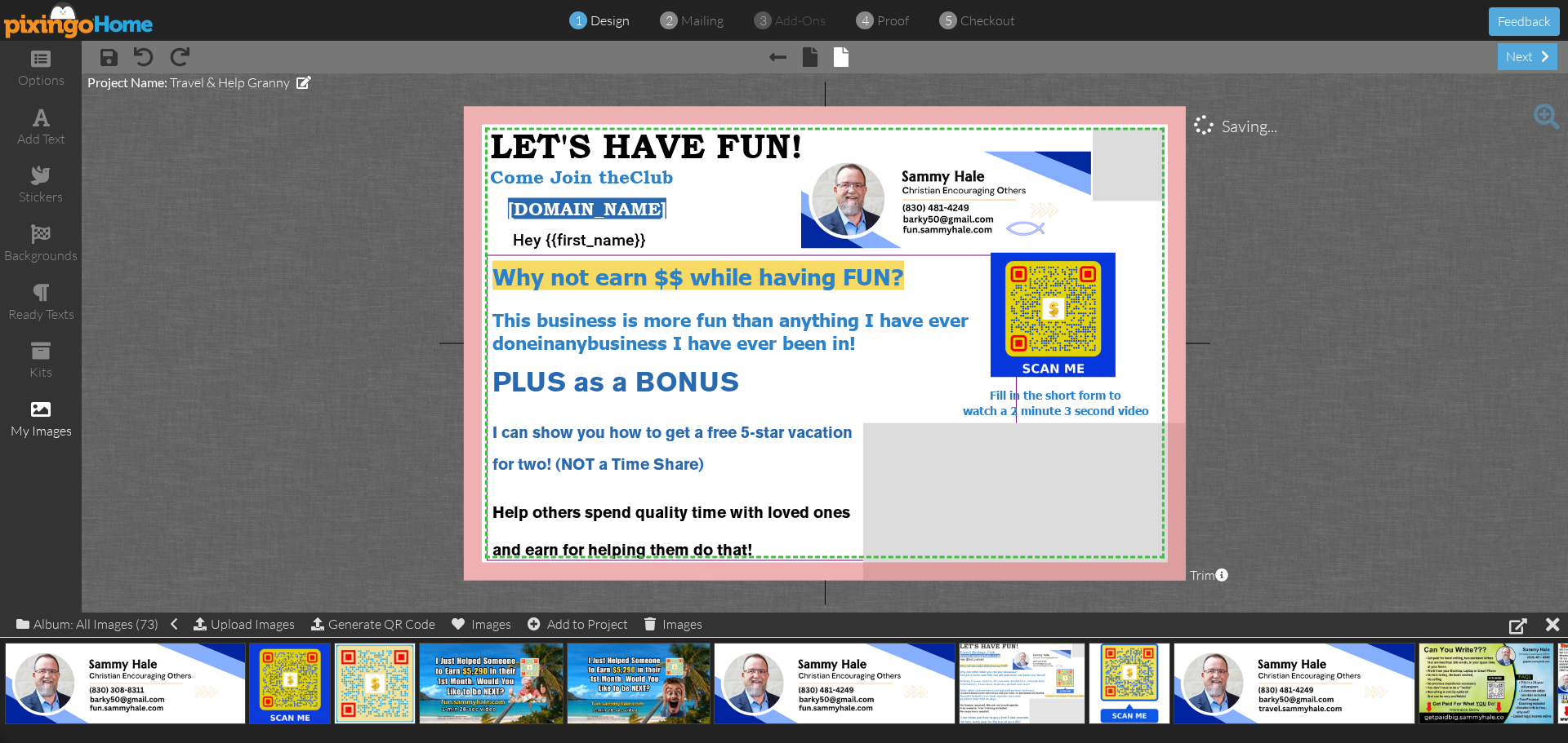
click at [1340, 375] on project-studio-wrapper "X X X X X X X X X X X X X X X X X X X X X X X X X X X X X X X X X X X X X X X X…" at bounding box center [825, 343] width 1486 height 539
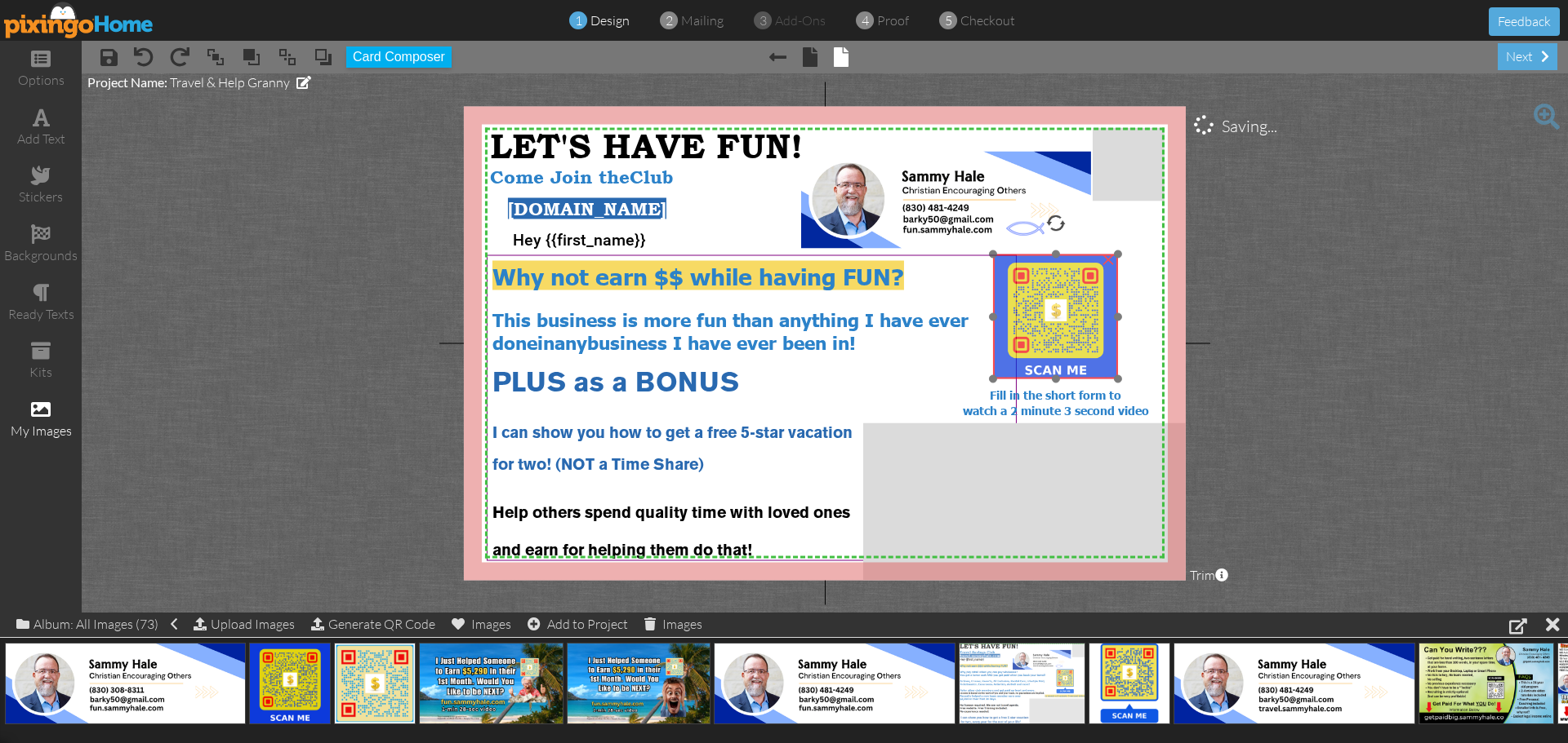
click at [1066, 330] on img at bounding box center [1055, 317] width 125 height 125
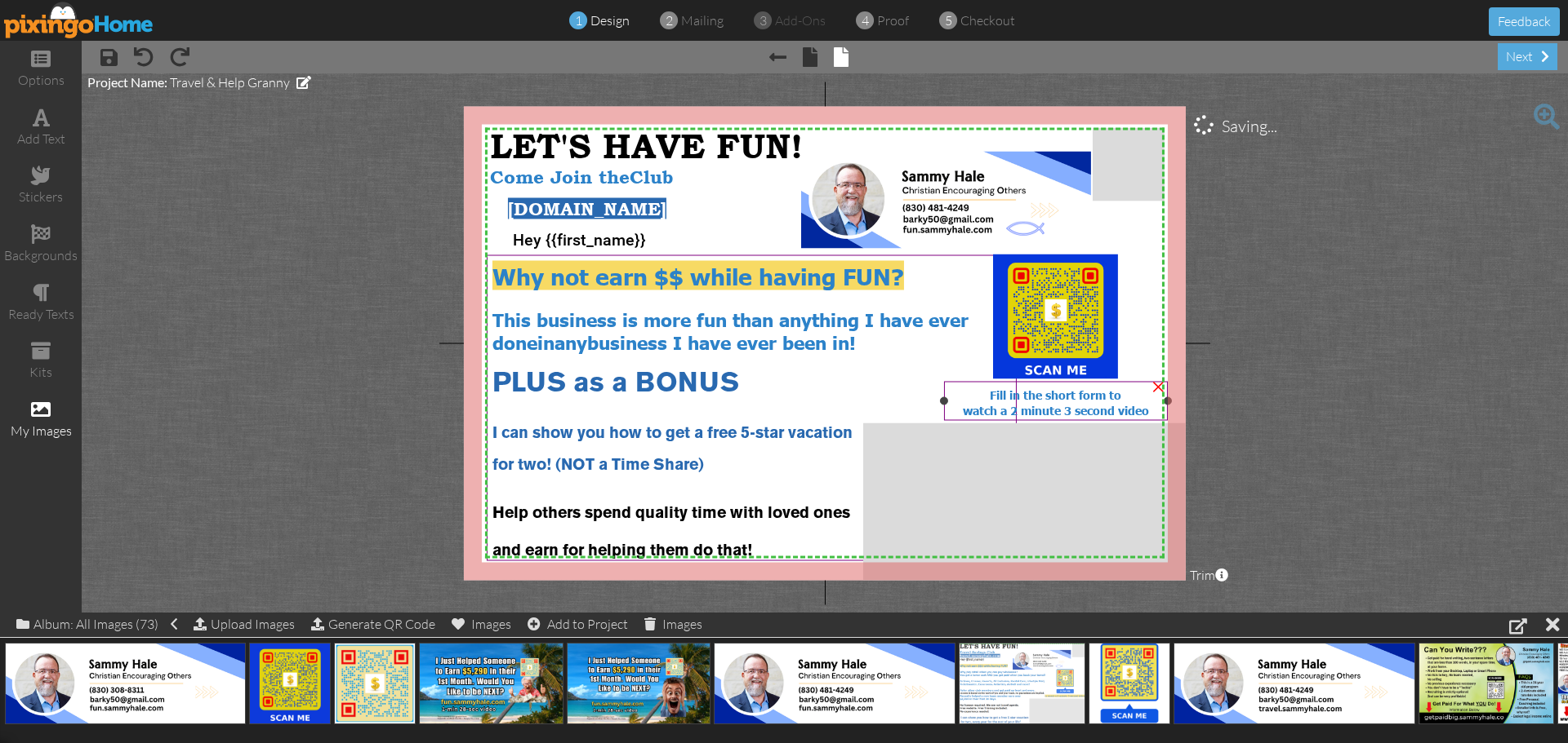
click at [1092, 406] on span "watch a 2 minute 3 second video" at bounding box center [1055, 410] width 186 height 15
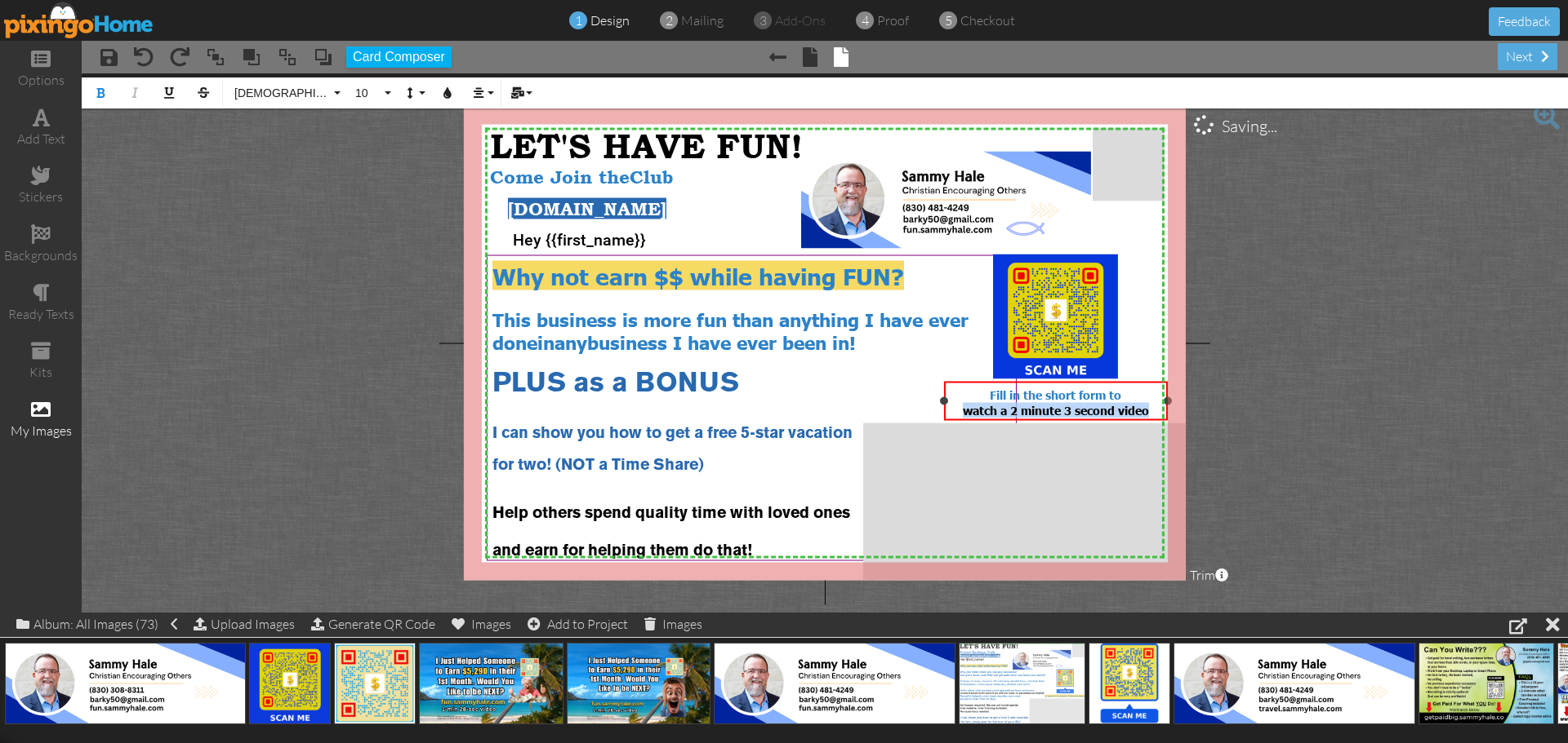
click at [1092, 406] on span "watch a 2 minute 3 second video" at bounding box center [1055, 410] width 186 height 15
click at [1116, 406] on span "watch a 2 minute 3 second video" at bounding box center [1055, 410] width 186 height 15
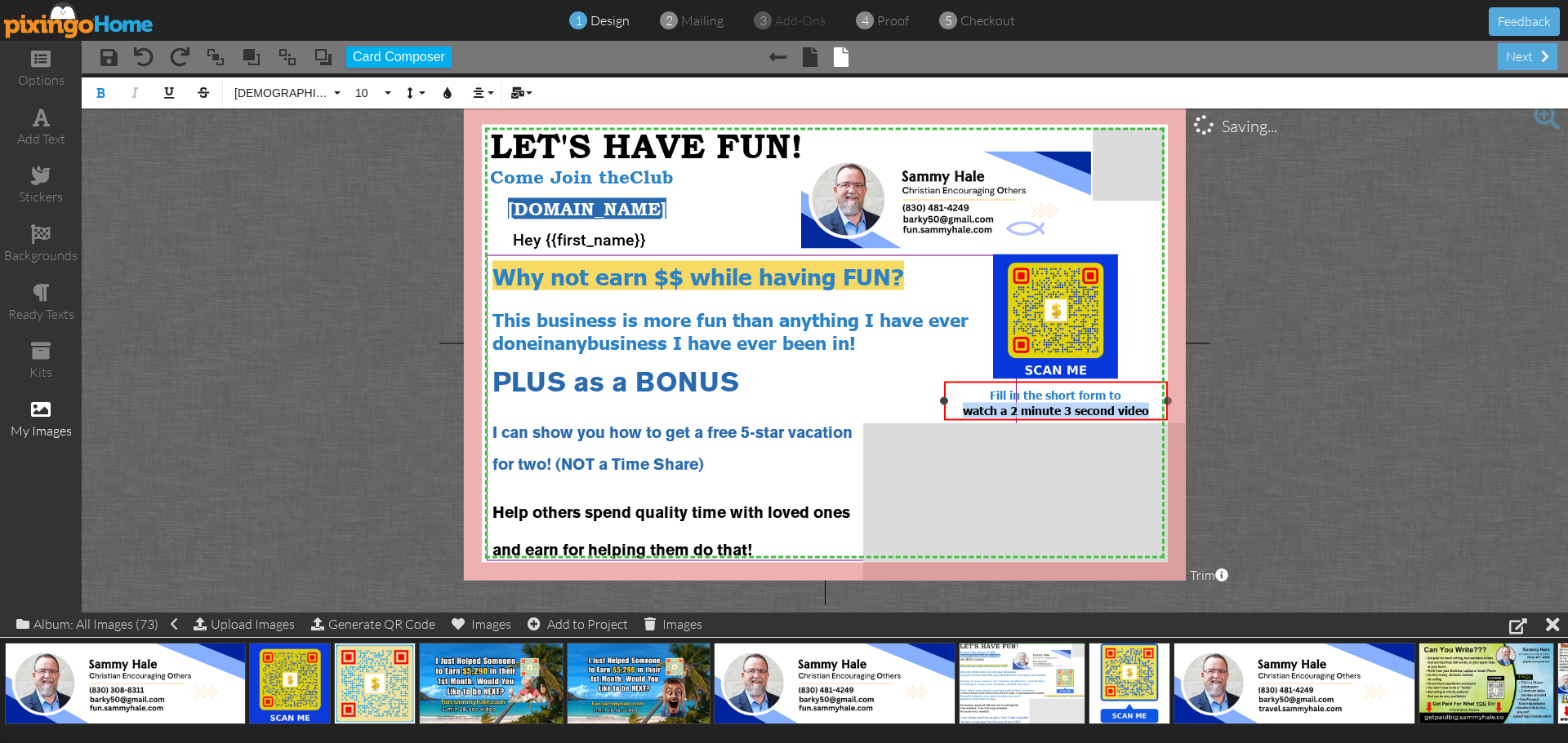
click at [1116, 406] on span "watch a 2 minute 3 second video" at bounding box center [1055, 410] width 186 height 15
drag, startPoint x: 1150, startPoint y: 410, endPoint x: 964, endPoint y: 397, distance: 186.5
click at [964, 397] on div "Fill in the short form to watch a 2 minute 3 second video" at bounding box center [1055, 402] width 212 height 31
click at [442, 93] on icon "button" at bounding box center [448, 93] width 11 height 11
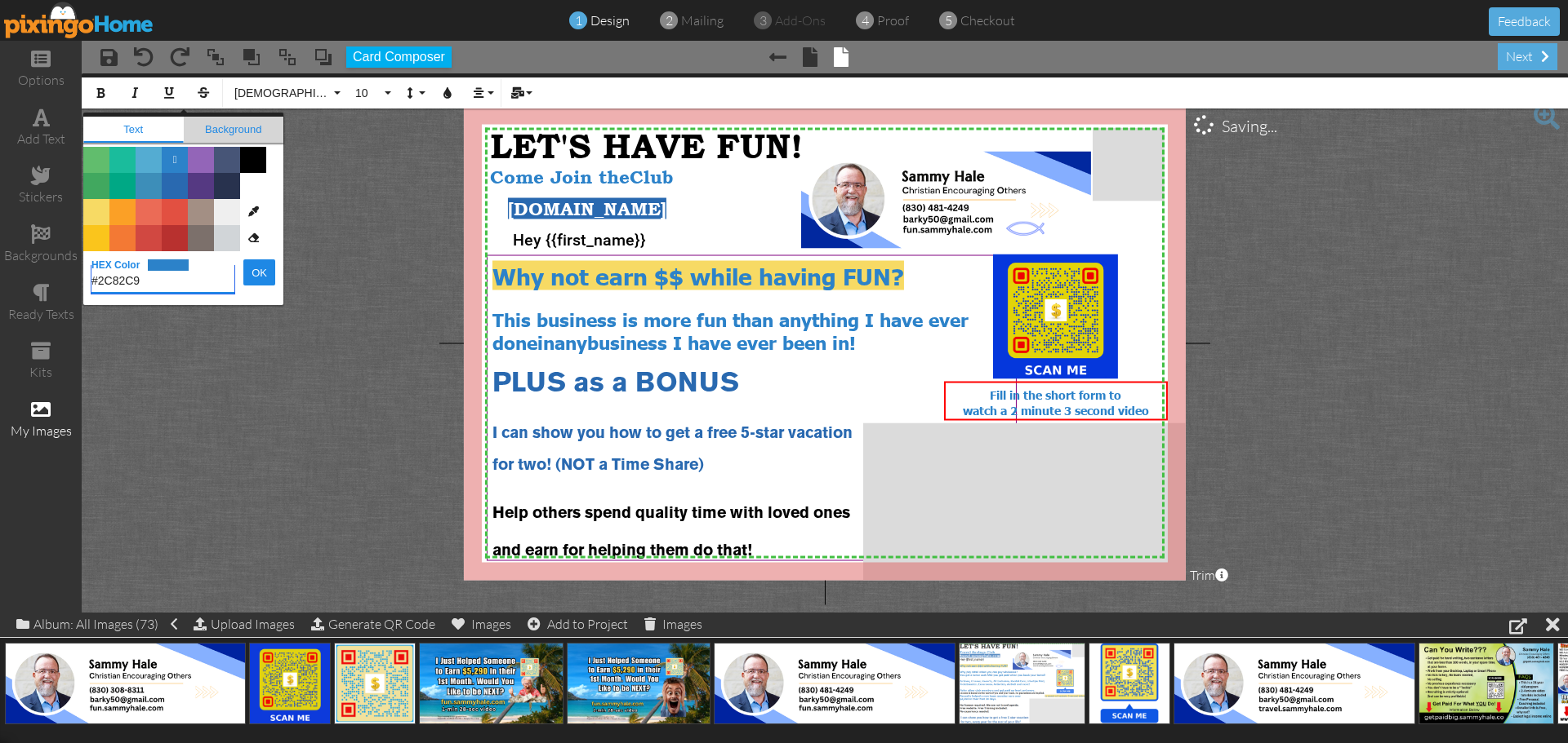
click at [233, 130] on span "Background" at bounding box center [234, 129] width 101 height 26
click at [93, 233] on span "Color #FAC51C" at bounding box center [97, 238] width 26 height 26
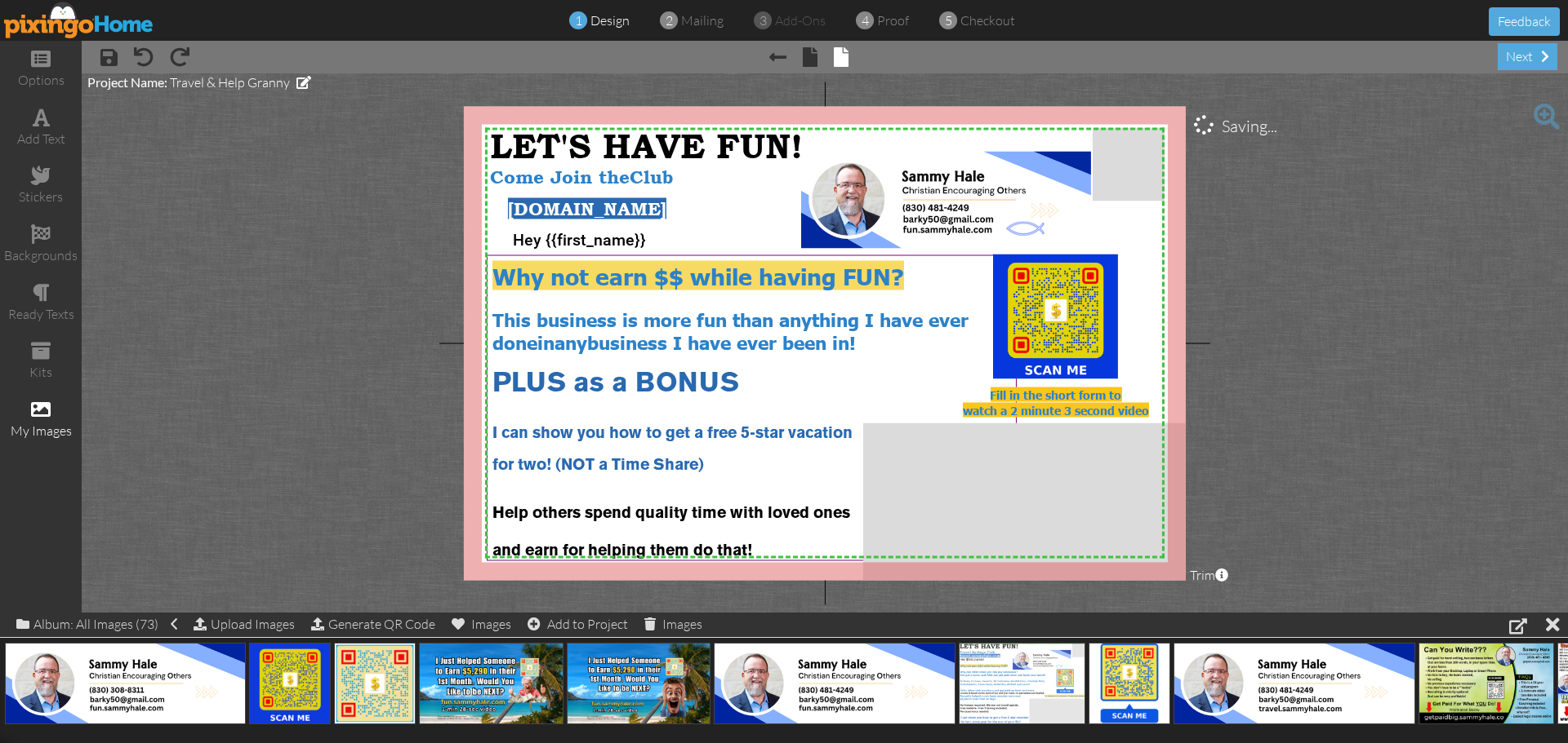
click at [1323, 360] on project-studio-wrapper "X X X X X X X X X X X X X X X X X X X X X X X X X X X X X X X X X X X X X X X X…" at bounding box center [825, 343] width 1486 height 539
click at [1104, 408] on span "watch a 2 minute 3 second video" at bounding box center [1055, 410] width 186 height 15
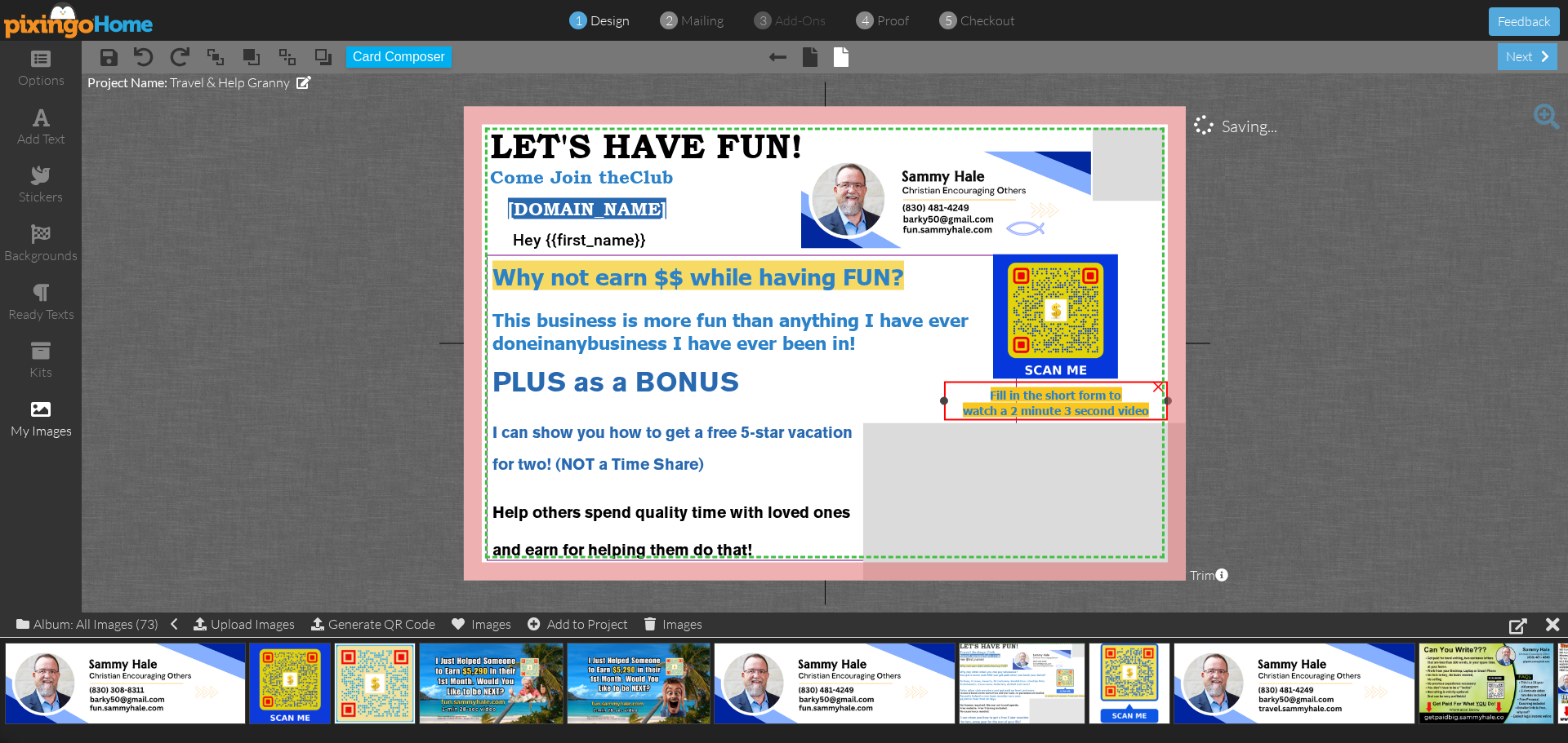
click at [1106, 407] on span "watch a 2 minute 3 second video" at bounding box center [1055, 410] width 186 height 15
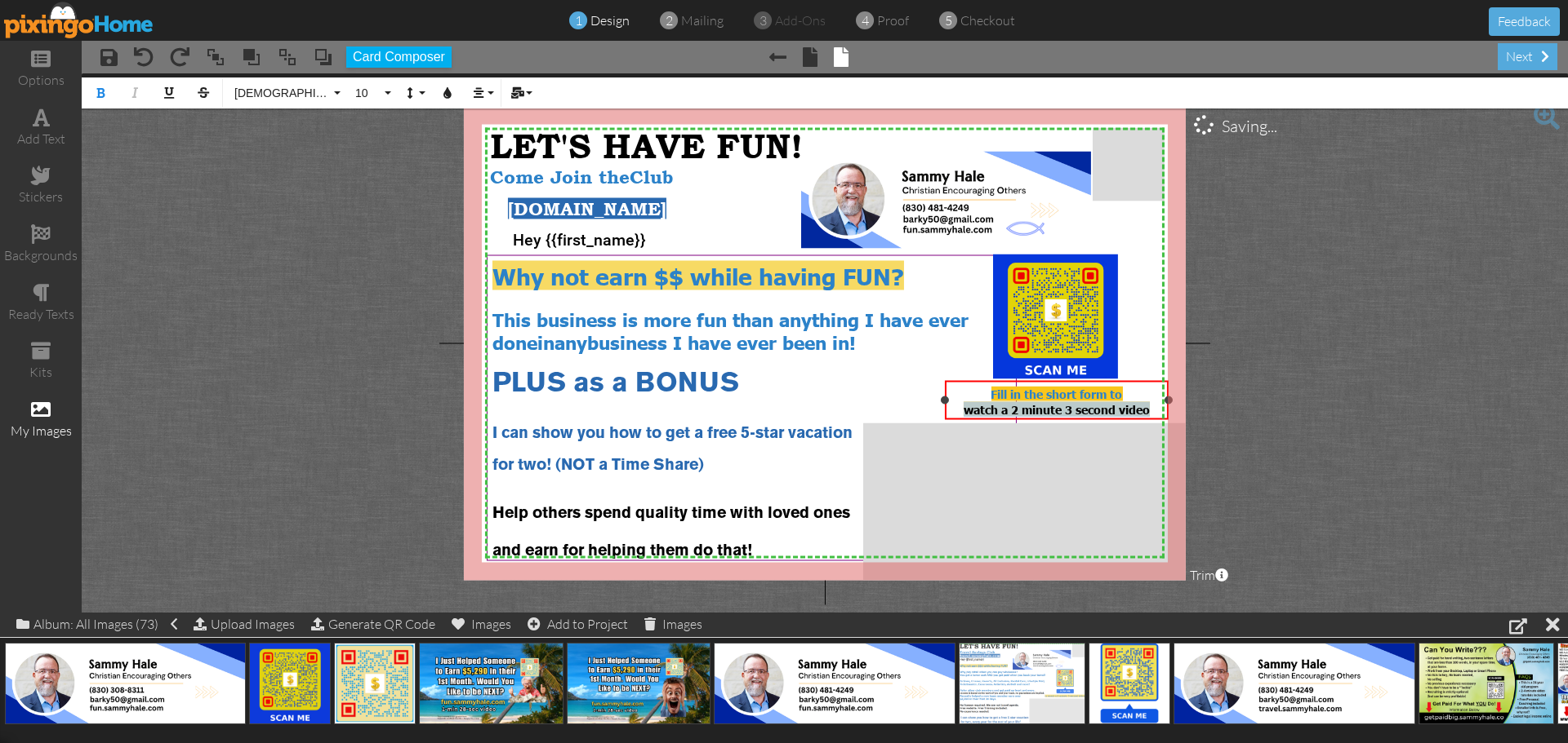
click at [1106, 407] on span "watch a 2 minute 3 second video" at bounding box center [1056, 409] width 186 height 15
click at [987, 388] on div "Fill in the short form to" at bounding box center [1056, 393] width 212 height 16
drag, startPoint x: 987, startPoint y: 388, endPoint x: 1148, endPoint y: 424, distance: 165.0
click at [1148, 419] on div "Fill in the short form to watch a 2 minute 3 second video ×" at bounding box center [1056, 400] width 224 height 39
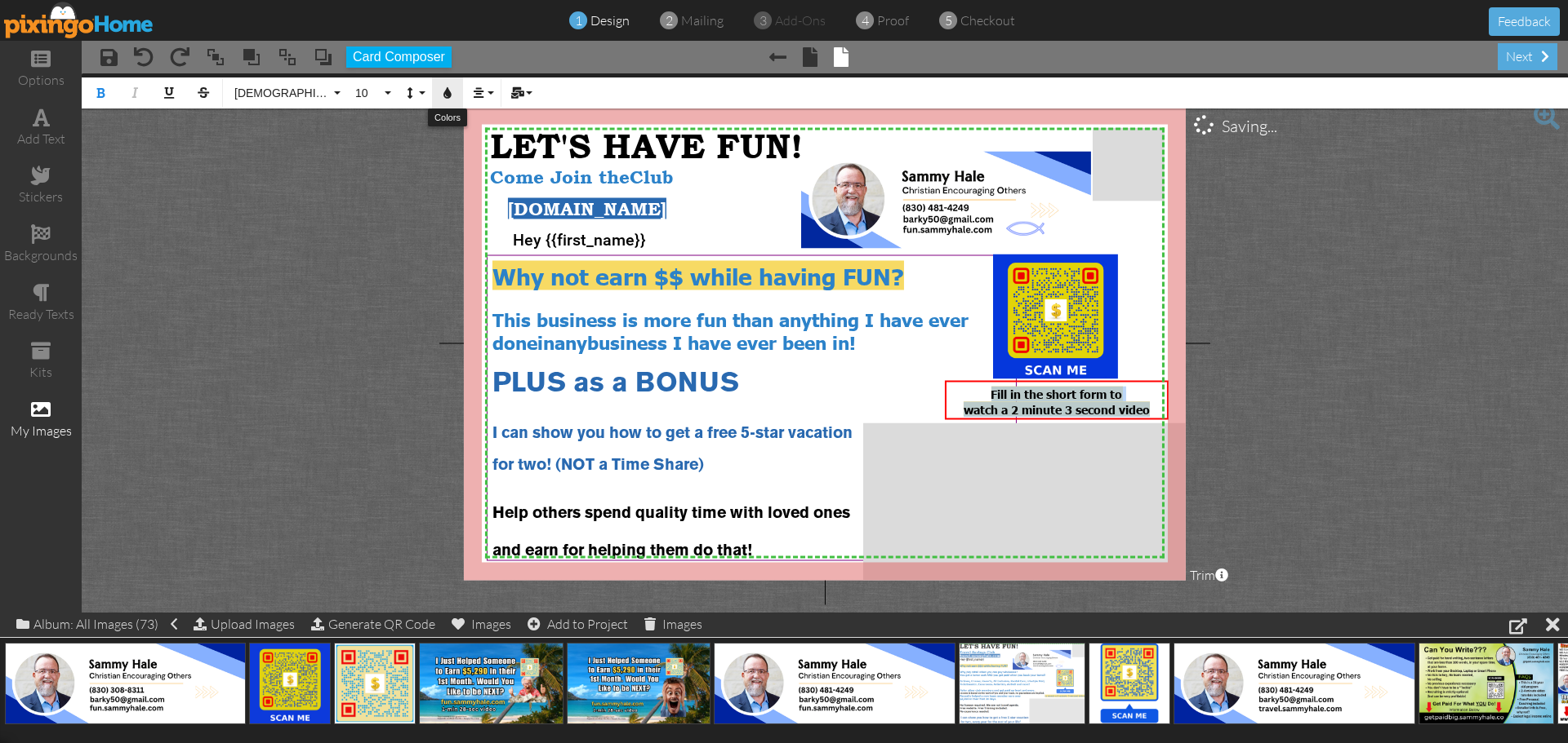
click at [446, 97] on icon "button" at bounding box center [448, 93] width 11 height 11
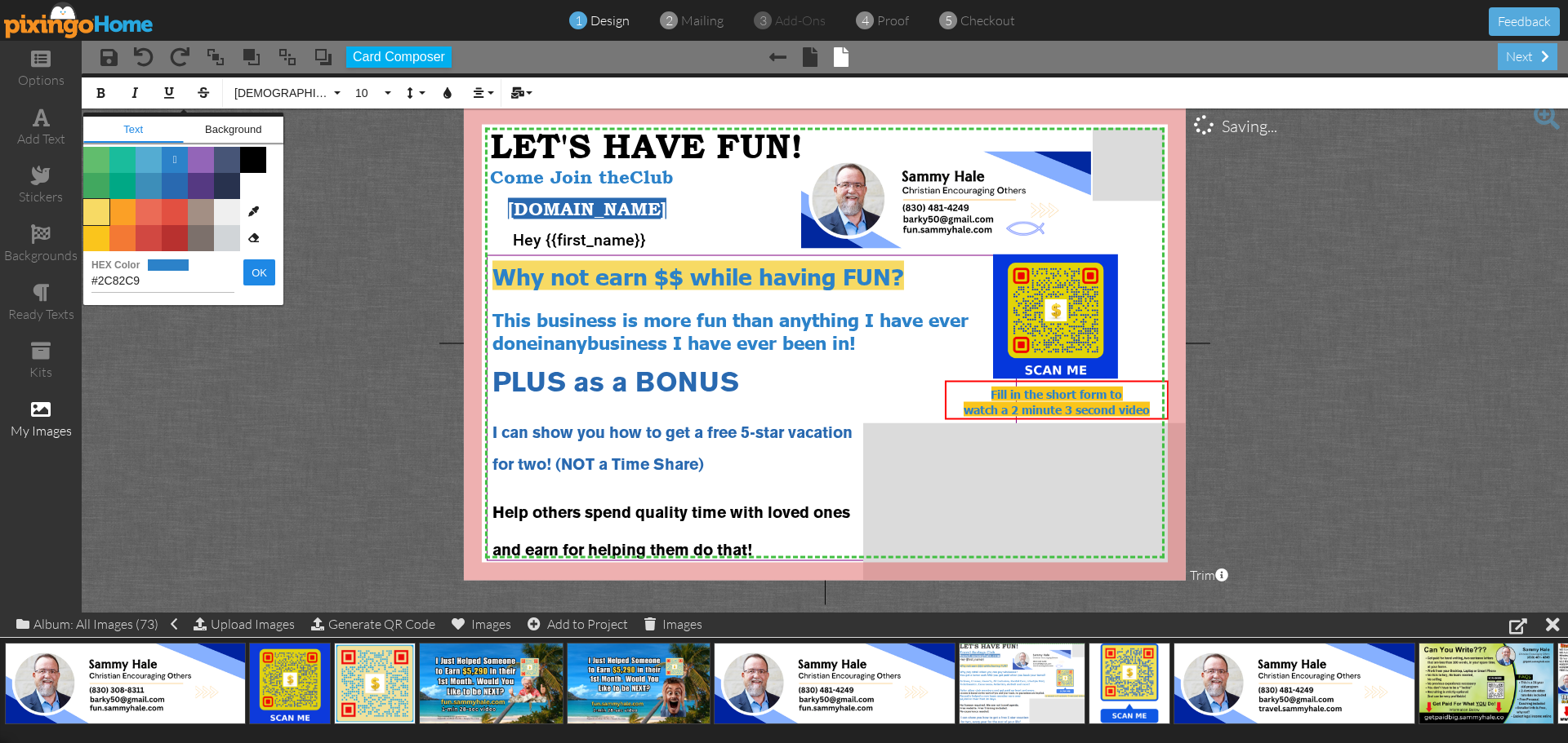
click at [97, 216] on span "Color #F7DA64" at bounding box center [97, 212] width 26 height 26
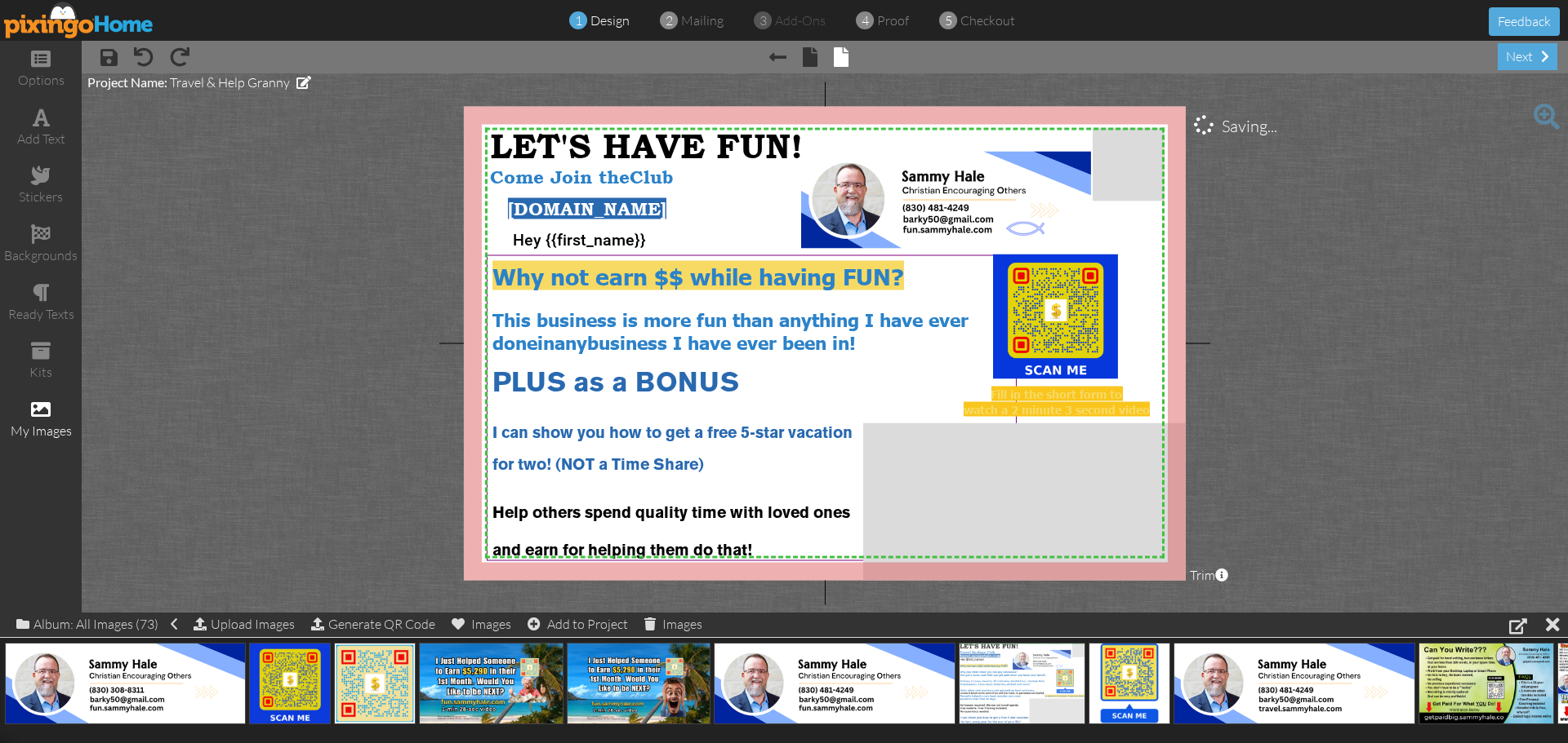
click at [1261, 382] on project-studio-wrapper "X X X X X X X X X X X X X X X X X X X X X X X X X X X X X X X X X X X X X X X X…" at bounding box center [825, 343] width 1486 height 539
click at [978, 391] on div "Fill in the short form to" at bounding box center [1056, 393] width 212 height 16
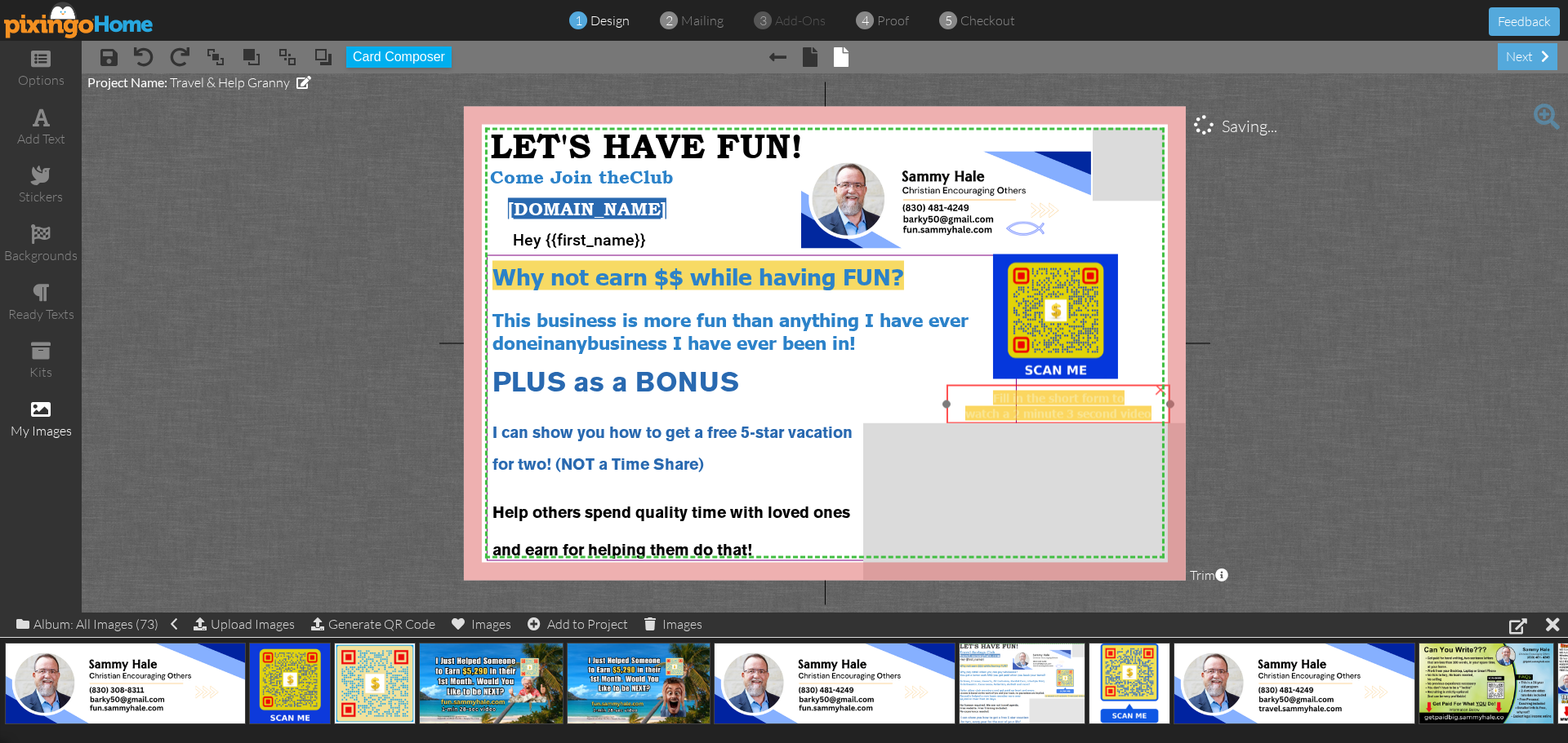
click at [979, 395] on div "Fill in the short form to" at bounding box center [1057, 397] width 212 height 16
click at [975, 395] on div "Fill in the short form to" at bounding box center [1057, 397] width 212 height 16
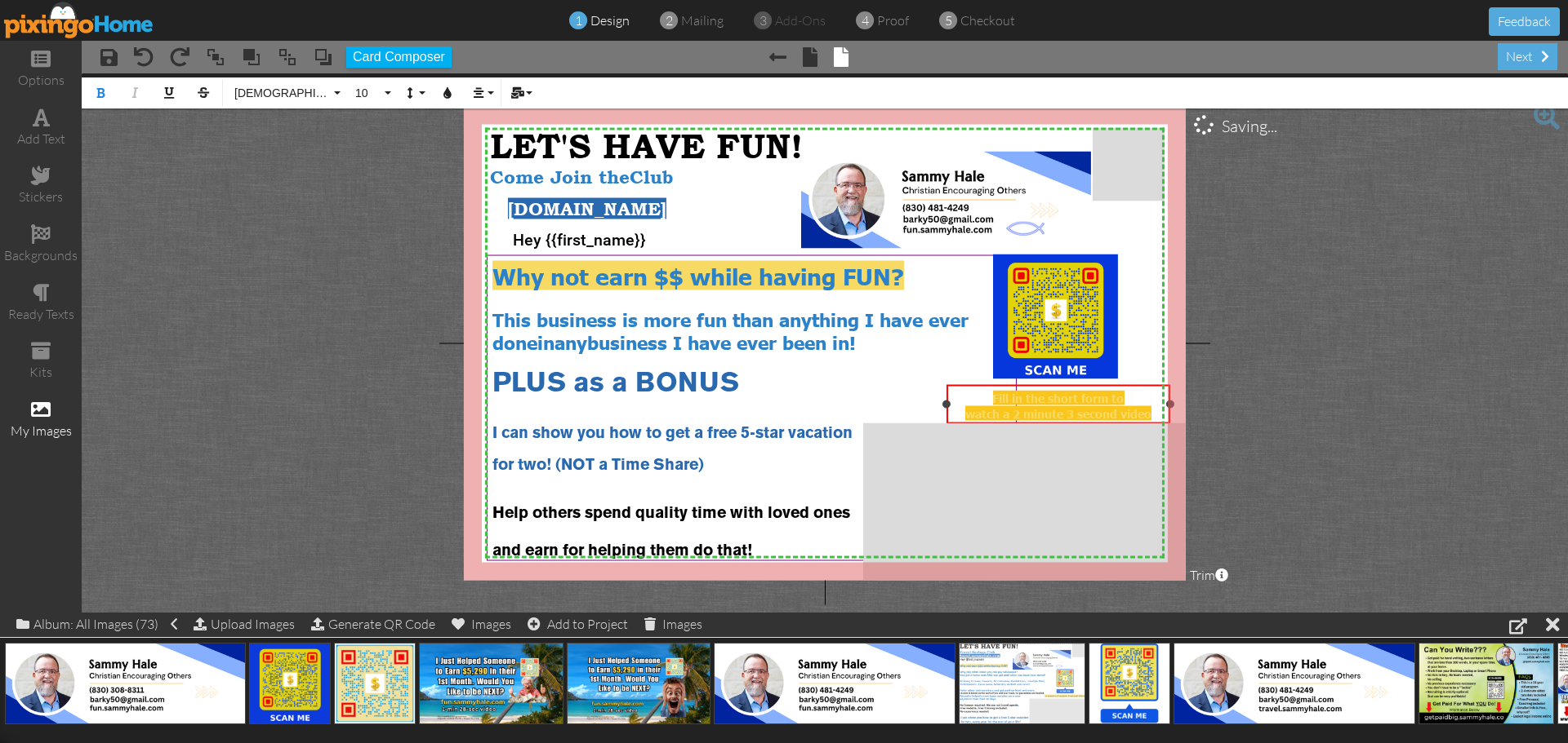
click at [975, 395] on div "Fill in the short form to" at bounding box center [1057, 397] width 212 height 16
click at [142, 62] on span at bounding box center [143, 57] width 20 height 20
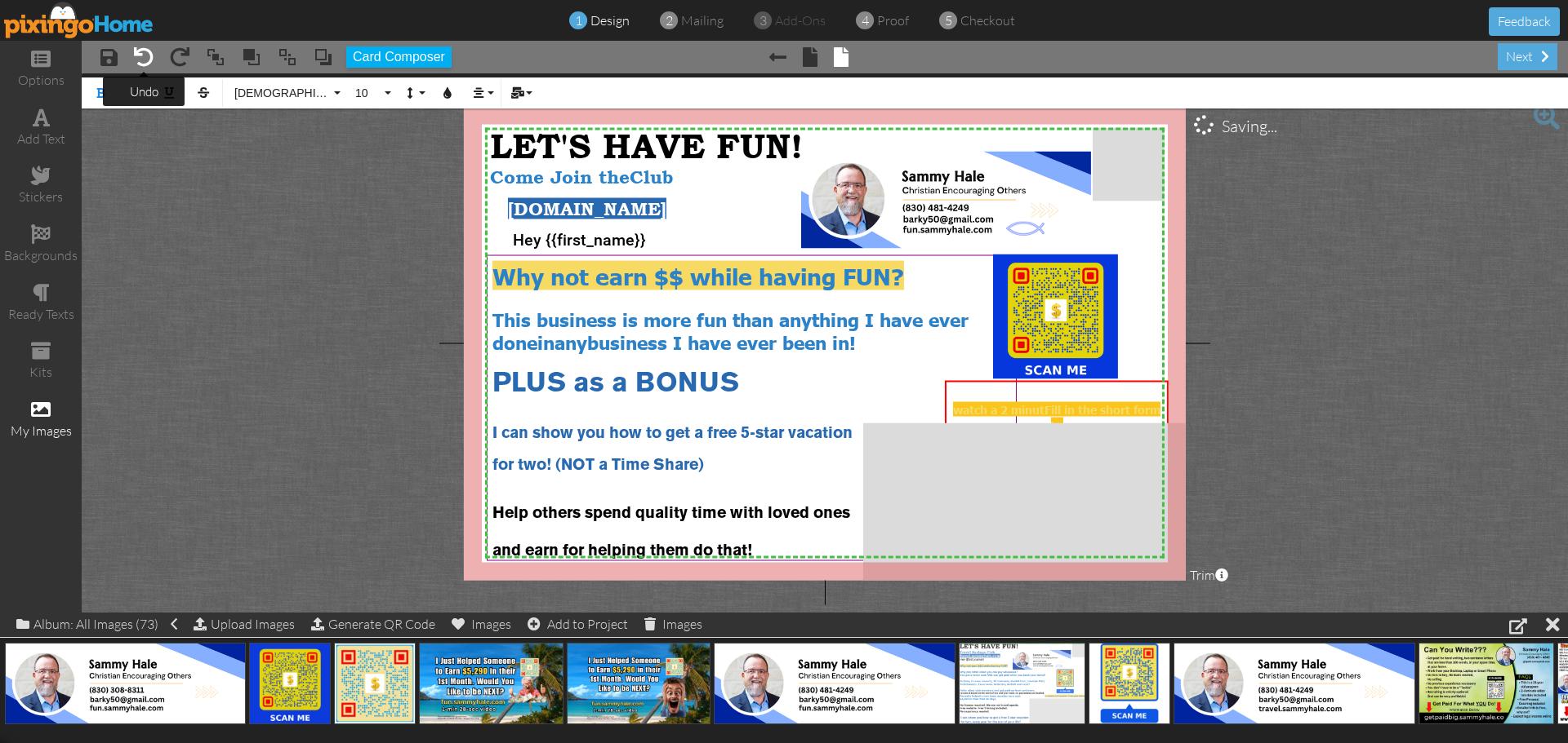
click at [142, 62] on span at bounding box center [143, 57] width 20 height 20
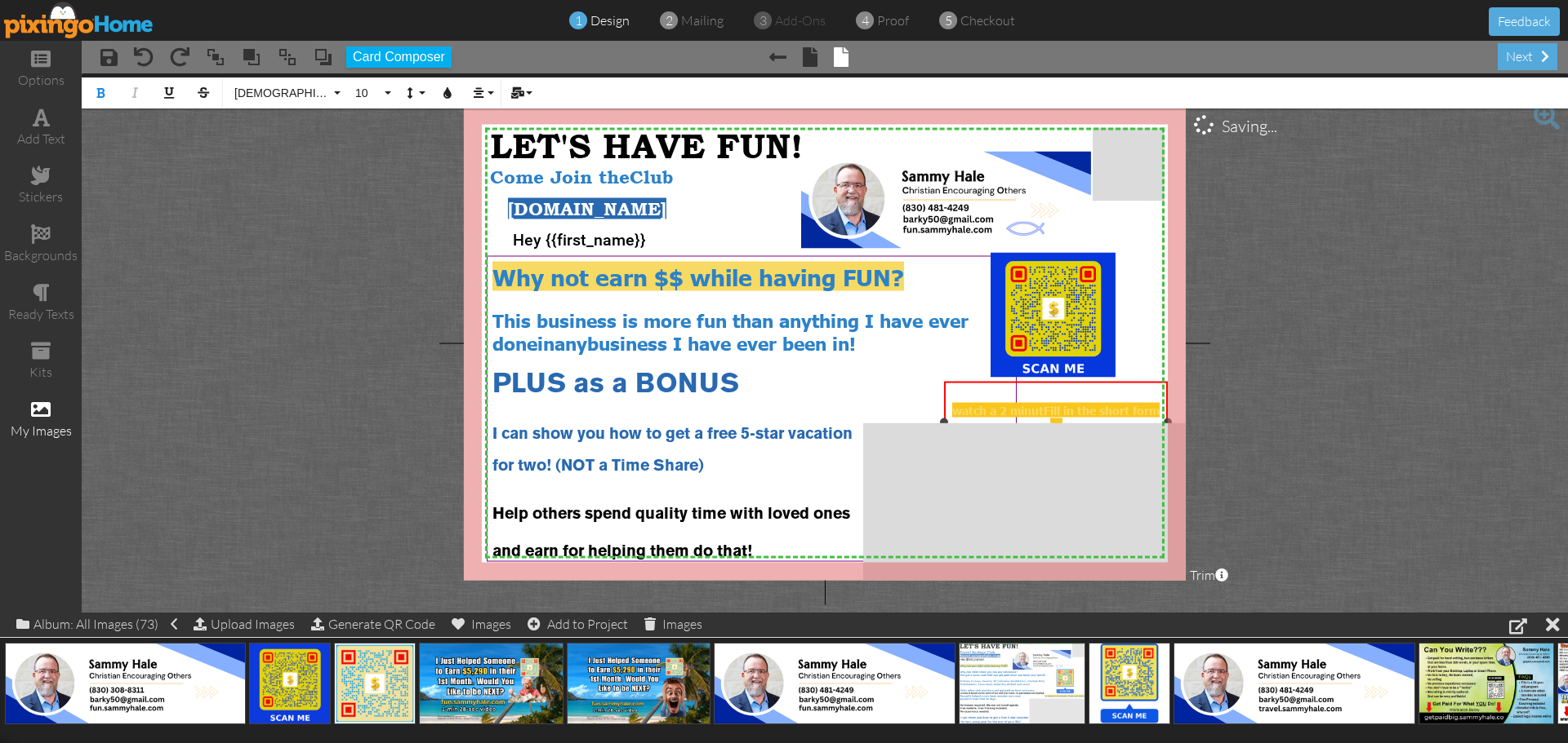
drag, startPoint x: 948, startPoint y: 407, endPoint x: 1162, endPoint y: 426, distance: 214.8
click at [1162, 426] on div "​ watch a 2 minut Fill in the short form to e 3 second video" at bounding box center [1055, 425] width 224 height 89
click at [441, 97] on button "Colors" at bounding box center [448, 93] width 31 height 31
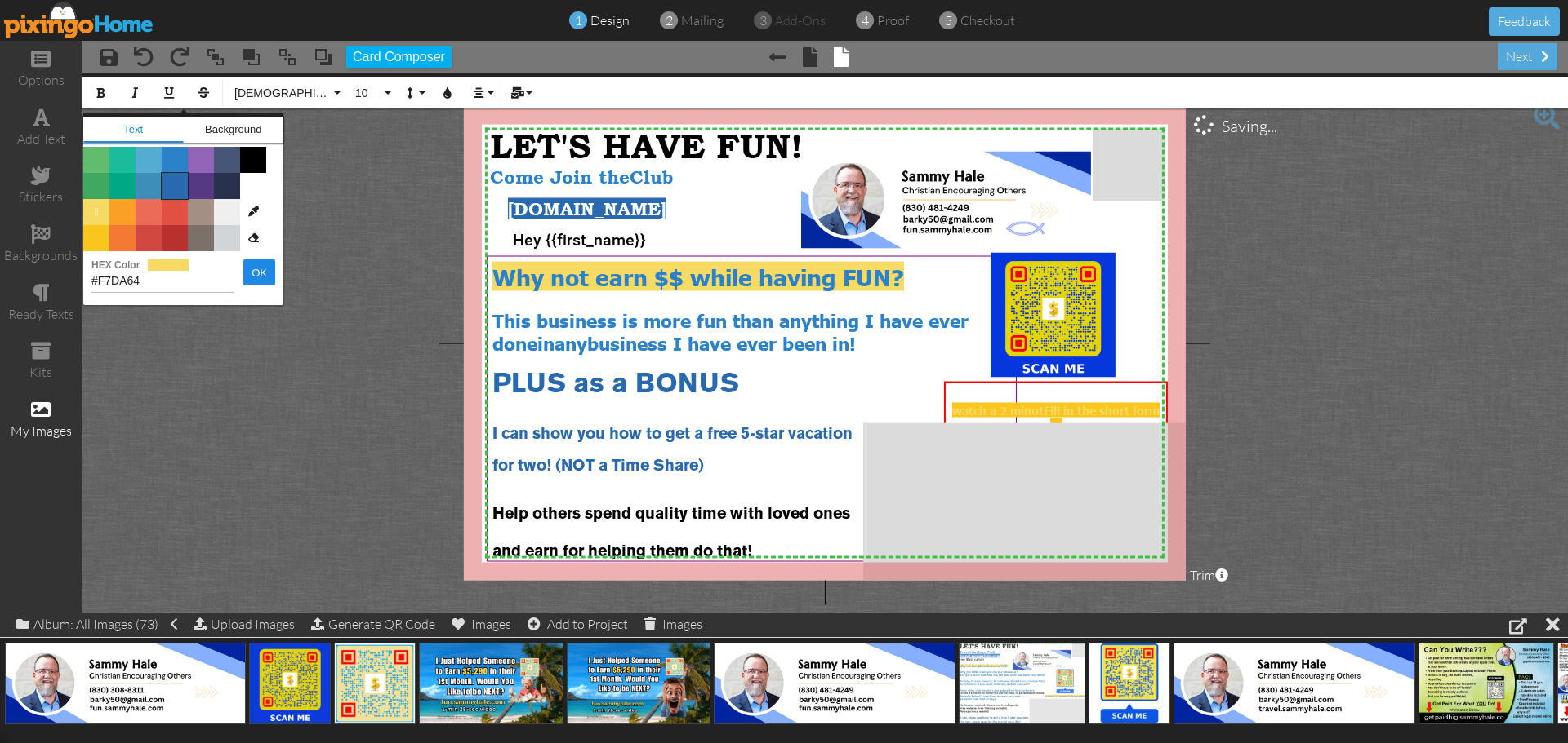
click at [174, 183] on span "Color #2969B0" at bounding box center [175, 186] width 26 height 26
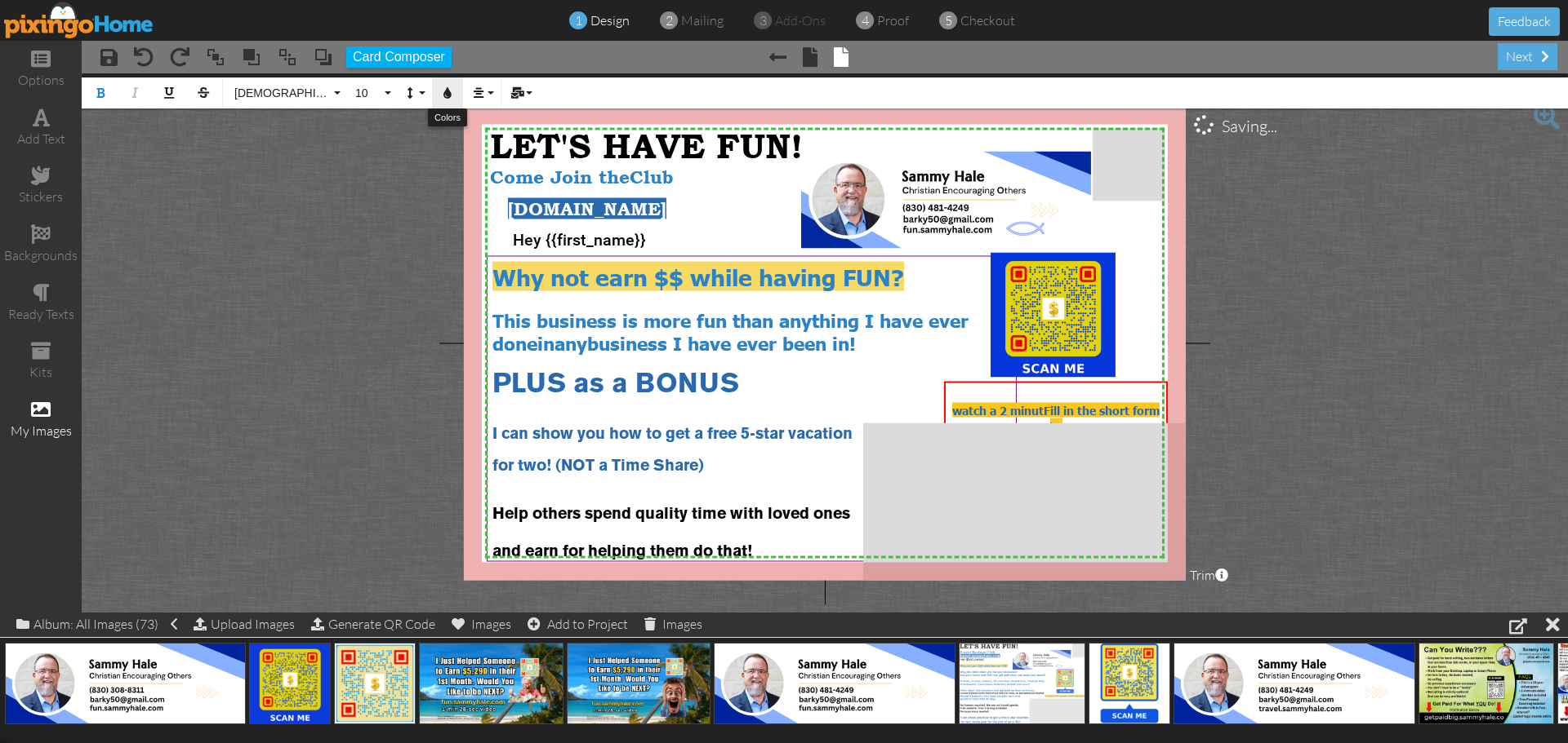
click at [441, 97] on button "Colors" at bounding box center [448, 93] width 31 height 31
type input "#2969B0"
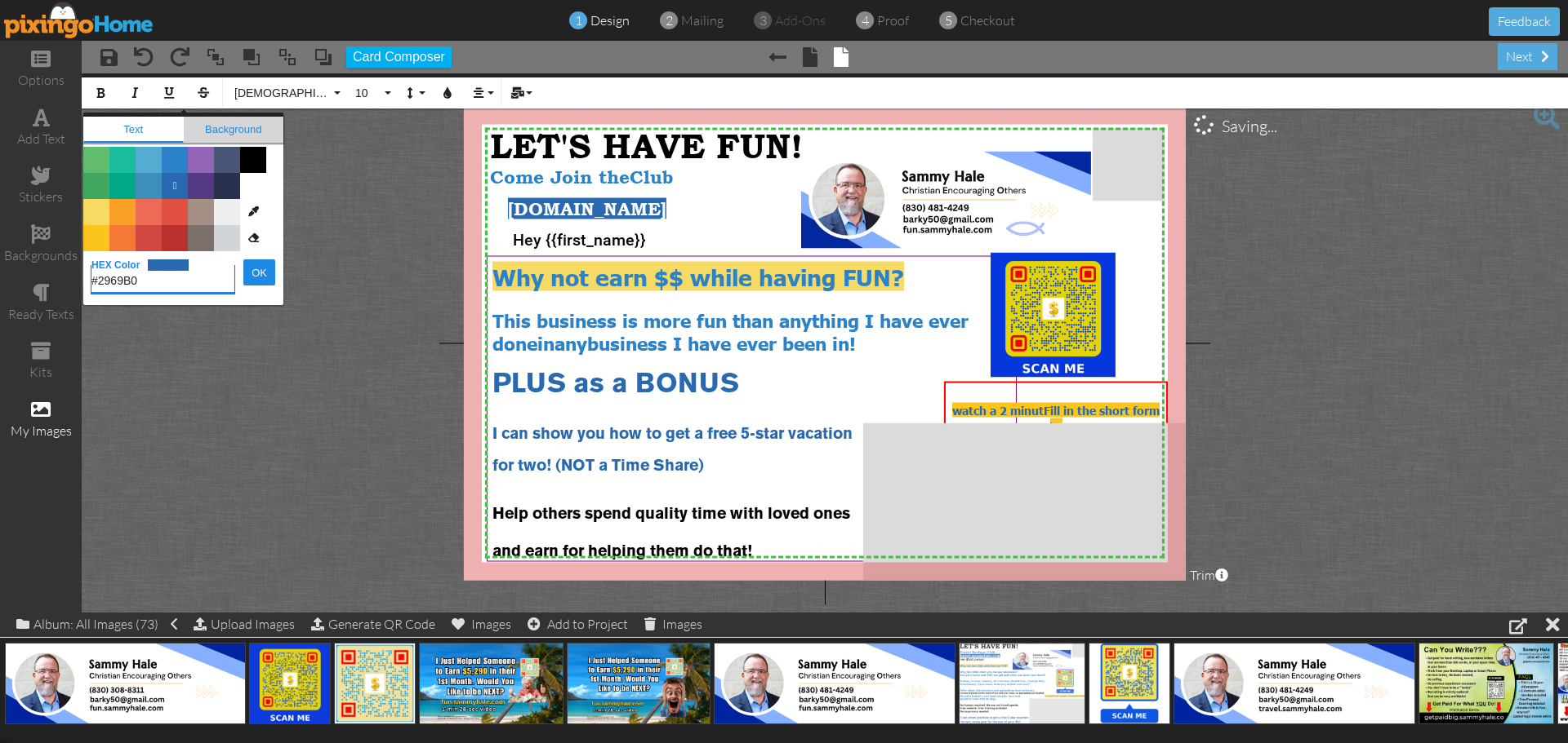
click at [230, 125] on span "Background" at bounding box center [234, 129] width 101 height 26
type input "#FAC51C"
click at [98, 210] on span "Color #F7DA64" at bounding box center [97, 212] width 26 height 26
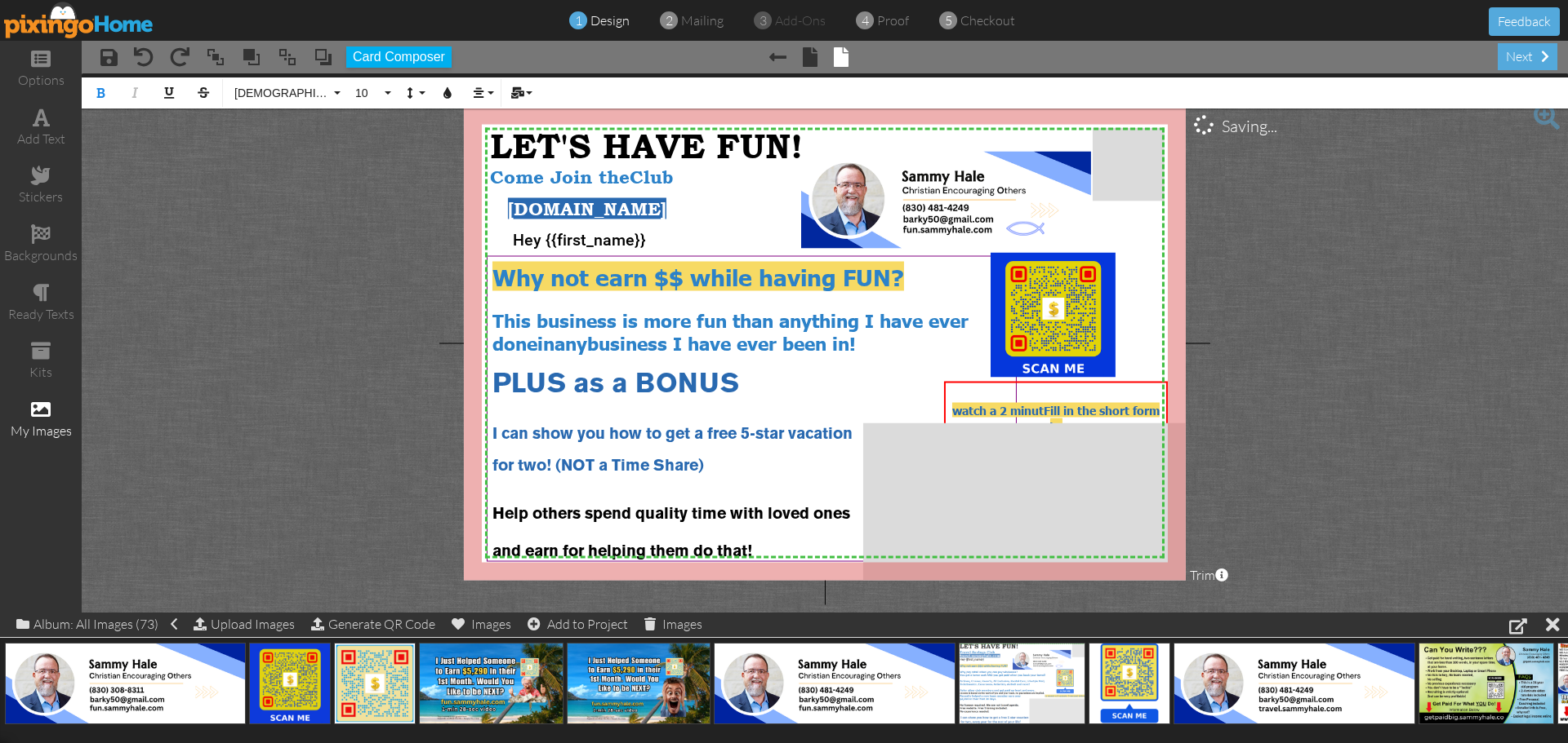
click at [1279, 382] on project-studio-wrapper "X X X X X X X X X X X X X X X X X X X X X X X X X X X X X X X X X X X X X X X X…" at bounding box center [825, 343] width 1486 height 539
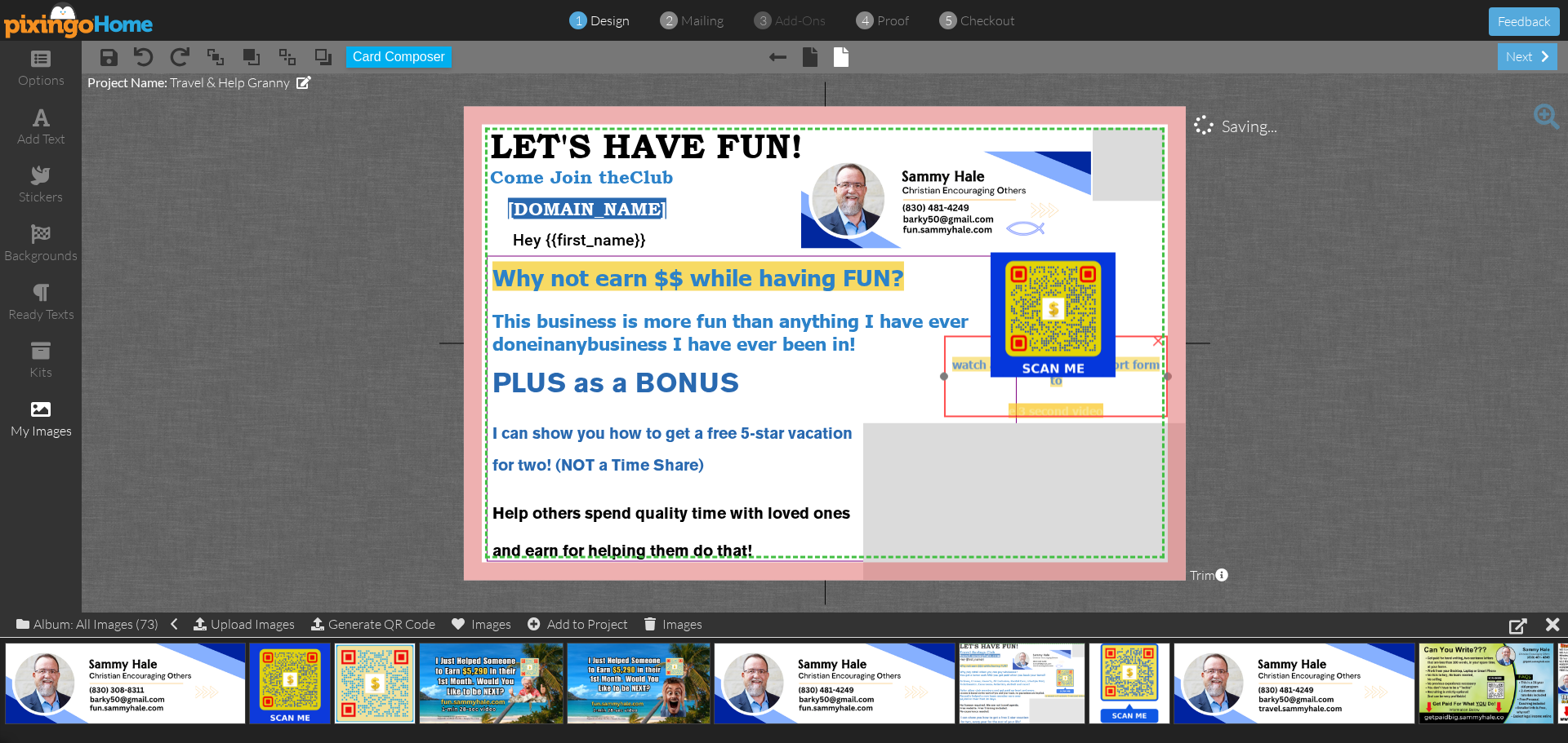
drag, startPoint x: 1141, startPoint y: 396, endPoint x: 1141, endPoint y: 350, distance: 46.0
click at [1141, 350] on div at bounding box center [1055, 348] width 212 height 16
click at [1118, 405] on div "watch a 2 minut Fill in the short form to e 3 second video" at bounding box center [1055, 387] width 212 height 62
click at [1118, 405] on div "watch a 2 minut Fill in the short form to e 3 second video" at bounding box center [1054, 387] width 212 height 62
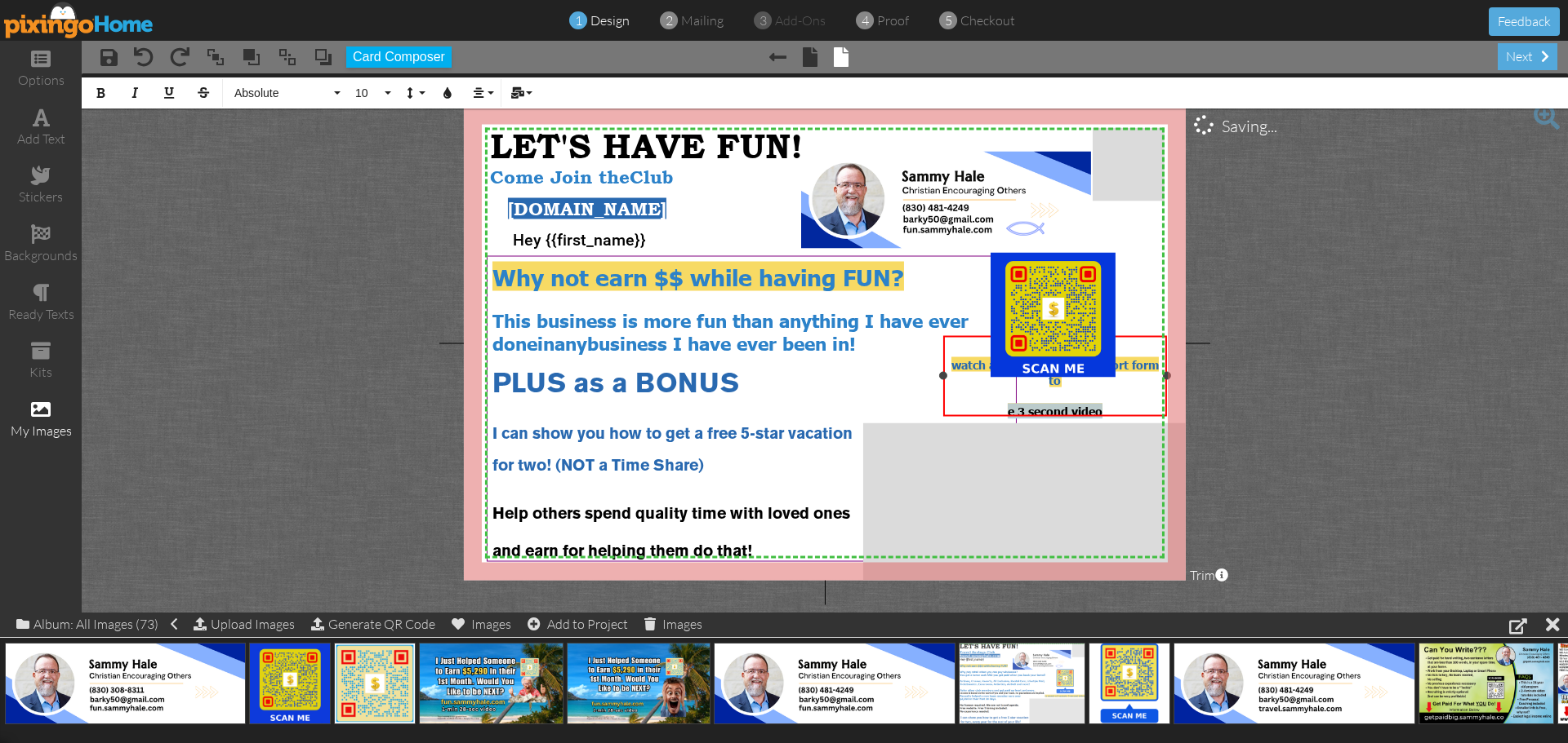
click at [1118, 405] on div "watch a 2 minut Fill in the short form to e 3 second video" at bounding box center [1054, 387] width 212 height 62
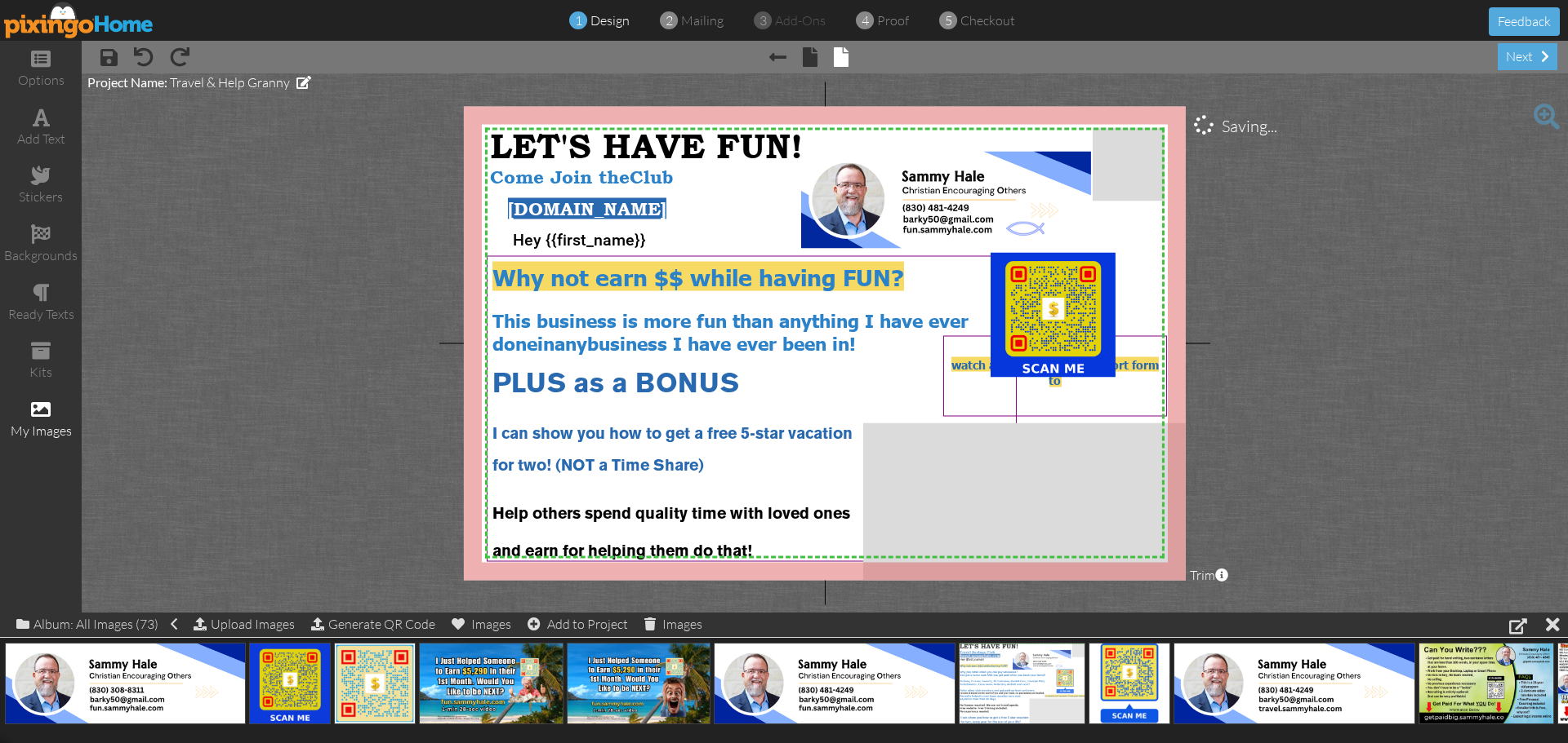
click at [1282, 370] on project-studio-wrapper "X X X X X X X X X X X X X X X X X X X X X X X X X X X X X X X X X X X X X X X X…" at bounding box center [825, 343] width 1486 height 539
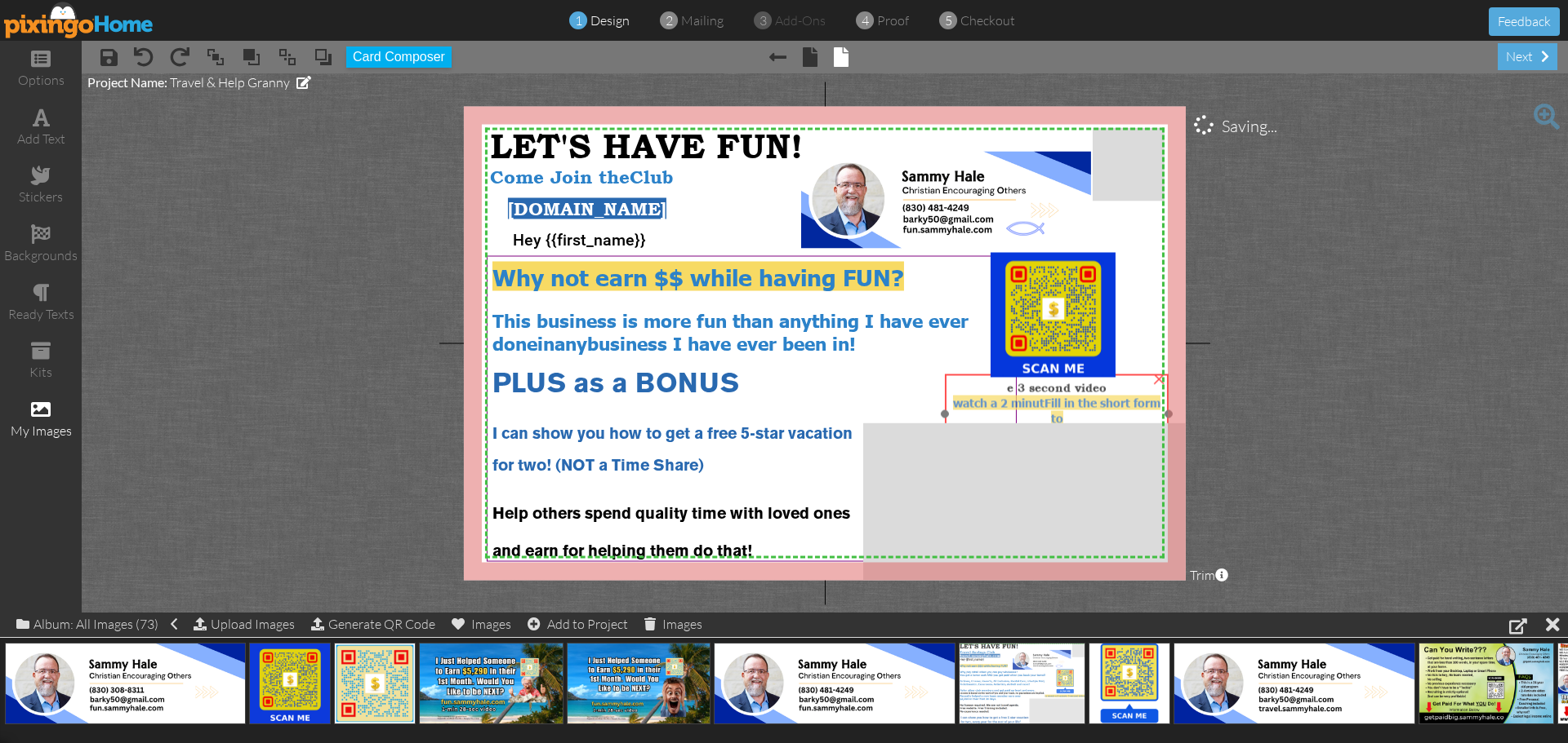
drag, startPoint x: 1134, startPoint y: 383, endPoint x: 1136, endPoint y: 421, distance: 38.1
click at [1136, 421] on div "watch a 2 minut Fill in the short form to" at bounding box center [1056, 418] width 212 height 47
click at [1048, 401] on span "Fill in the short form to" at bounding box center [1102, 410] width 116 height 30
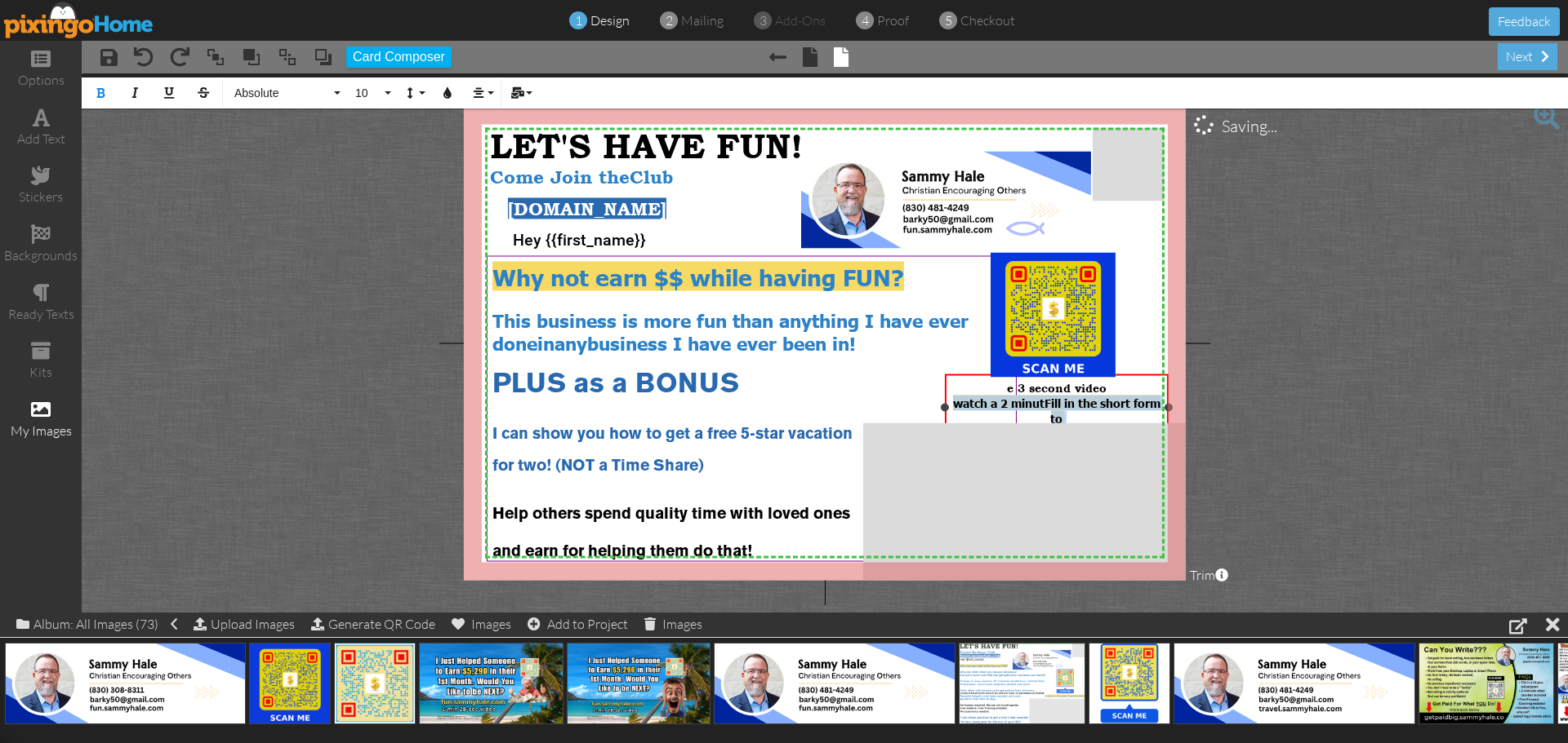
click at [1048, 401] on span "Fill in the short form to" at bounding box center [1102, 410] width 116 height 30
click at [1057, 405] on span "Fill in the short form to" at bounding box center [1102, 410] width 116 height 30
click at [1092, 408] on div "watch a 2 minut Fill in the short form to" at bounding box center [1056, 418] width 212 height 47
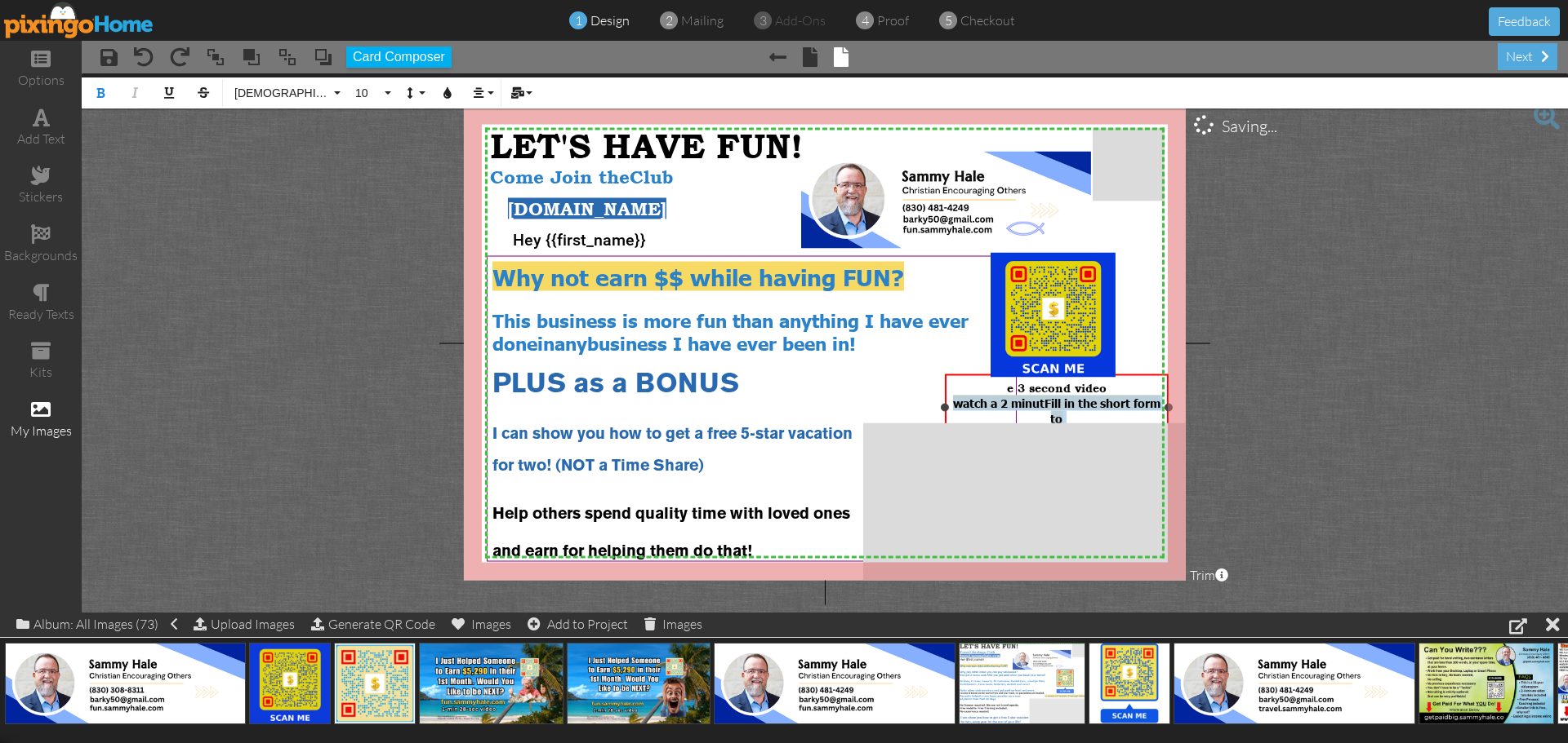
drag, startPoint x: 1043, startPoint y: 401, endPoint x: 1069, endPoint y: 413, distance: 28.6
click at [1069, 413] on div "watch a 2 minut Fill in the short form to" at bounding box center [1056, 418] width 212 height 47
copy span "Fill in the short form to"
click at [996, 389] on div "e 3 second video" at bounding box center [1056, 387] width 212 height 16
click at [1123, 413] on span "Fill in the short form to" at bounding box center [1102, 425] width 116 height 30
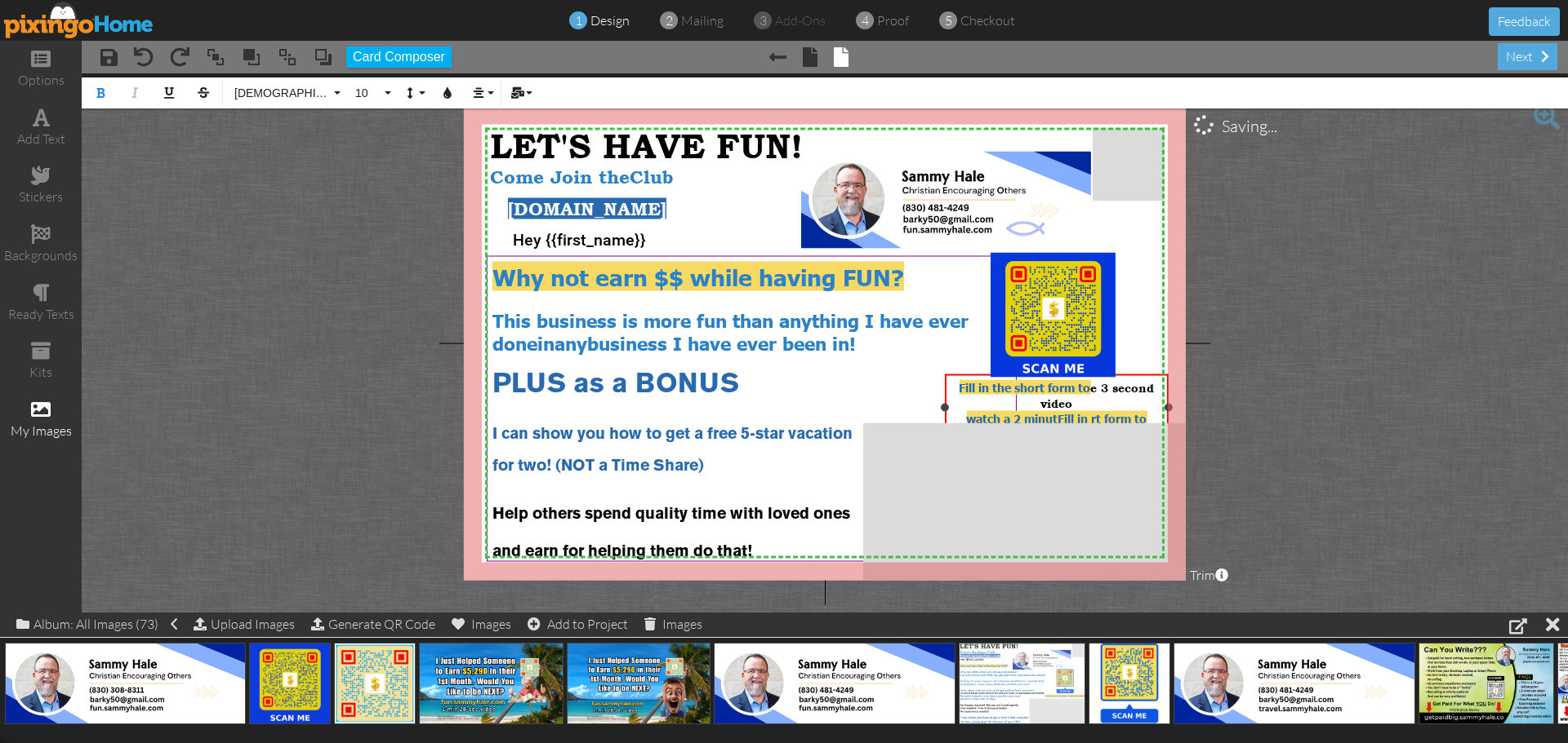
click at [1146, 412] on span "Fill in rt form to" at bounding box center [1102, 418] width 89 height 15
click at [1092, 418] on span "watch a 2 minute video" at bounding box center [1054, 418] width 132 height 15
drag, startPoint x: 1093, startPoint y: 387, endPoint x: 1122, endPoint y: 402, distance: 32.6
click at [1122, 402] on div "Fill in the short form to e 3 second video" at bounding box center [1056, 395] width 212 height 31
click at [1379, 403] on project-studio-wrapper "X X X X X X X X X X X X X X X X X X X X X X X X X X X X X X X X X X X X X X X X…" at bounding box center [825, 343] width 1486 height 539
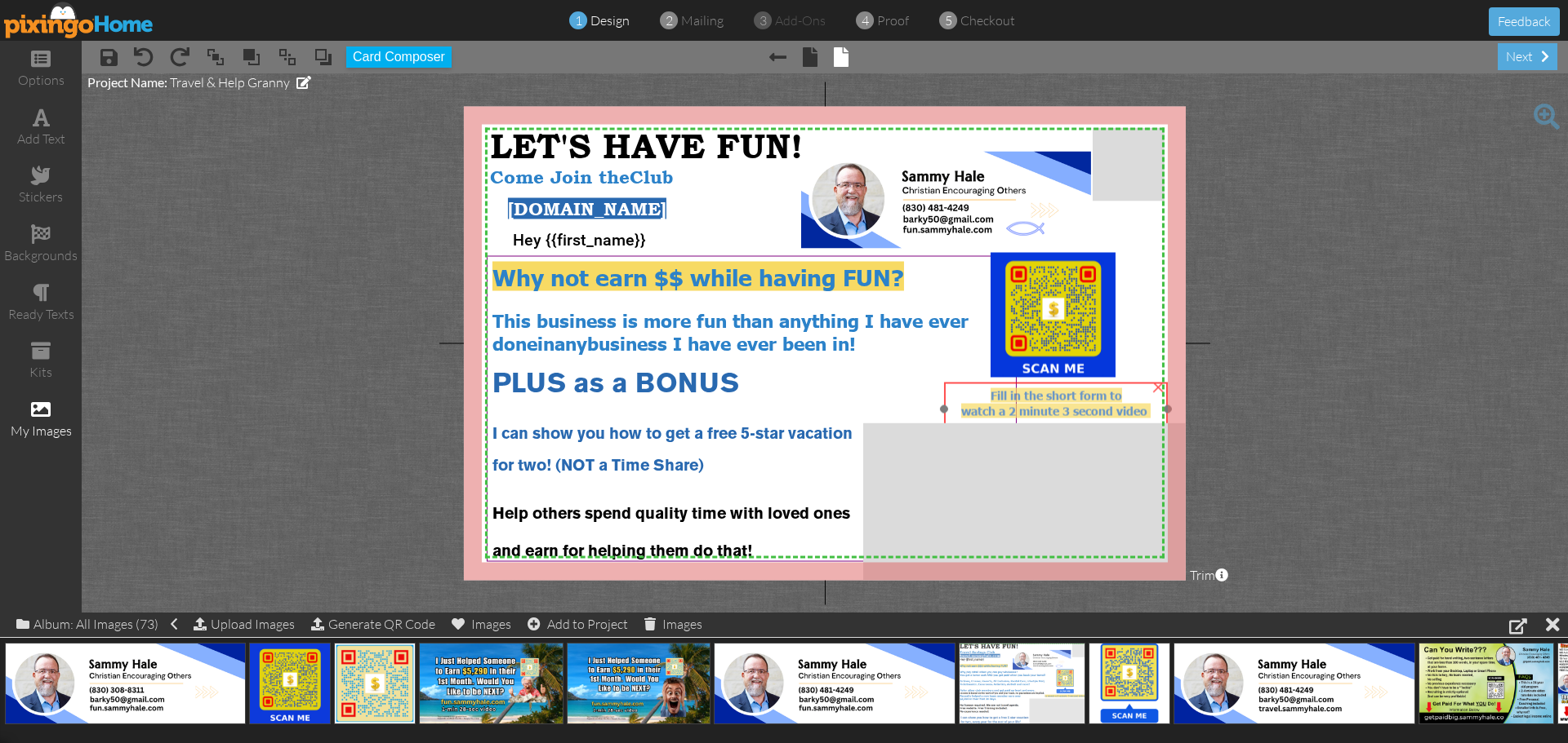
drag, startPoint x: 1119, startPoint y: 402, endPoint x: 1118, endPoint y: 410, distance: 8.1
click at [1118, 410] on span "watch a 2 minute 3 second video" at bounding box center [1053, 410] width 186 height 15
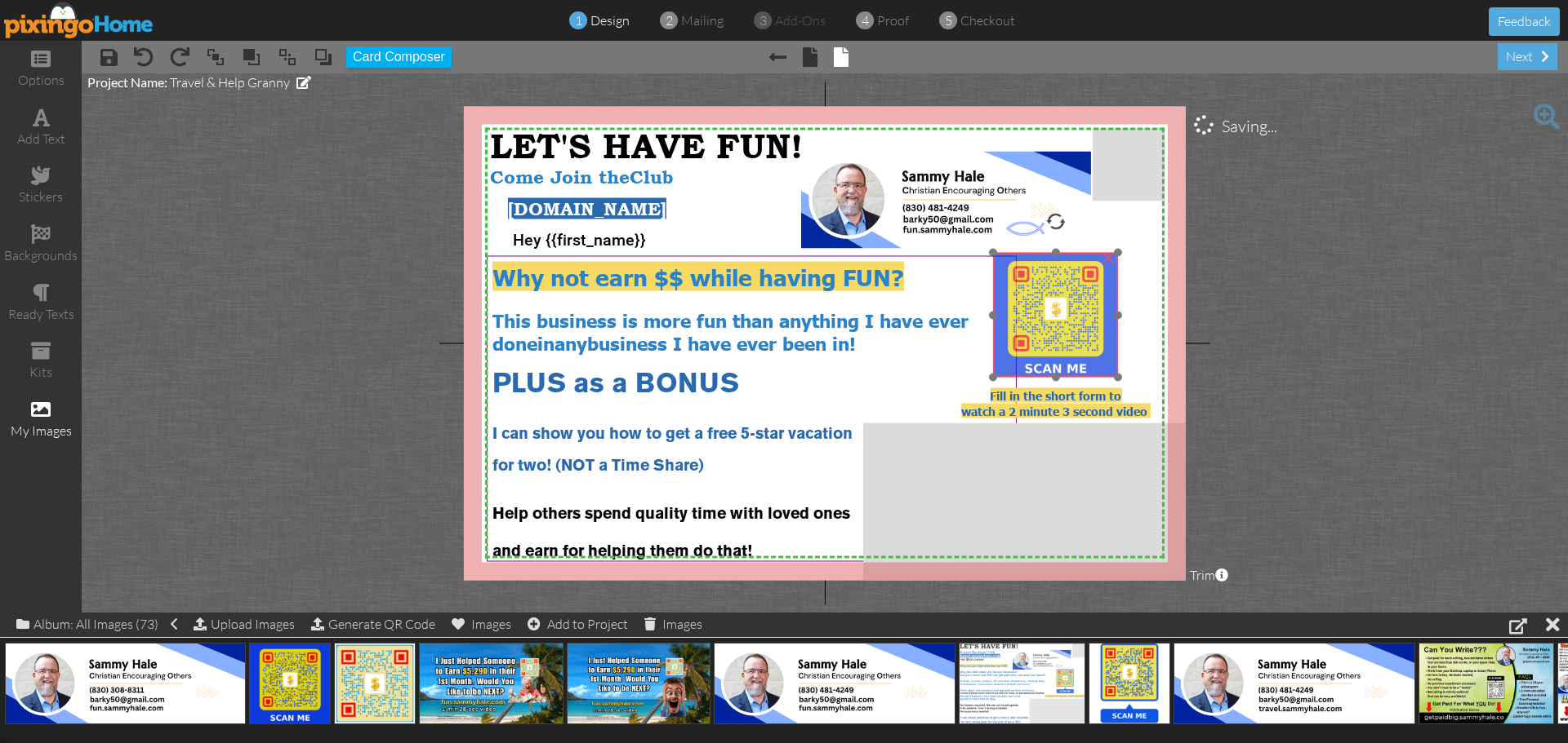
click at [1082, 315] on img at bounding box center [1055, 315] width 125 height 125
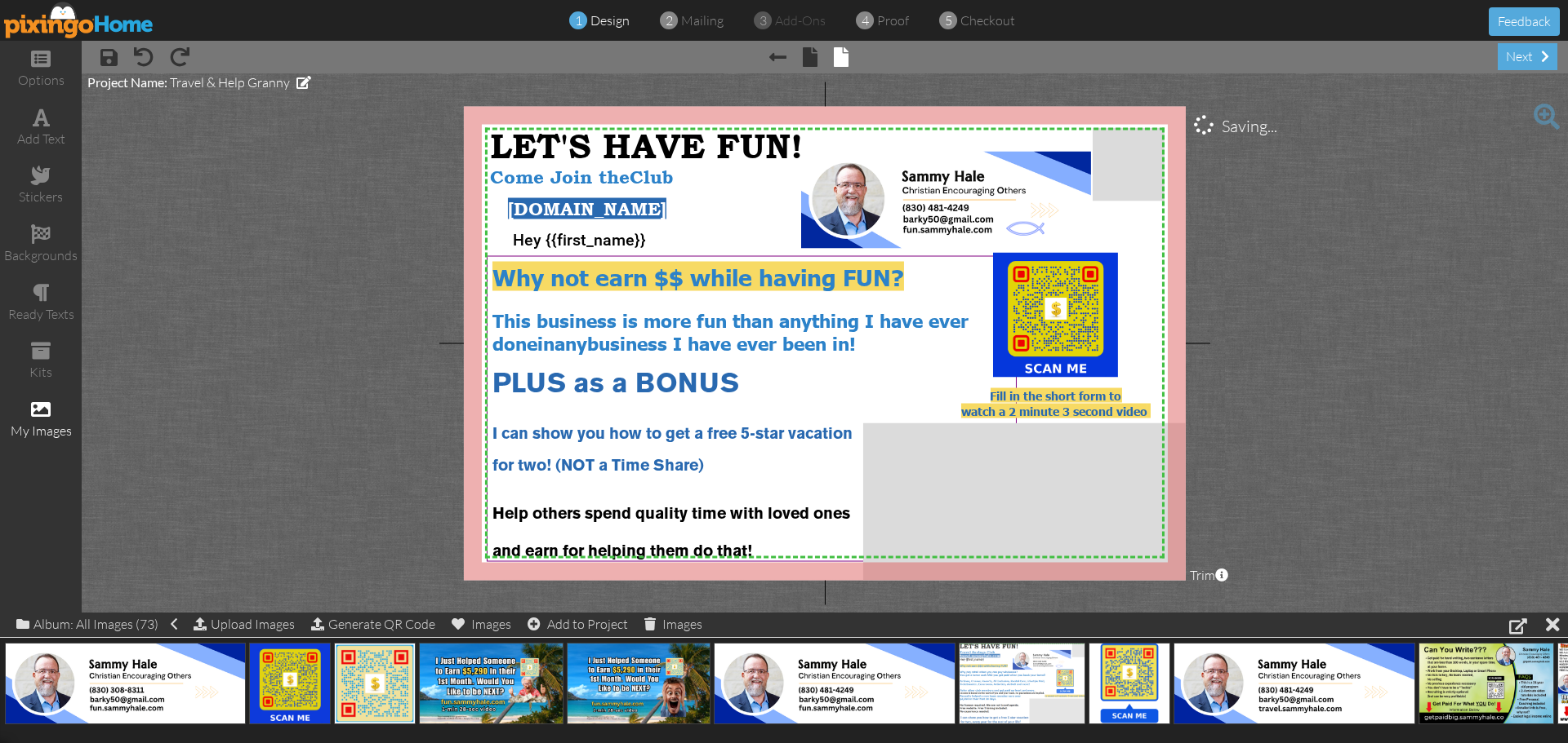
click at [1416, 375] on project-studio-wrapper "X X X X X X X X X X X X X X X X X X X X X X X X X X X X X X X X X X X X X X X X…" at bounding box center [825, 343] width 1486 height 539
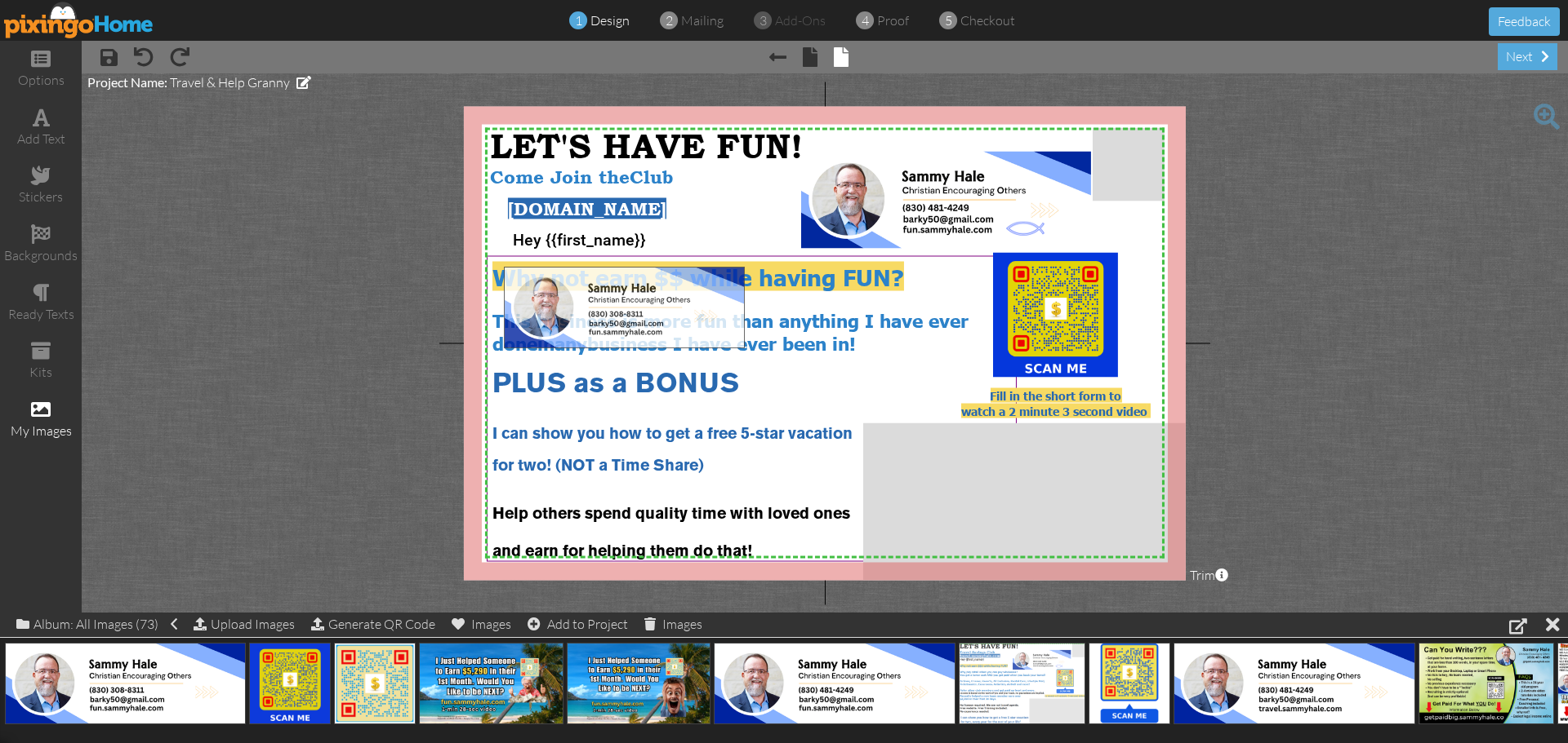
drag, startPoint x: 126, startPoint y: 684, endPoint x: 625, endPoint y: 308, distance: 624.8
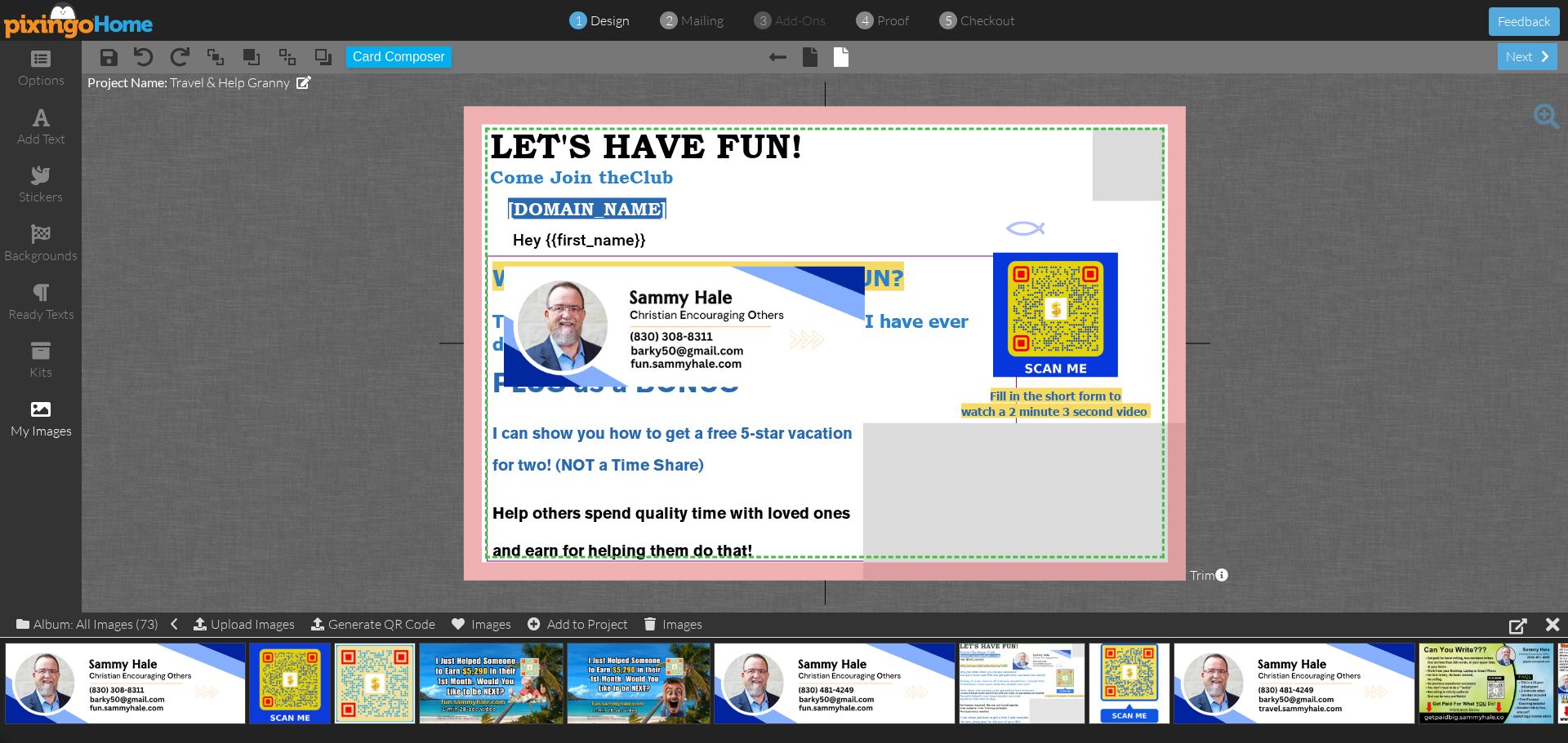
drag, startPoint x: 954, startPoint y: 201, endPoint x: 1416, endPoint y: 216, distance: 462.2
click at [1416, 216] on project-studio-wrapper "X X X X X X X X X X X X X X X X X X X X X X X X X X X X X X X X X X X X X X X X…" at bounding box center [825, 343] width 1486 height 539
drag, startPoint x: 1013, startPoint y: 220, endPoint x: 1089, endPoint y: 217, distance: 76.1
click at [1089, 217] on div at bounding box center [1100, 227] width 47 height 24
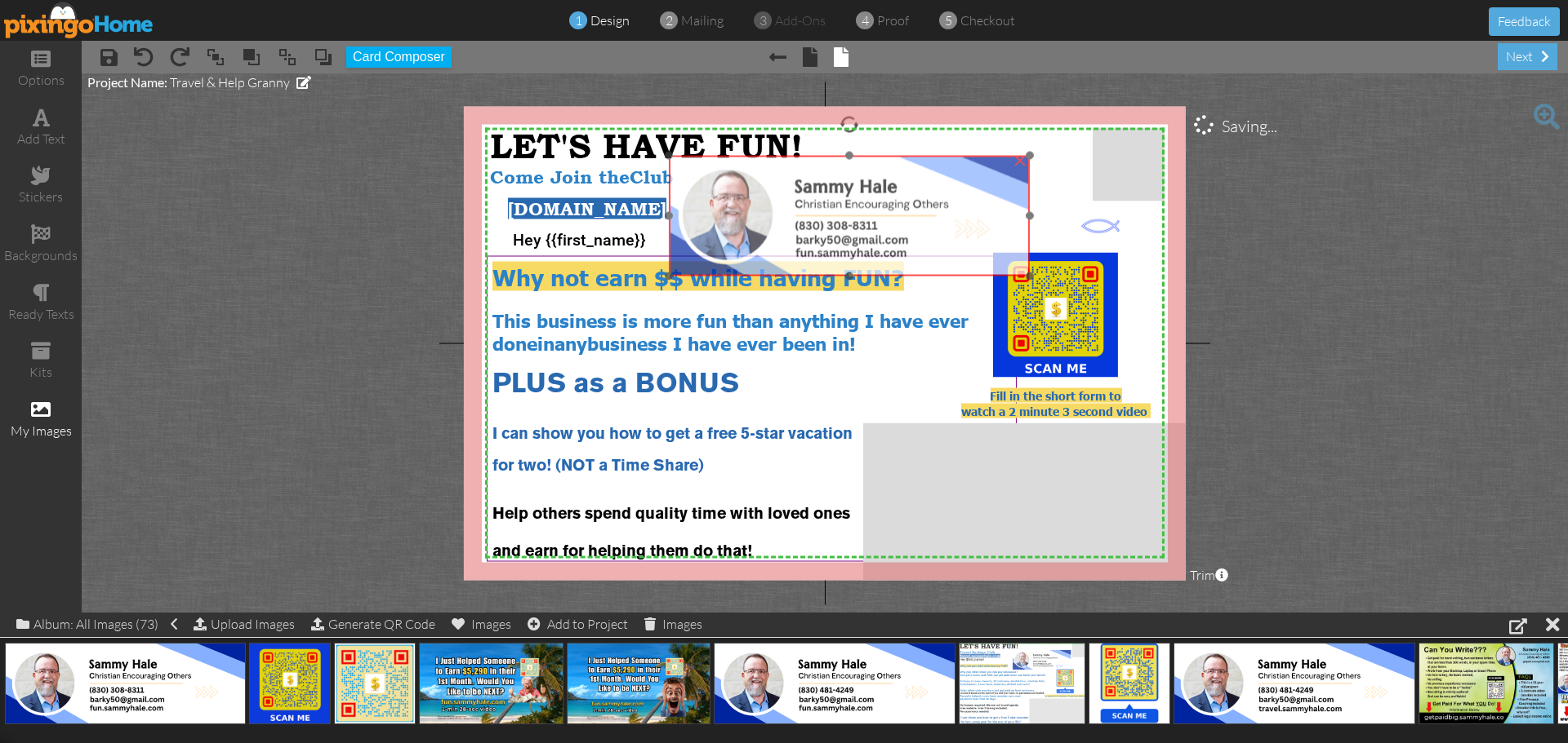
drag, startPoint x: 702, startPoint y: 328, endPoint x: 867, endPoint y: 218, distance: 198.3
click at [867, 218] on img at bounding box center [849, 215] width 361 height 120
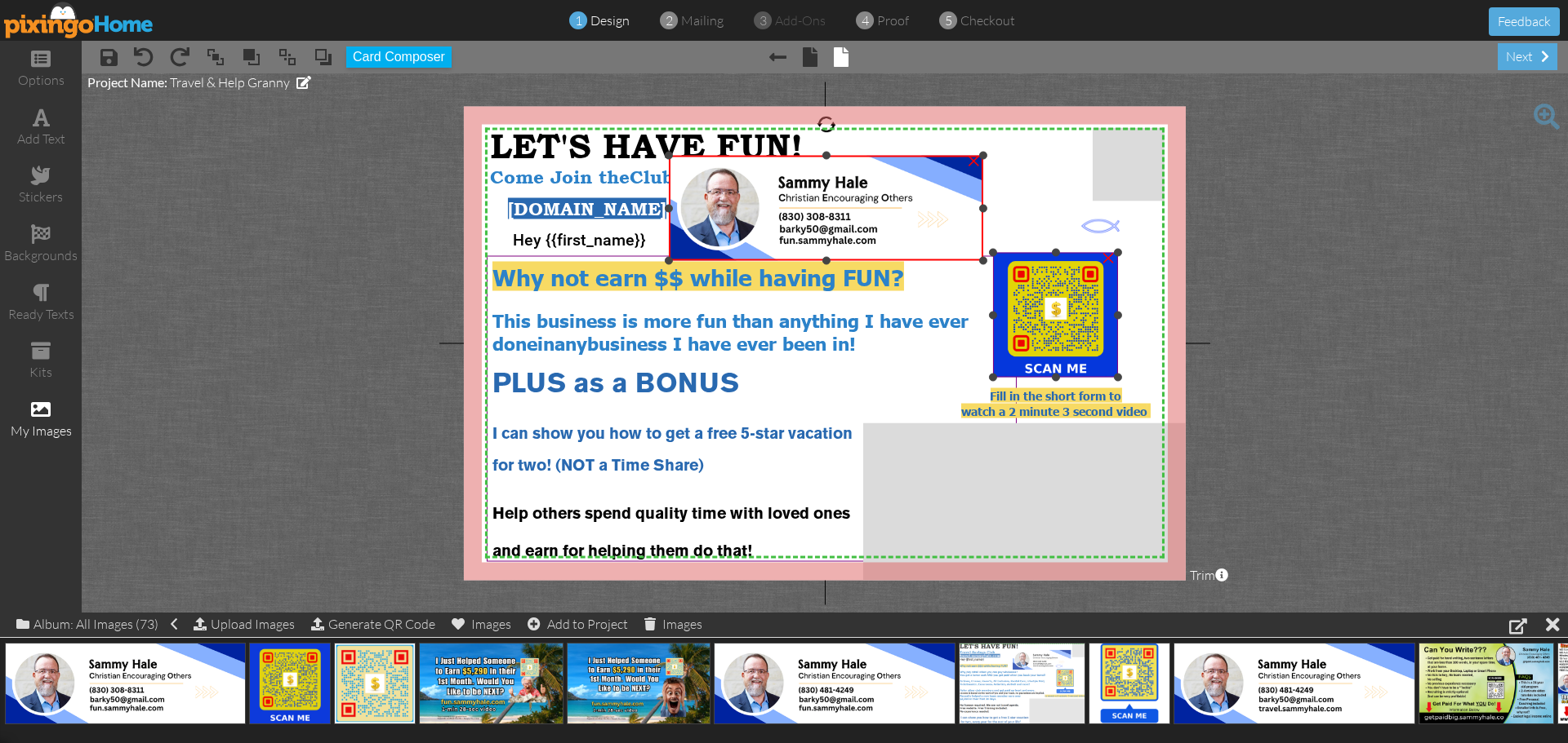
drag, startPoint x: 1029, startPoint y: 274, endPoint x: 1003, endPoint y: 258, distance: 30.5
click at [1003, 258] on div "X X X X X X X X X X X X X X X X X X X X X X X X X X X X X X X X X X X X X X X X…" at bounding box center [825, 342] width 722 height 474
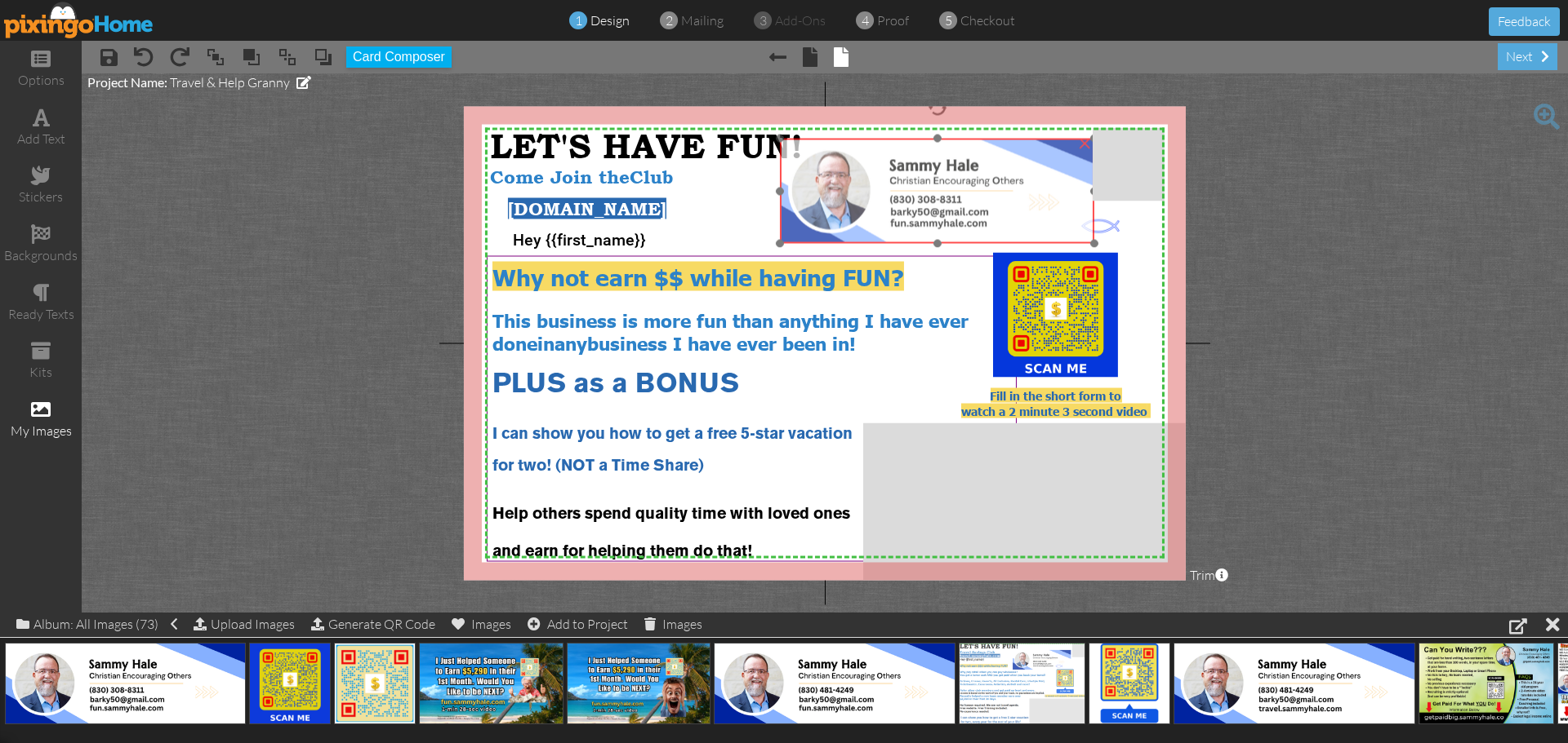
drag, startPoint x: 918, startPoint y: 234, endPoint x: 1029, endPoint y: 217, distance: 112.3
click at [1029, 217] on img at bounding box center [936, 191] width 314 height 105
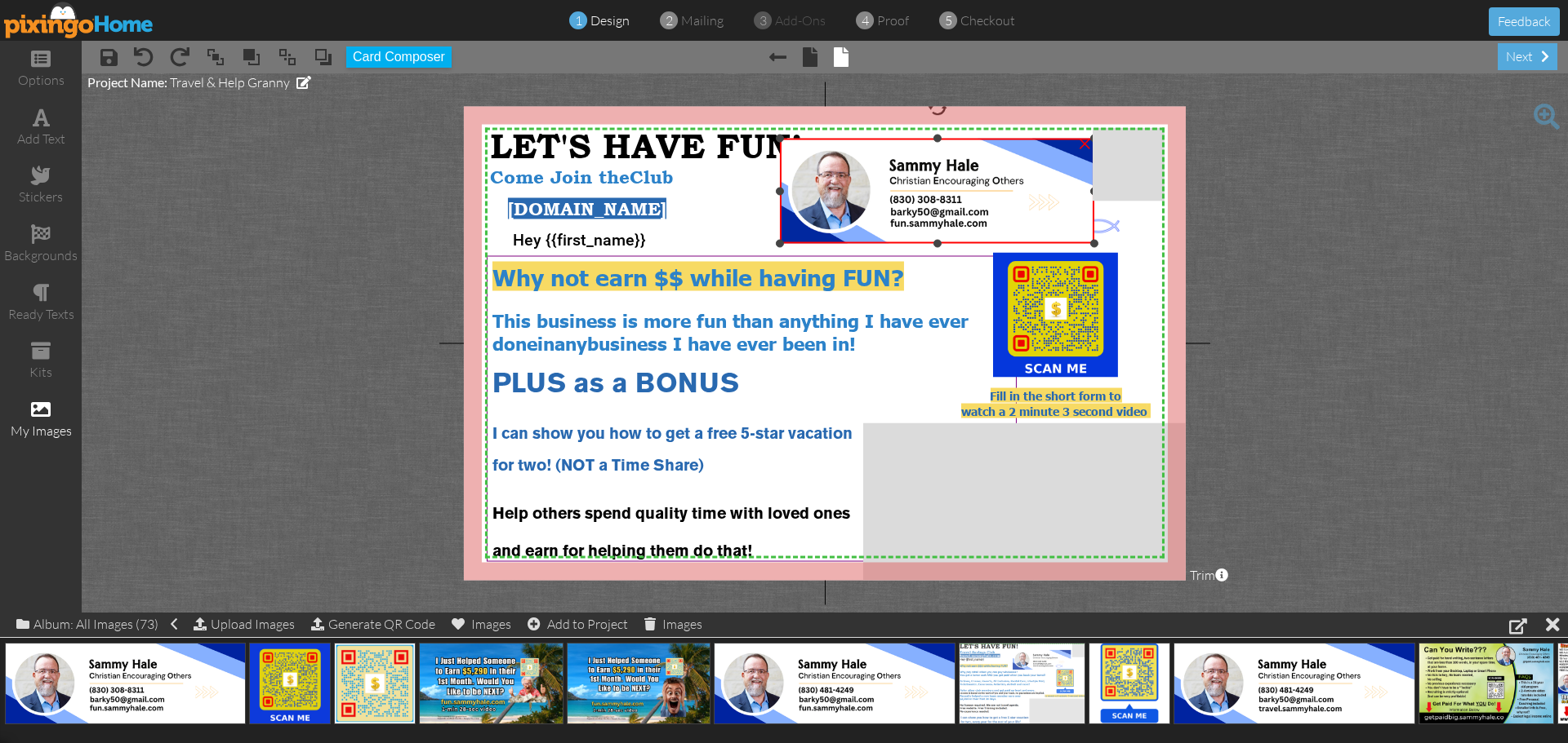
click at [1098, 228] on div at bounding box center [936, 191] width 322 height 113
click at [1120, 236] on div at bounding box center [1120, 235] width 8 height 8
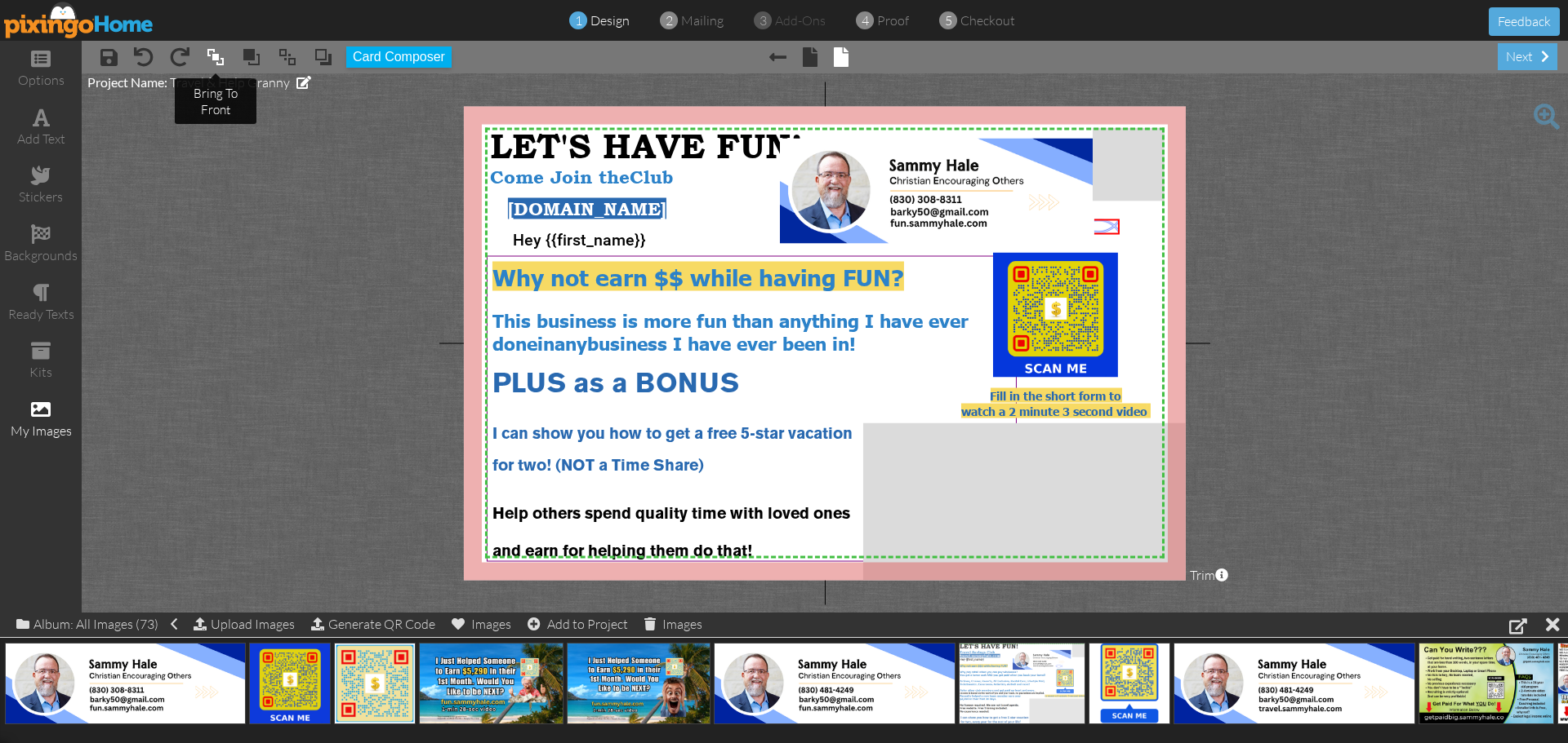
click at [213, 59] on span at bounding box center [216, 57] width 20 height 25
click at [1228, 240] on project-studio-wrapper "X X X X X X X X X X X X X X X X X X X X X X X X X X X X X X X X X X X X X X X X…" at bounding box center [825, 343] width 1486 height 539
drag, startPoint x: 1090, startPoint y: 225, endPoint x: 1032, endPoint y: 225, distance: 58.0
click at [1032, 225] on img at bounding box center [1042, 227] width 39 height 16
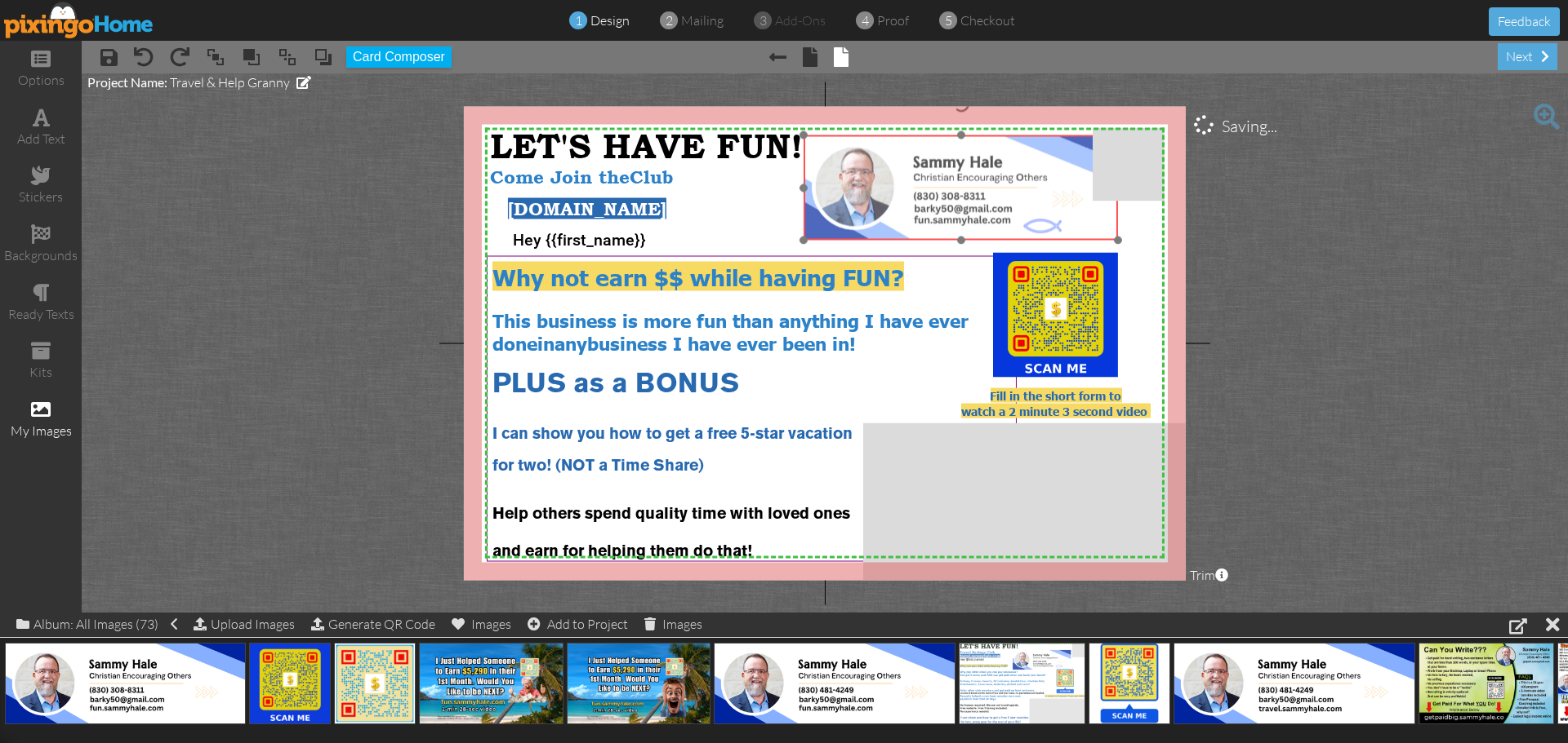
drag, startPoint x: 898, startPoint y: 152, endPoint x: 921, endPoint y: 149, distance: 23.2
click at [921, 149] on img at bounding box center [960, 188] width 314 height 105
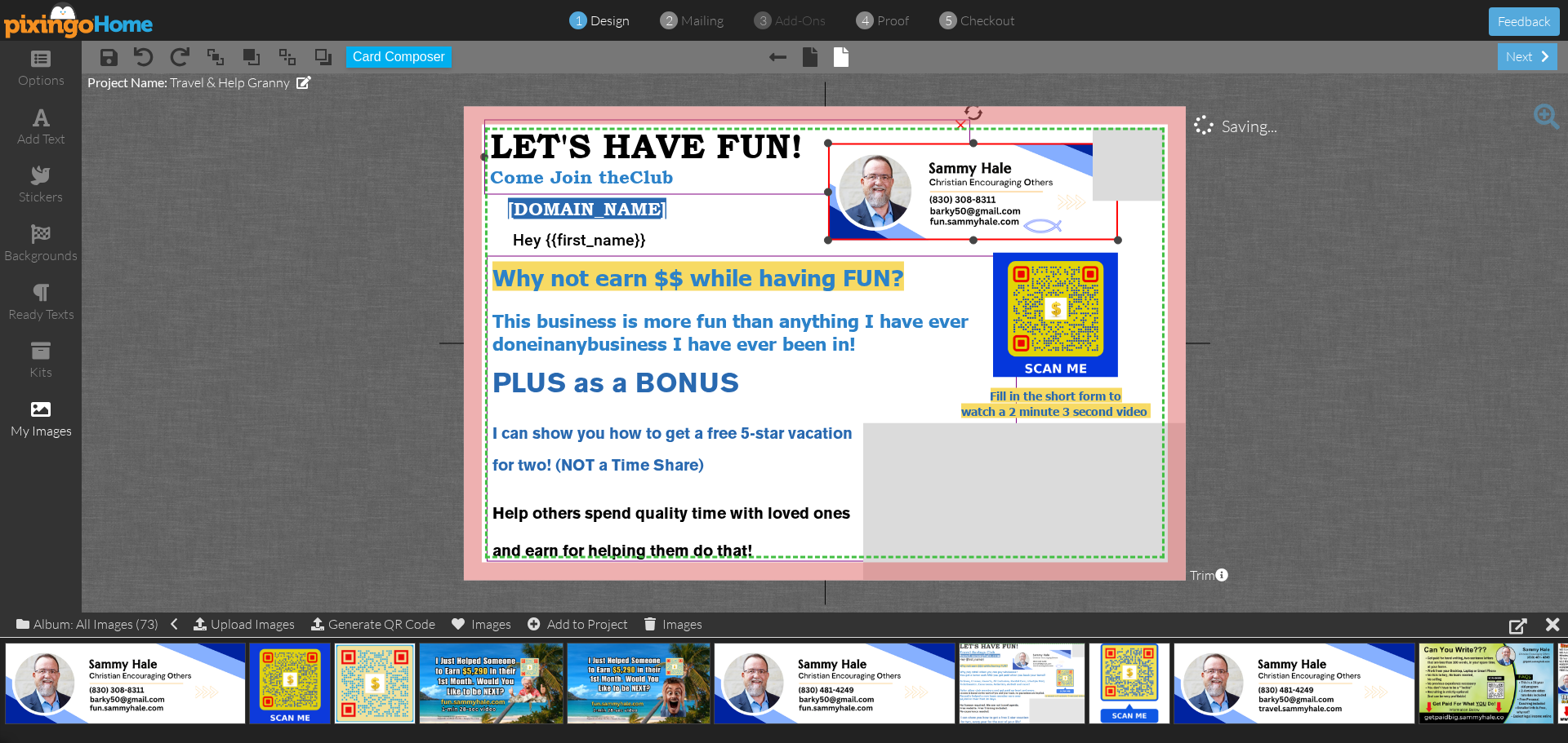
drag, startPoint x: 802, startPoint y: 133, endPoint x: 814, endPoint y: 141, distance: 14.4
click at [814, 141] on div "X X X X X X X X X X X X X X X X X X X X X X X X X X X X X X X X X X X X X X X X…" at bounding box center [825, 342] width 722 height 474
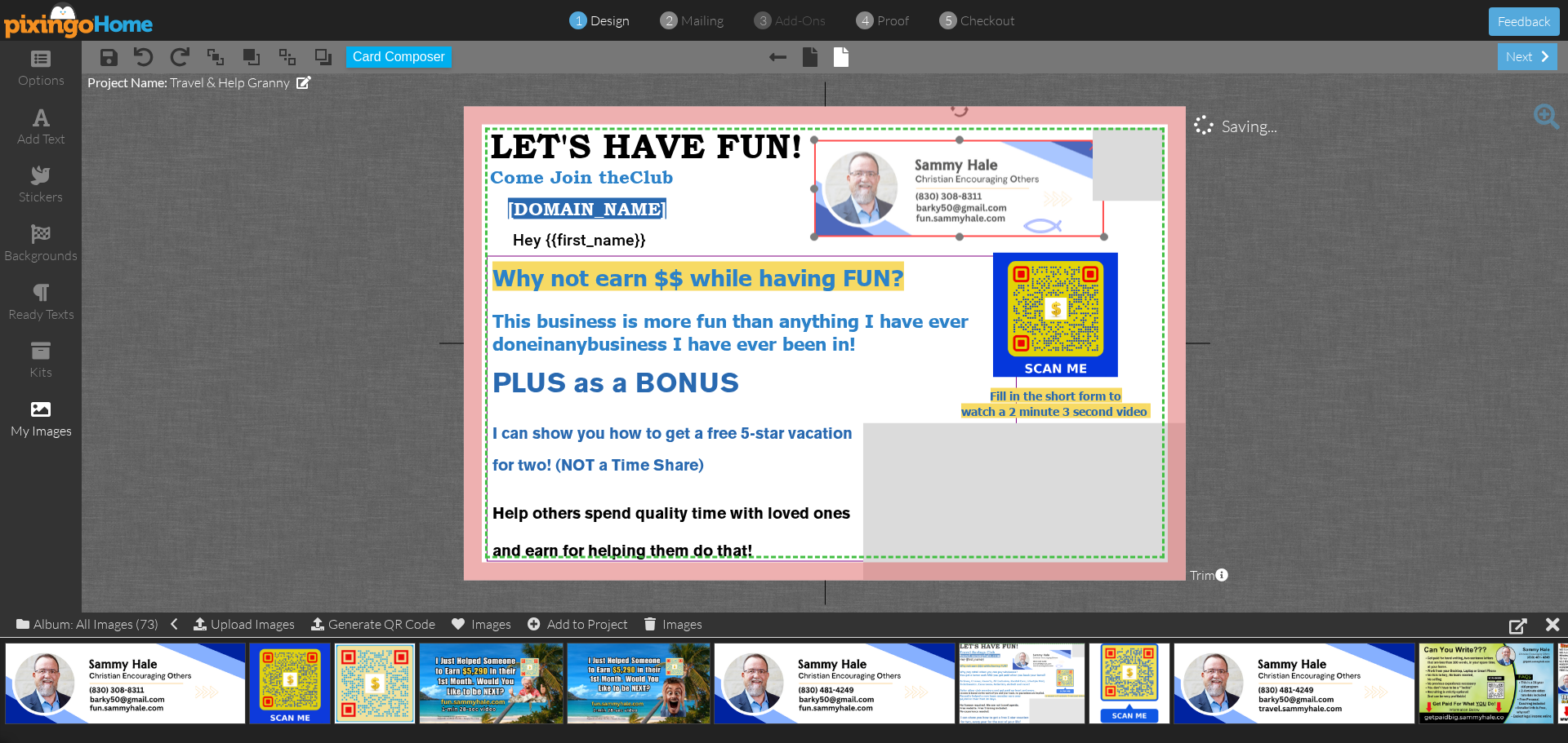
drag, startPoint x: 910, startPoint y: 179, endPoint x: 899, endPoint y: 176, distance: 11.4
click at [899, 176] on img at bounding box center [959, 188] width 290 height 97
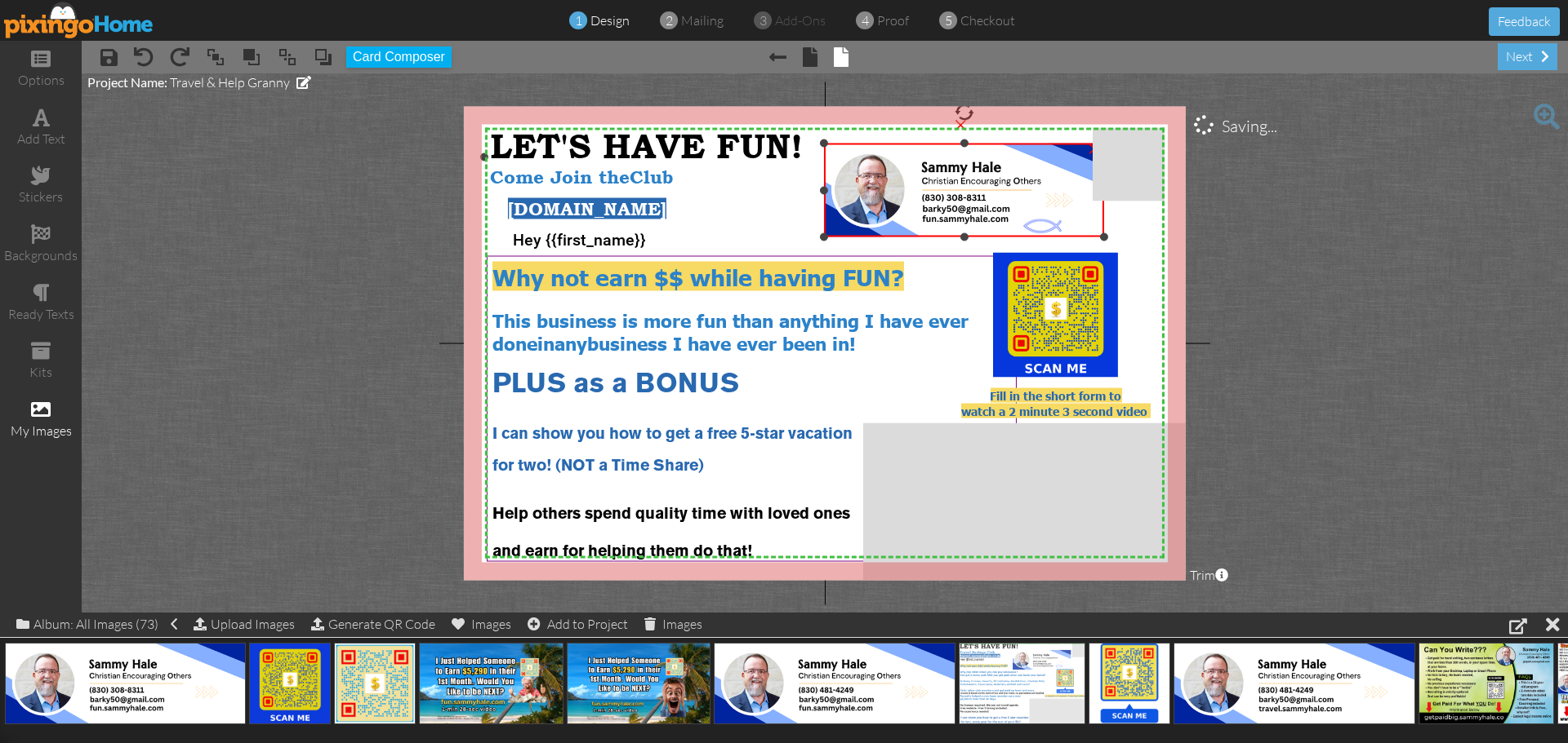
click at [817, 147] on div "X X X X X X X X X X X X X X X X X X X X X X X X X X X X X X X X X X X X X X X X…" at bounding box center [825, 342] width 722 height 474
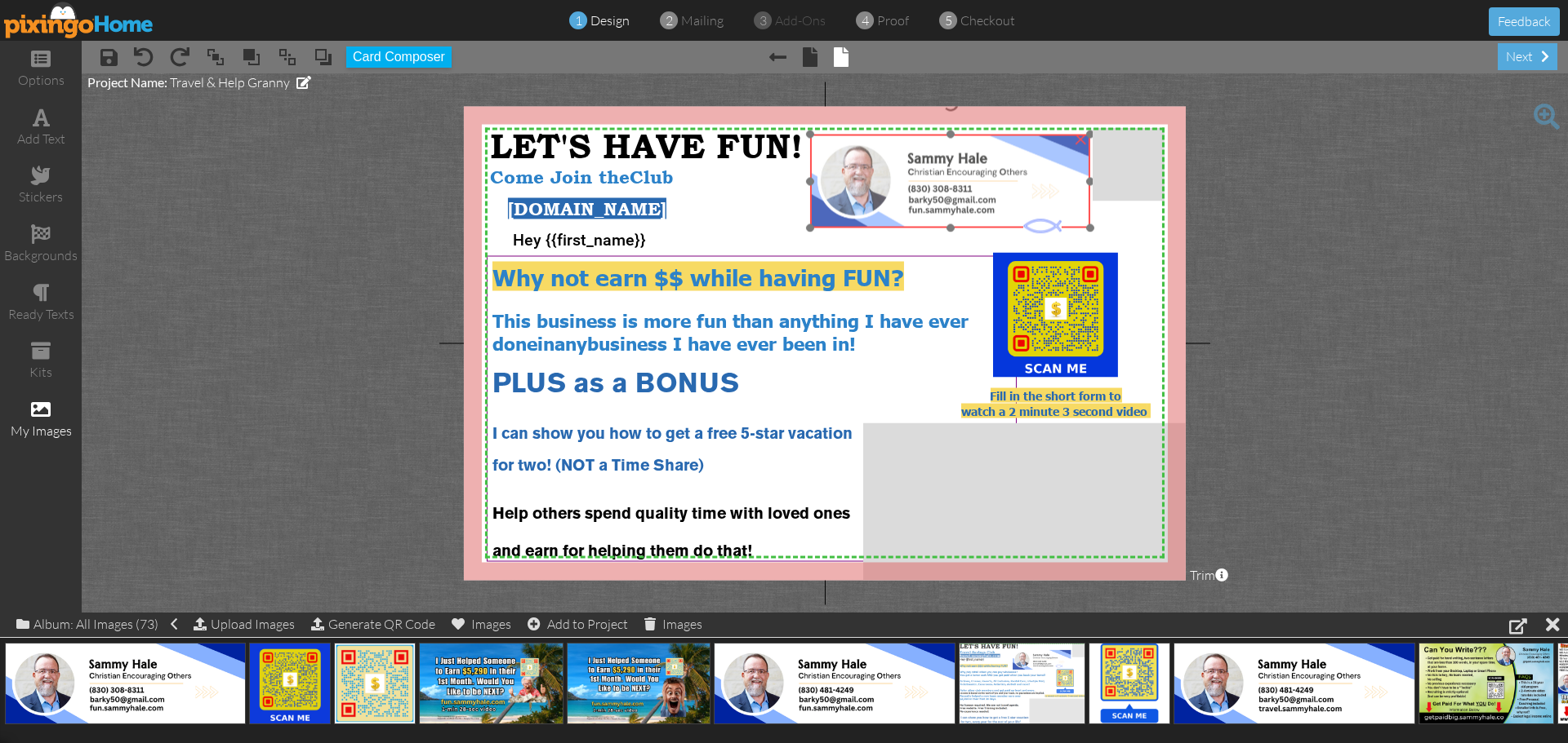
drag, startPoint x: 904, startPoint y: 193, endPoint x: 890, endPoint y: 183, distance: 17.2
click at [890, 183] on img at bounding box center [950, 181] width 280 height 94
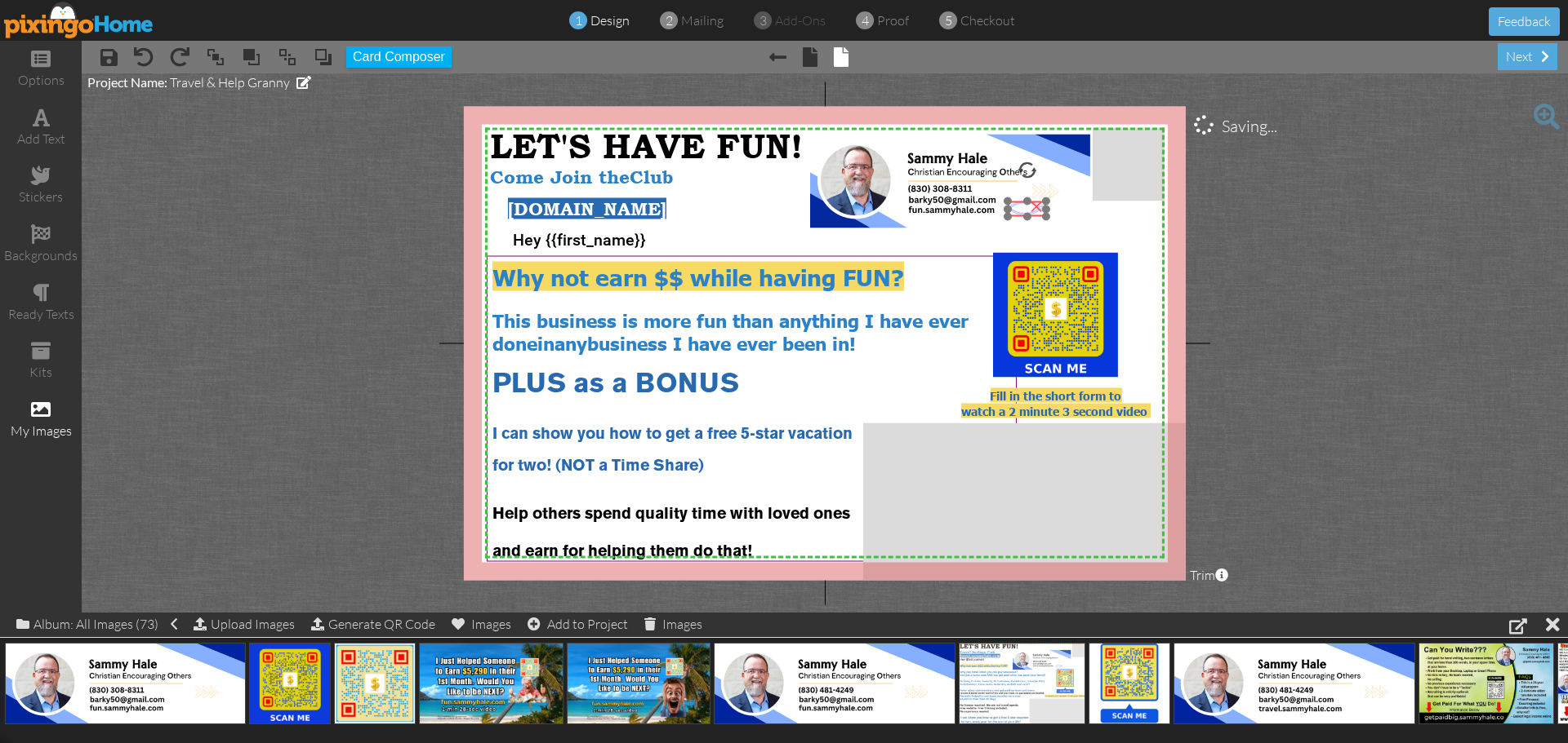
drag, startPoint x: 1027, startPoint y: 228, endPoint x: 1011, endPoint y: 210, distance: 24.1
click at [1011, 210] on img at bounding box center [1026, 209] width 39 height 16
click at [1016, 215] on img at bounding box center [1027, 211] width 39 height 16
click at [1311, 234] on project-studio-wrapper "X X X X X X X X X X X X X X X X X X X X X X X X X X X X X X X X X X X X X X X X…" at bounding box center [825, 343] width 1486 height 539
click at [116, 27] on img at bounding box center [79, 20] width 150 height 37
